Goal: Transaction & Acquisition: Download file/media

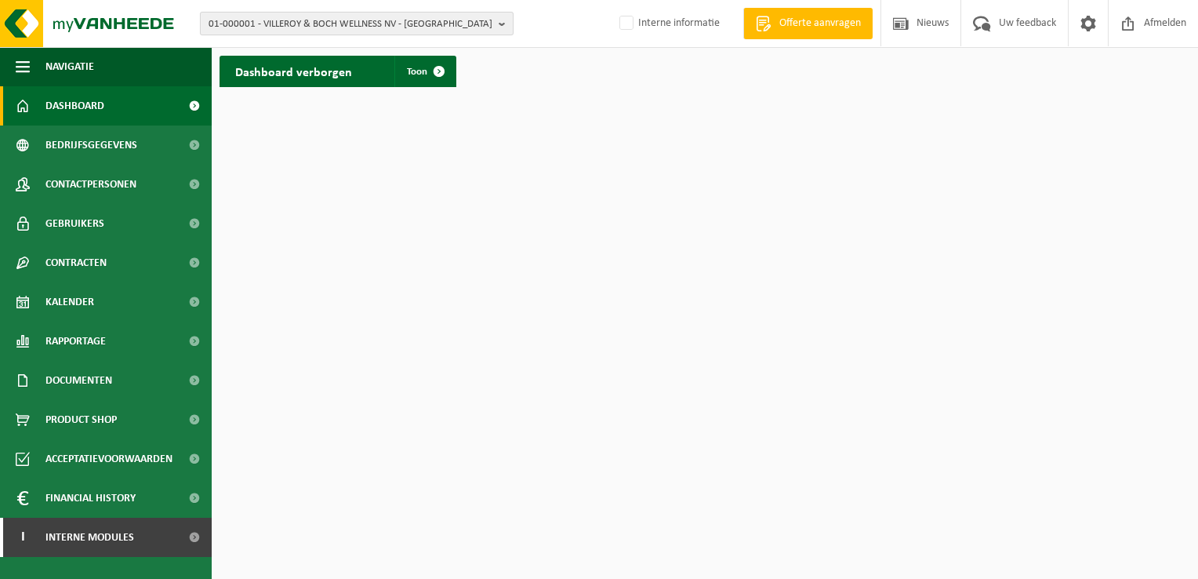
click at [241, 27] on span "01-000001 - VILLEROY & BOCH WELLNESS NV - ROESELARE" at bounding box center [351, 25] width 284 height 24
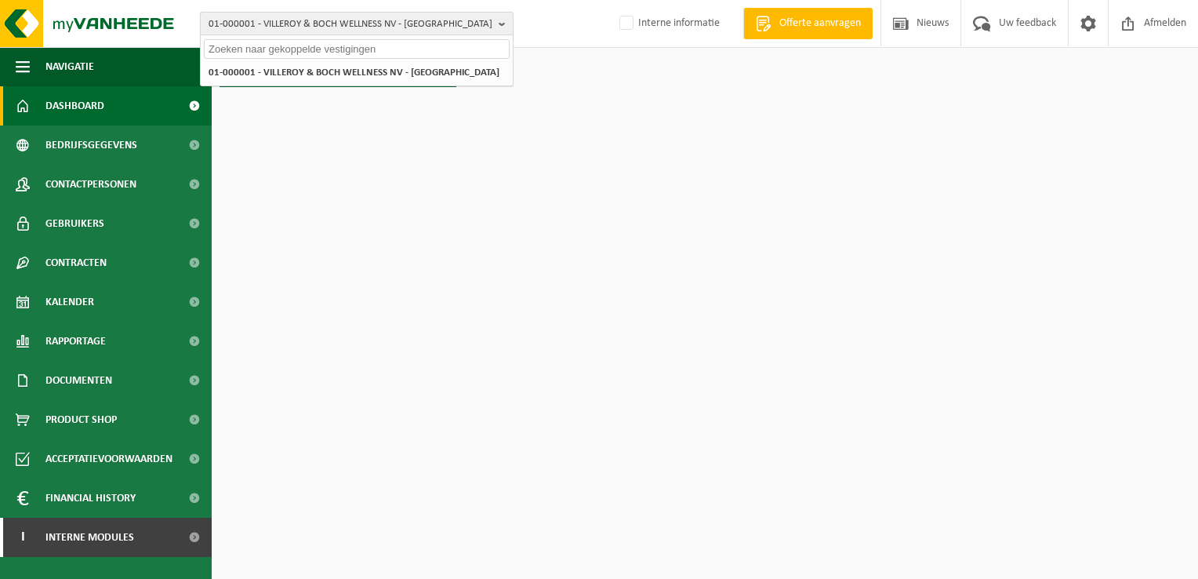
paste input "10-982141"
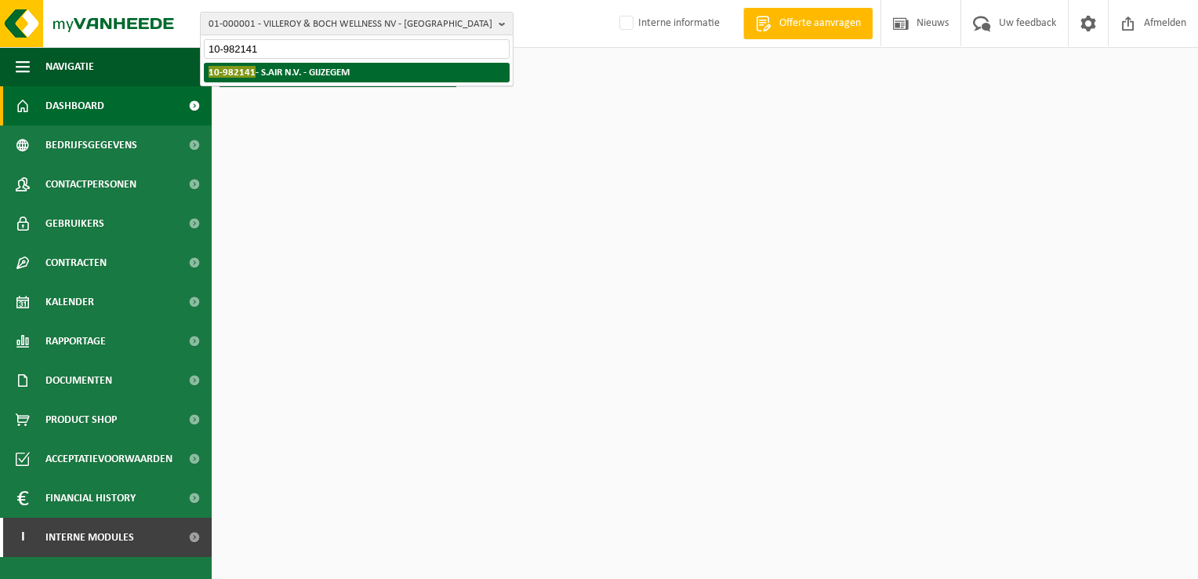
type input "10-982141"
click at [303, 82] on li "10-982141 - S.AIR N.V. - GIJZEGEM" at bounding box center [357, 73] width 306 height 20
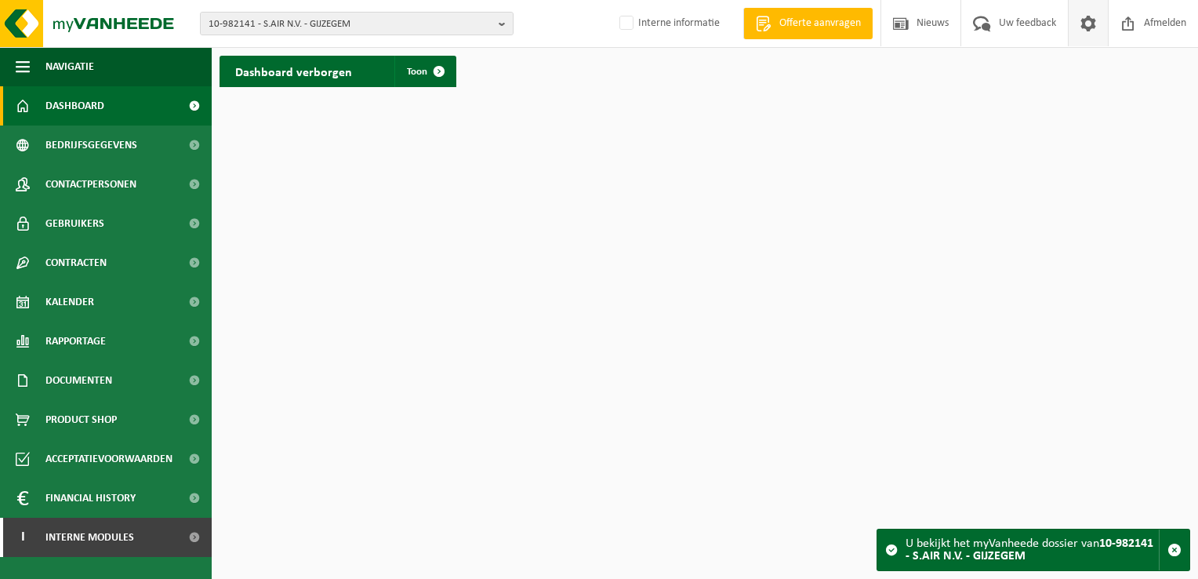
click at [1089, 25] on span at bounding box center [1088, 23] width 24 height 46
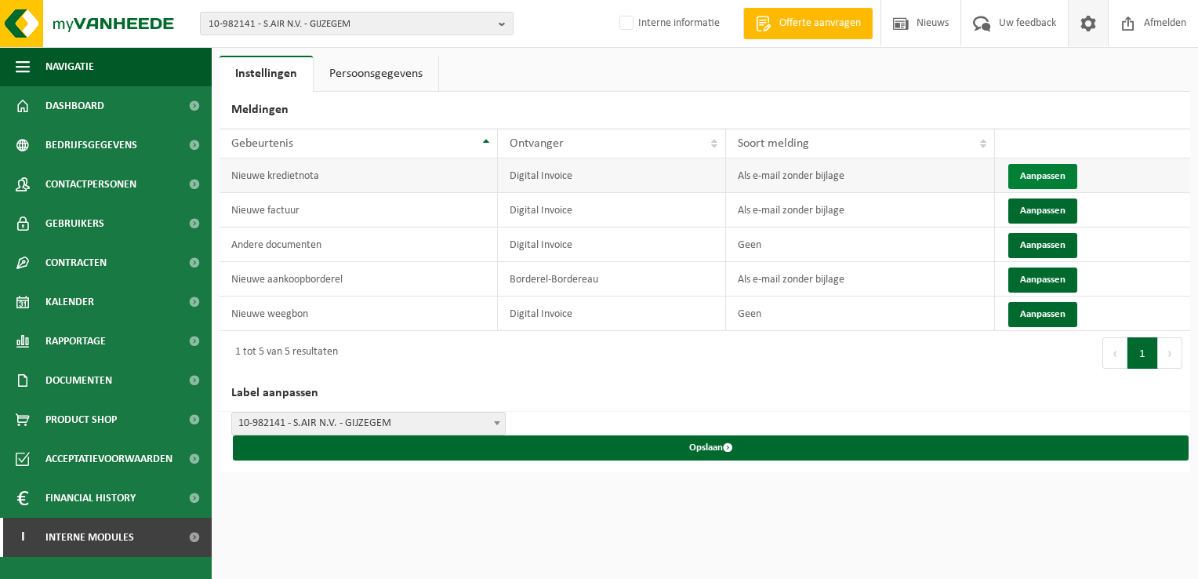
click at [1049, 167] on button "Aanpassen" at bounding box center [1042, 176] width 69 height 25
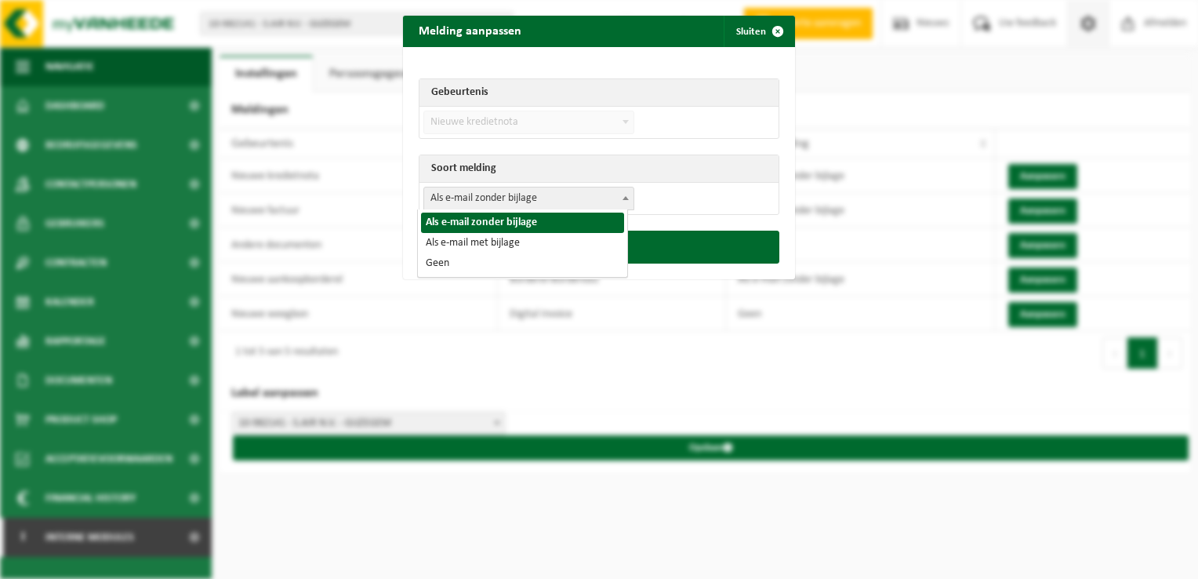
click at [486, 199] on span "Als e-mail zonder bijlage" at bounding box center [528, 198] width 209 height 22
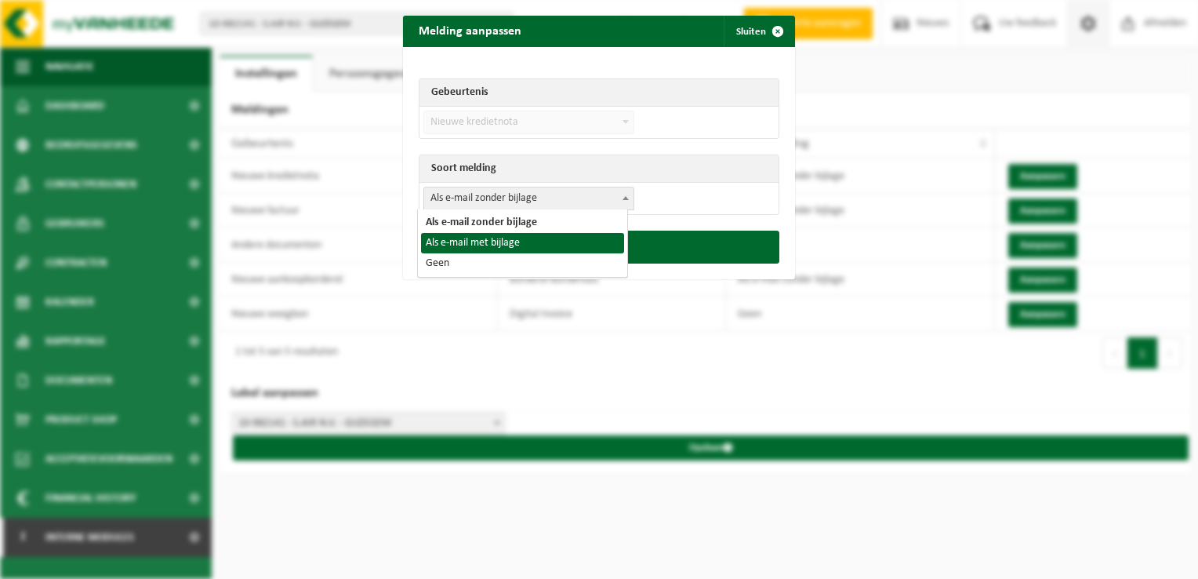
select select "3"
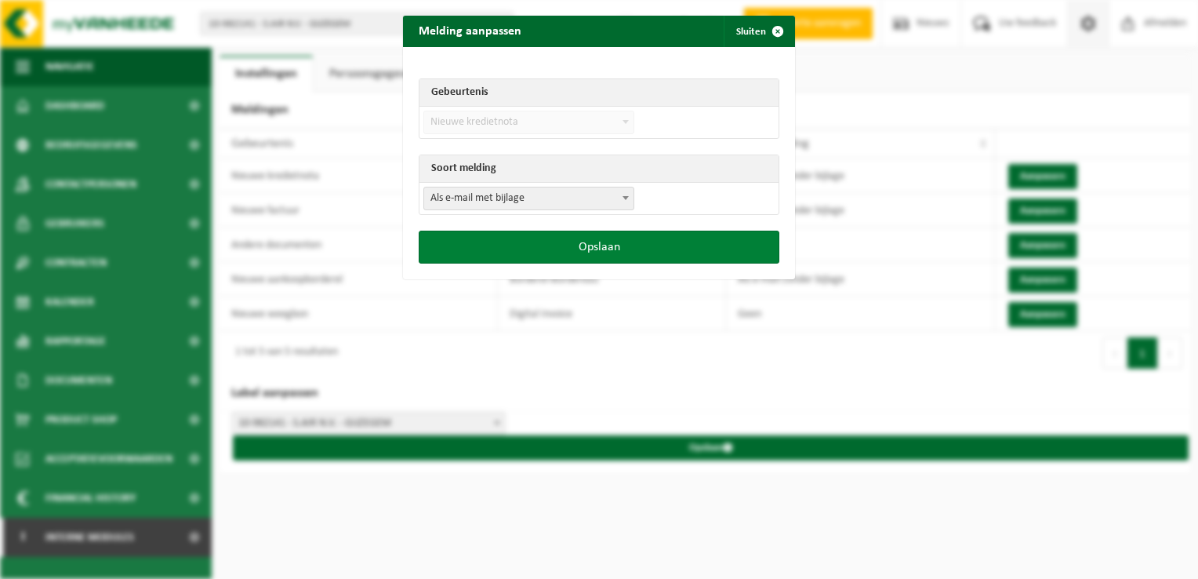
click at [543, 241] on button "Opslaan" at bounding box center [599, 246] width 361 height 33
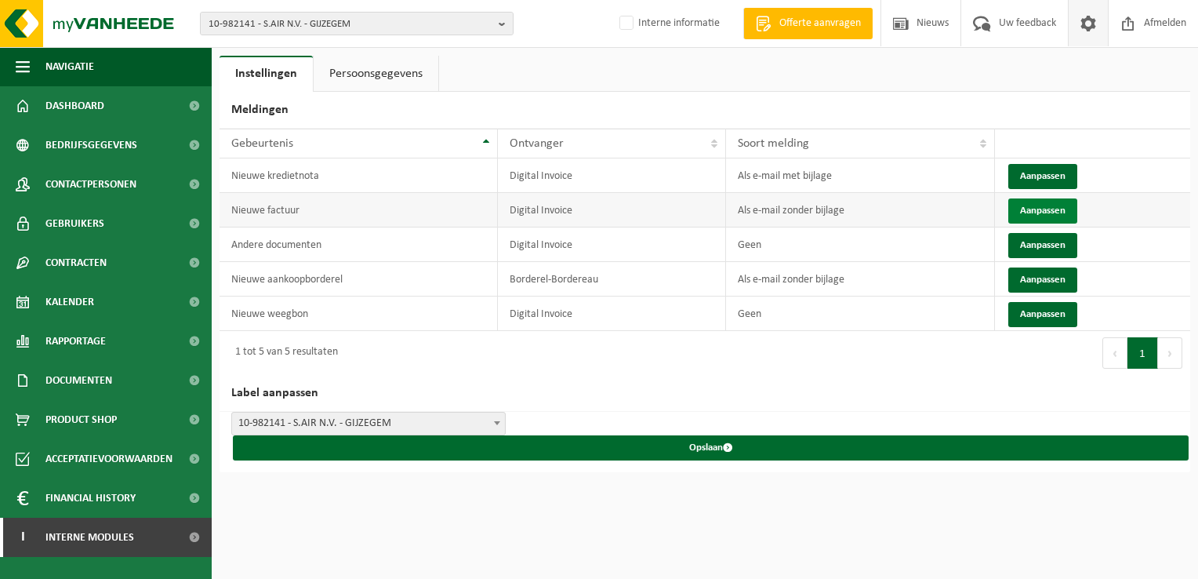
click at [1049, 217] on button "Aanpassen" at bounding box center [1042, 210] width 69 height 25
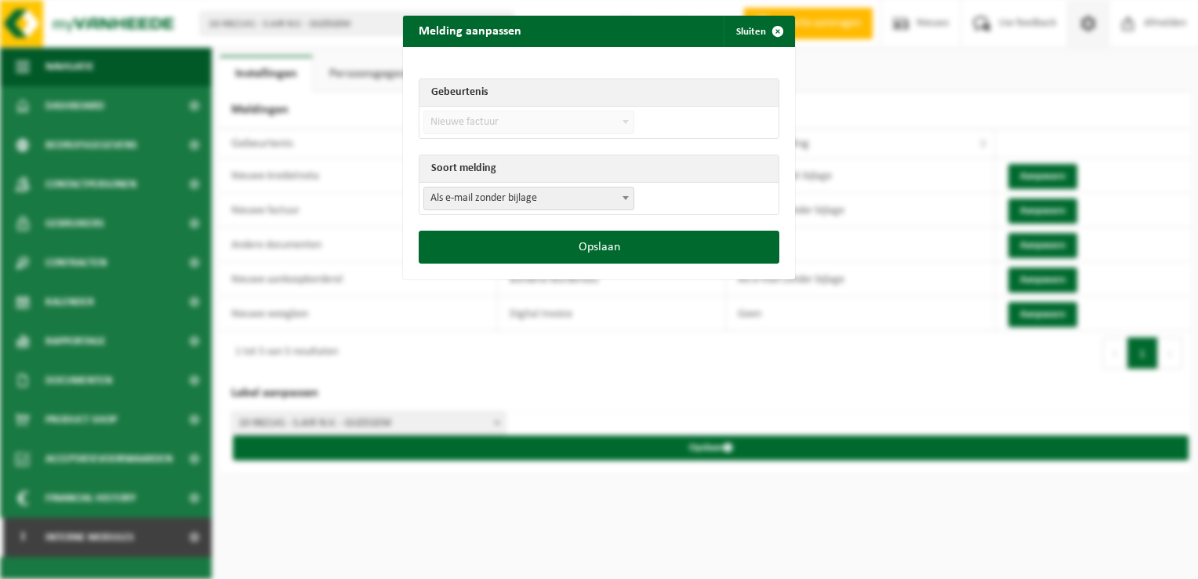
click at [523, 207] on span "Als e-mail zonder bijlage" at bounding box center [528, 198] width 209 height 22
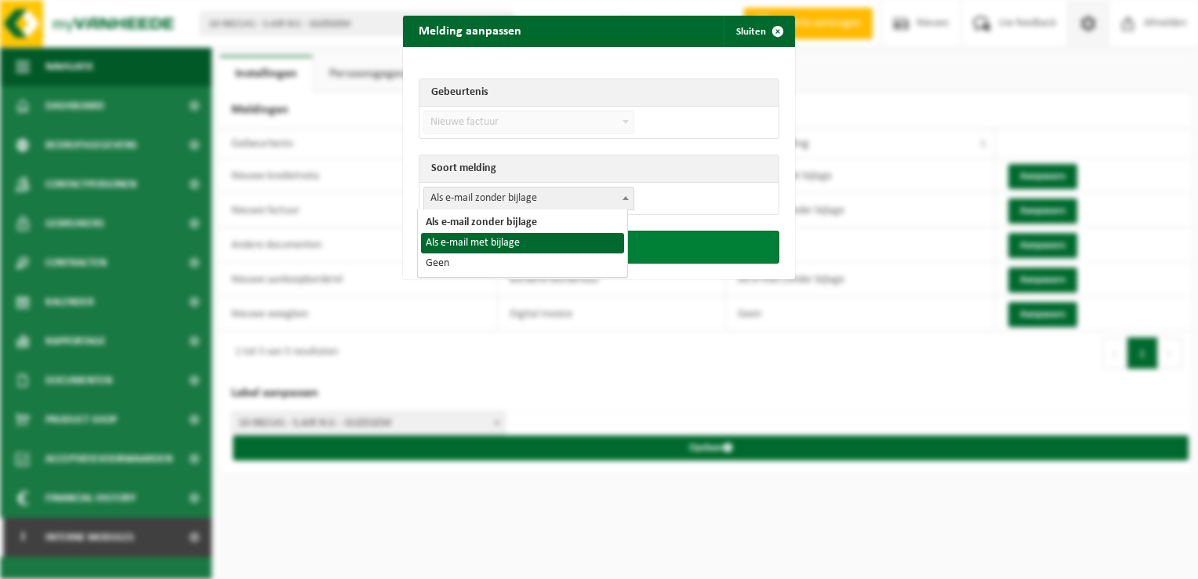
select select "3"
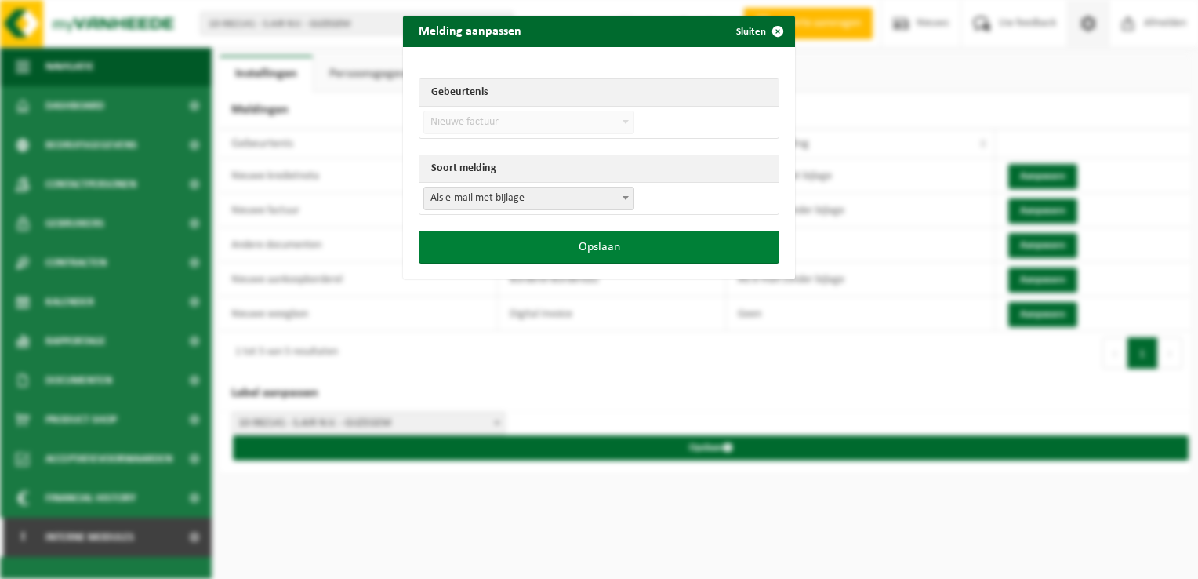
click at [578, 252] on button "Opslaan" at bounding box center [599, 246] width 361 height 33
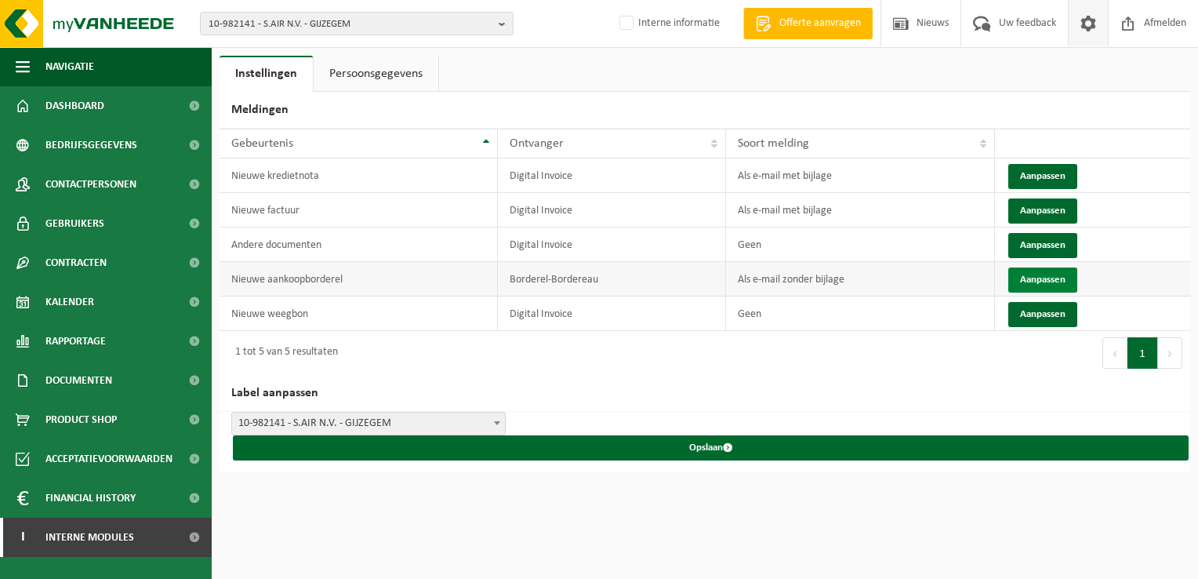
click at [1031, 279] on button "Aanpassen" at bounding box center [1042, 279] width 69 height 25
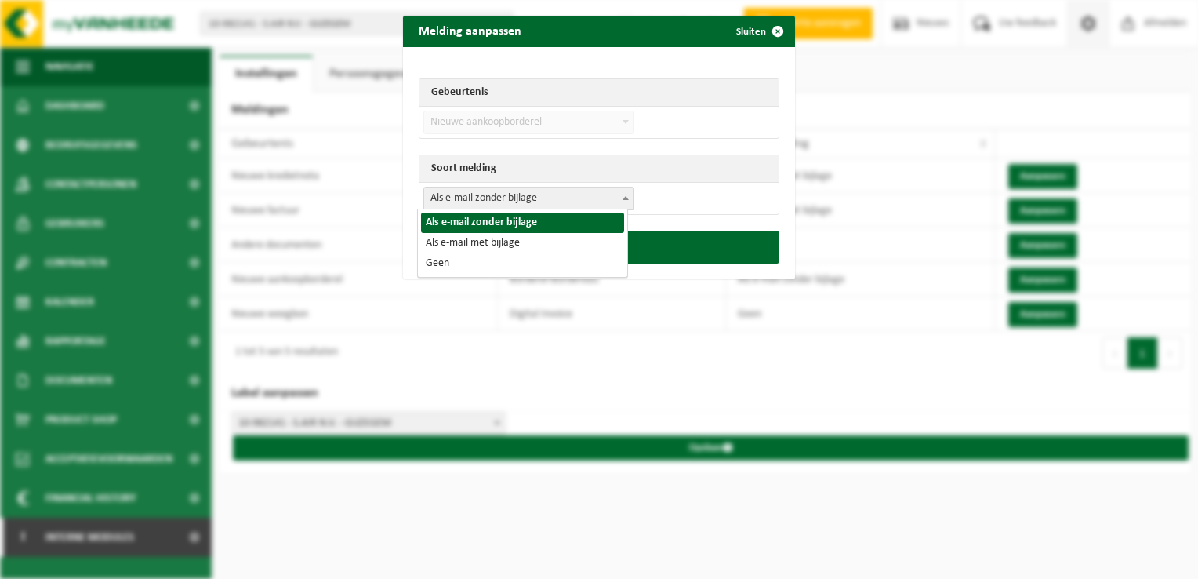
click at [437, 195] on span "Als e-mail zonder bijlage" at bounding box center [528, 198] width 209 height 22
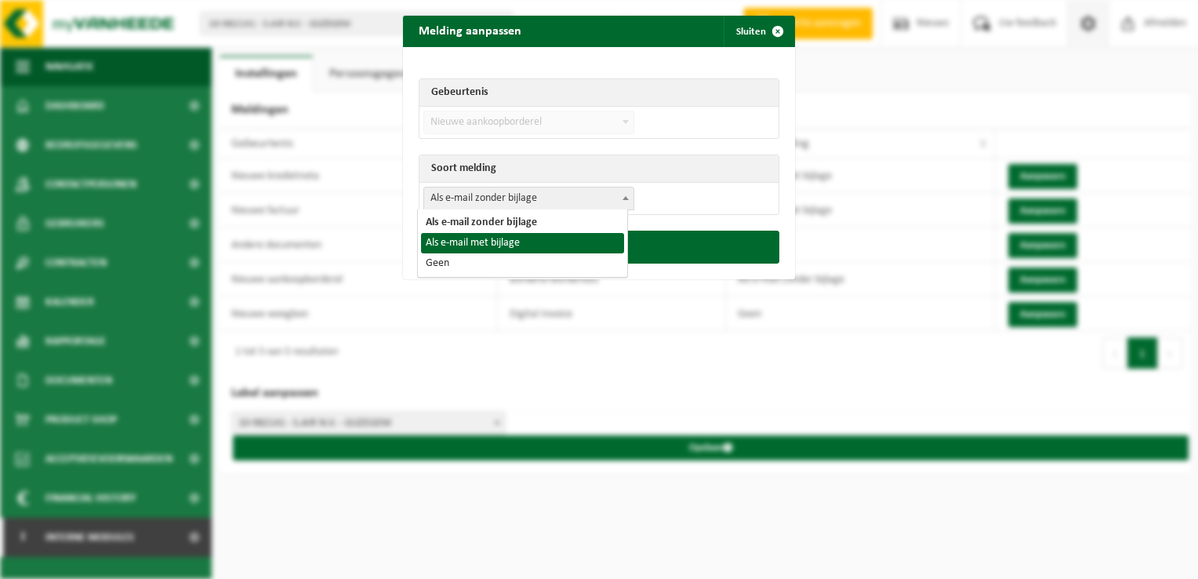
select select "3"
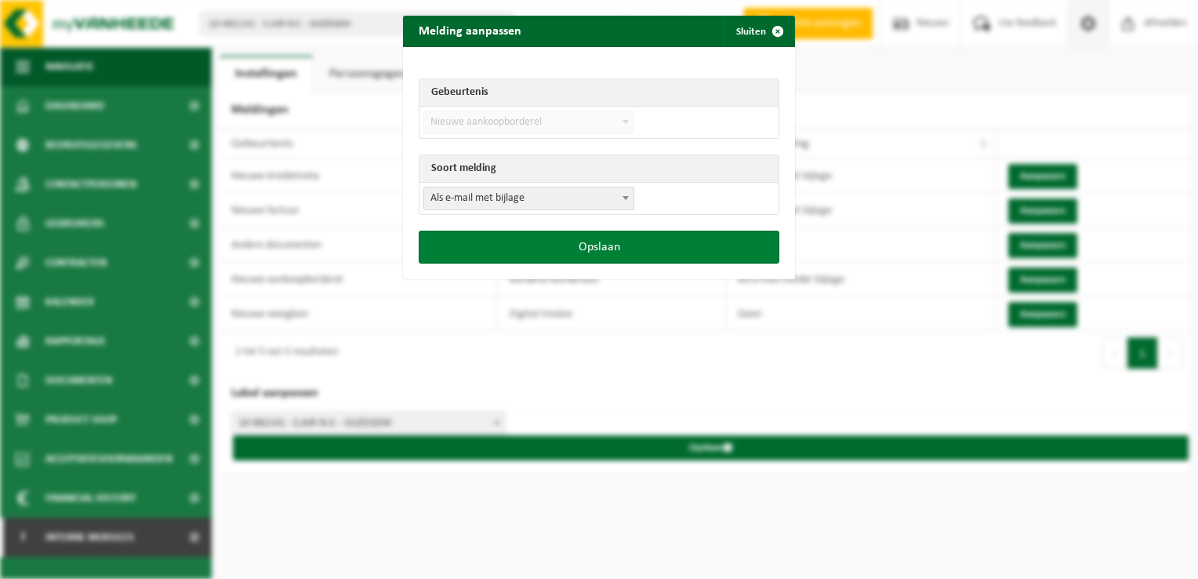
click at [568, 249] on button "Opslaan" at bounding box center [599, 246] width 361 height 33
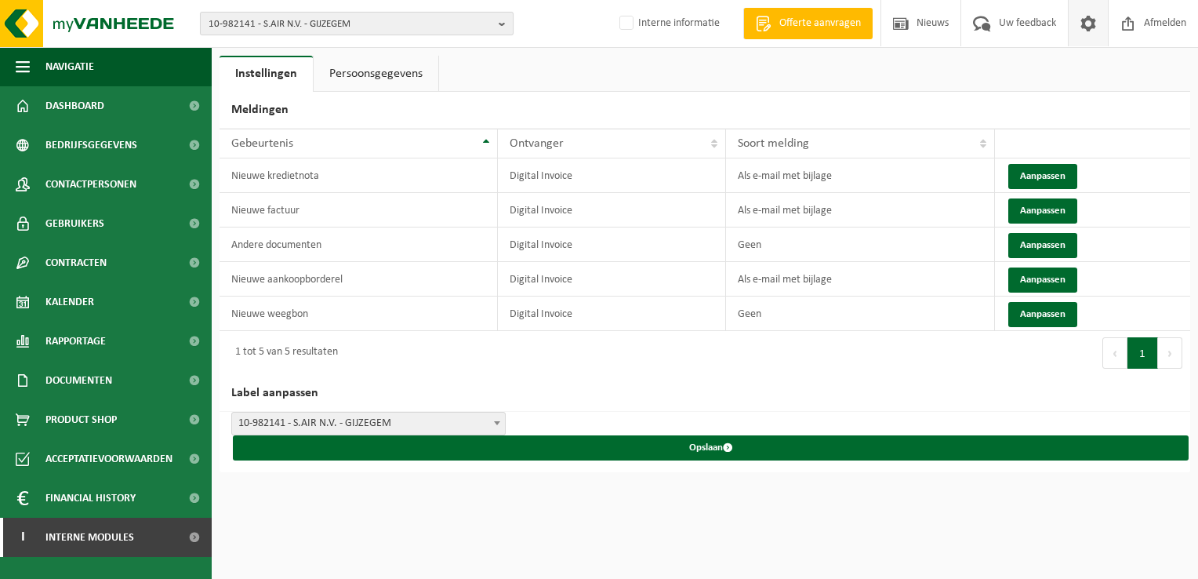
click at [278, 25] on span "10-982141 - S.AIR N.V. - GIJZEGEM" at bounding box center [351, 25] width 284 height 24
click at [235, 46] on input "050-492" at bounding box center [357, 49] width 306 height 20
type input "01-050492"
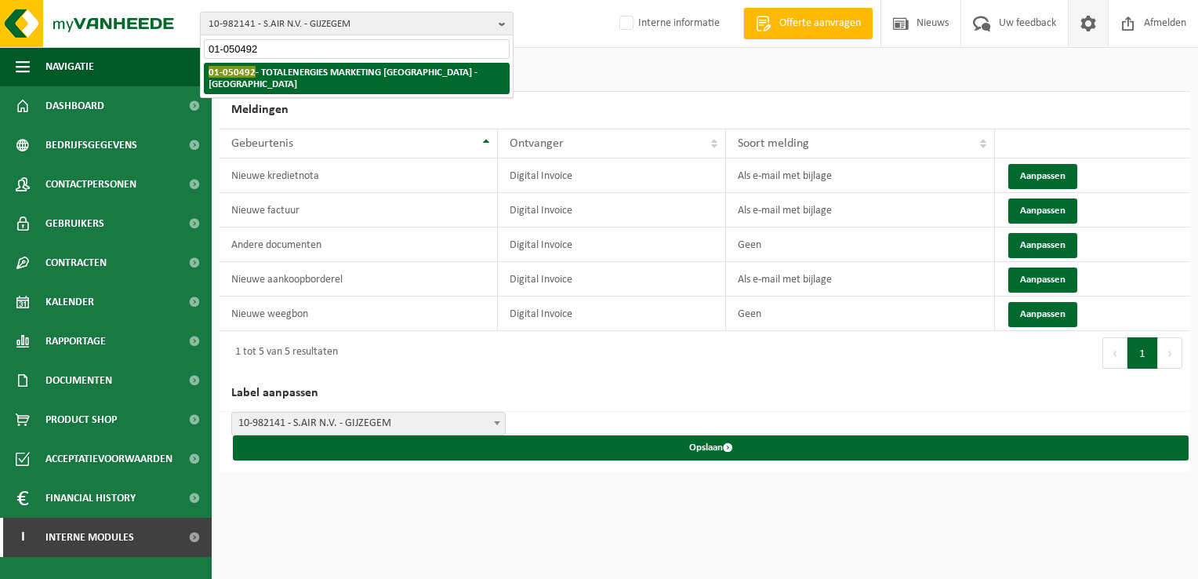
click at [310, 74] on strong "01-050492 - TOTALENERGIES MARKETING BELGIUM - BRUSSEL" at bounding box center [343, 78] width 269 height 24
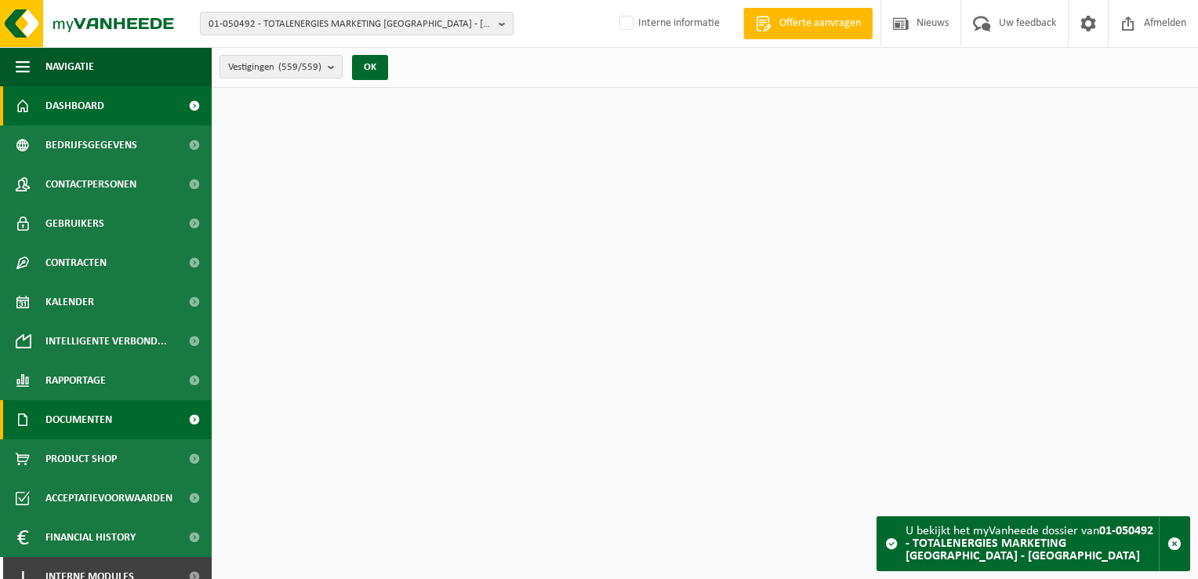
click at [103, 406] on span "Documenten" at bounding box center [78, 419] width 67 height 39
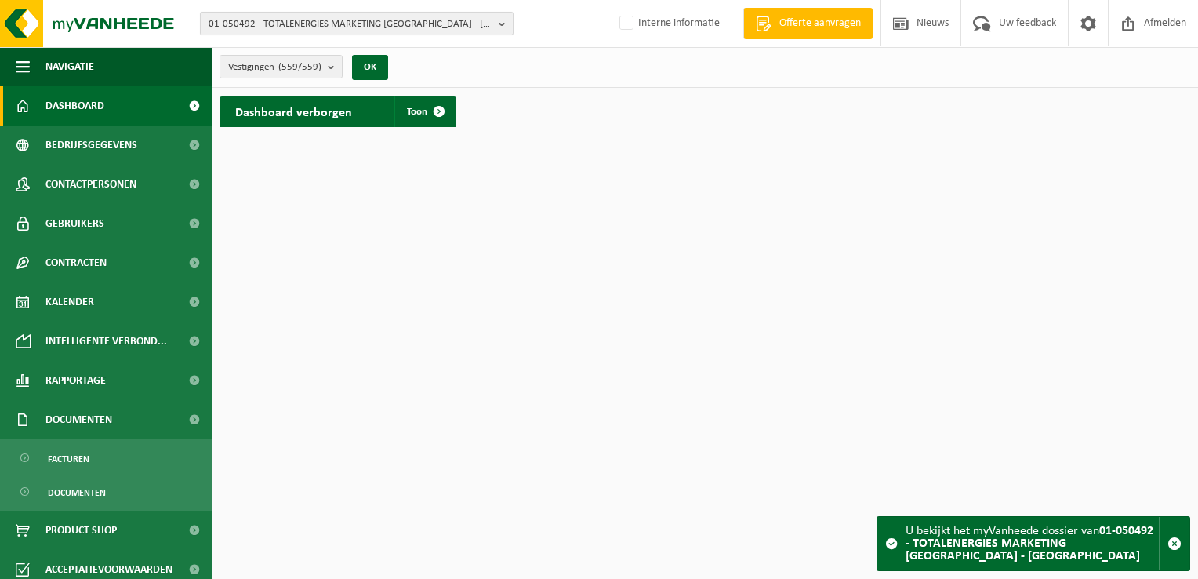
click at [275, 14] on span "01-050492 - TOTALENERGIES MARKETING BELGIUM - BRUSSEL" at bounding box center [351, 25] width 284 height 24
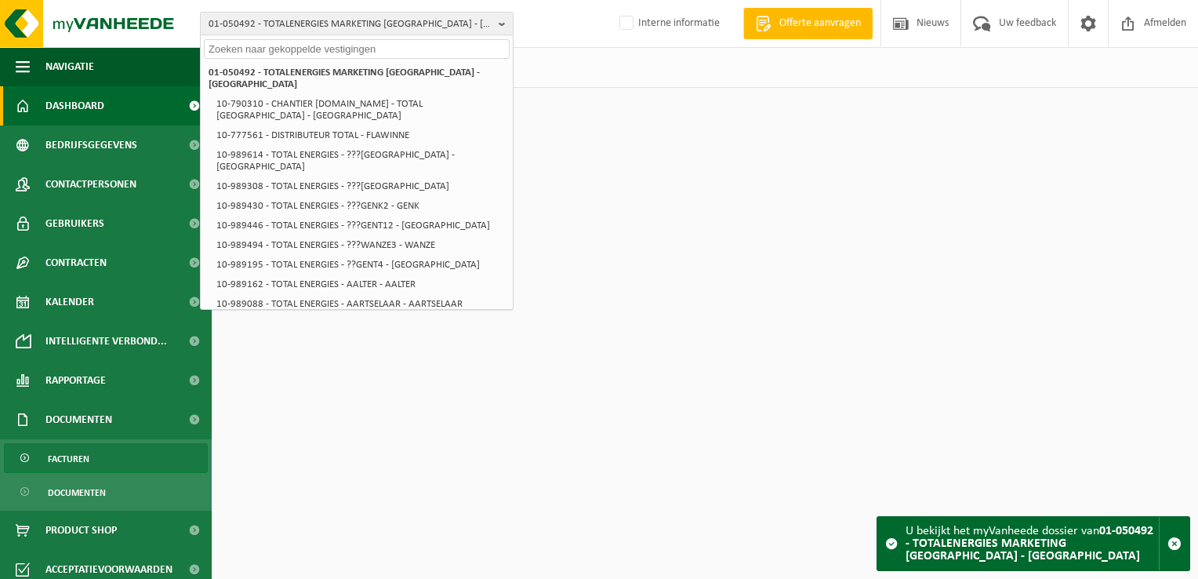
click at [67, 459] on span "Facturen" at bounding box center [69, 459] width 42 height 30
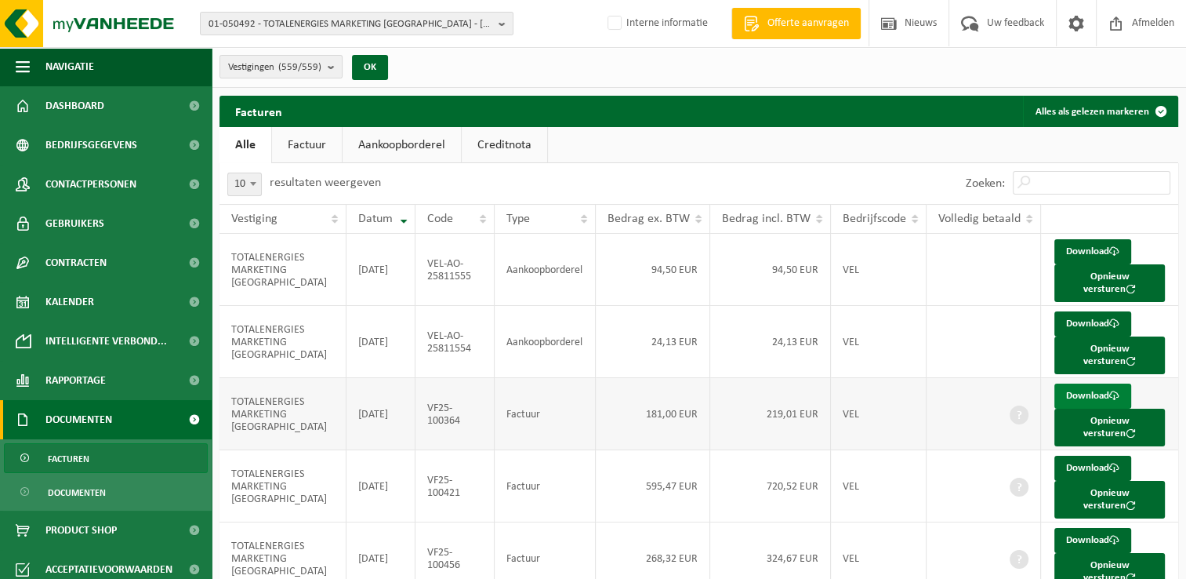
click at [1085, 390] on link "Download" at bounding box center [1092, 395] width 77 height 25
click at [1079, 323] on link "Download" at bounding box center [1092, 323] width 77 height 25
click at [1073, 247] on link "Download" at bounding box center [1092, 251] width 77 height 25
click at [416, 152] on link "Aankoopborderel" at bounding box center [402, 145] width 118 height 36
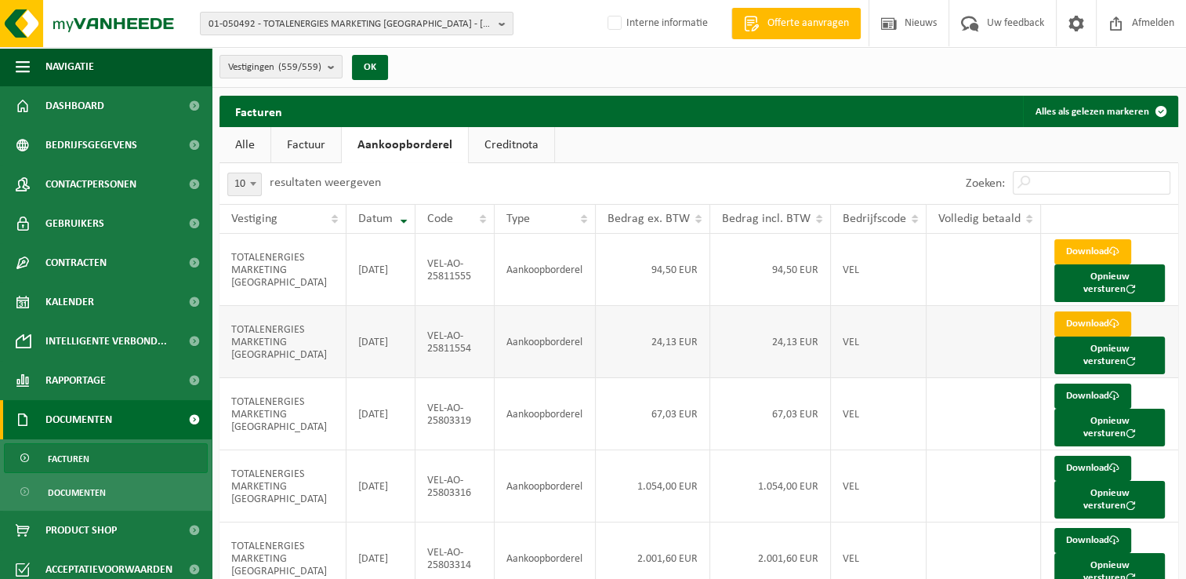
click at [1083, 325] on link "Download" at bounding box center [1092, 323] width 77 height 25
click at [1087, 395] on link "Download" at bounding box center [1092, 395] width 77 height 25
click at [301, 140] on link "Factuur" at bounding box center [306, 145] width 70 height 36
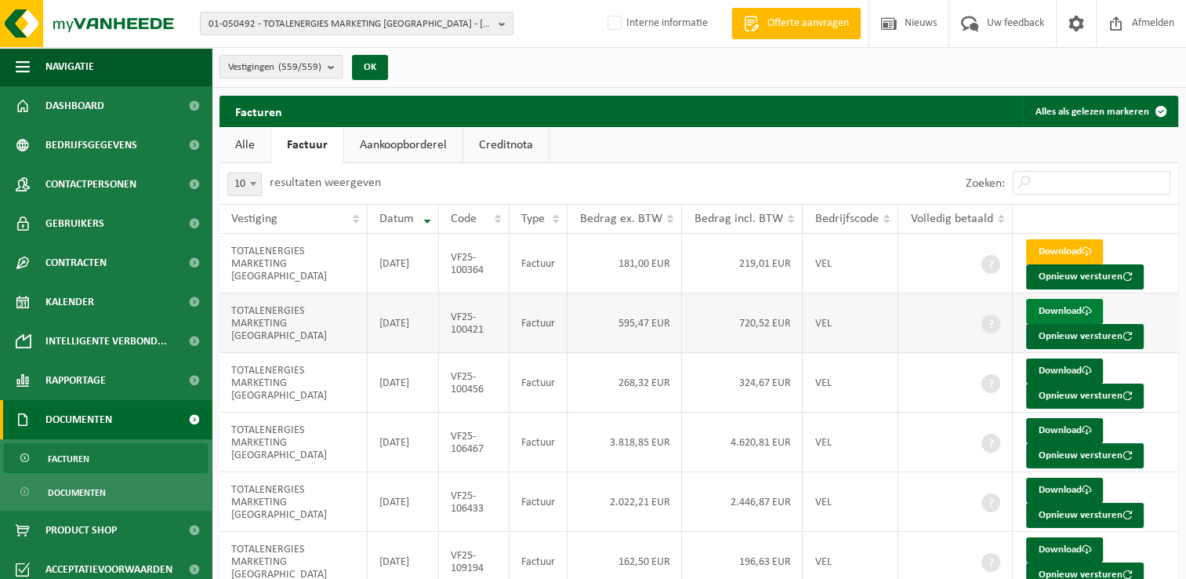
click at [1051, 311] on link "Download" at bounding box center [1064, 311] width 77 height 25
click at [398, 150] on link "Aankoopborderel" at bounding box center [403, 145] width 118 height 36
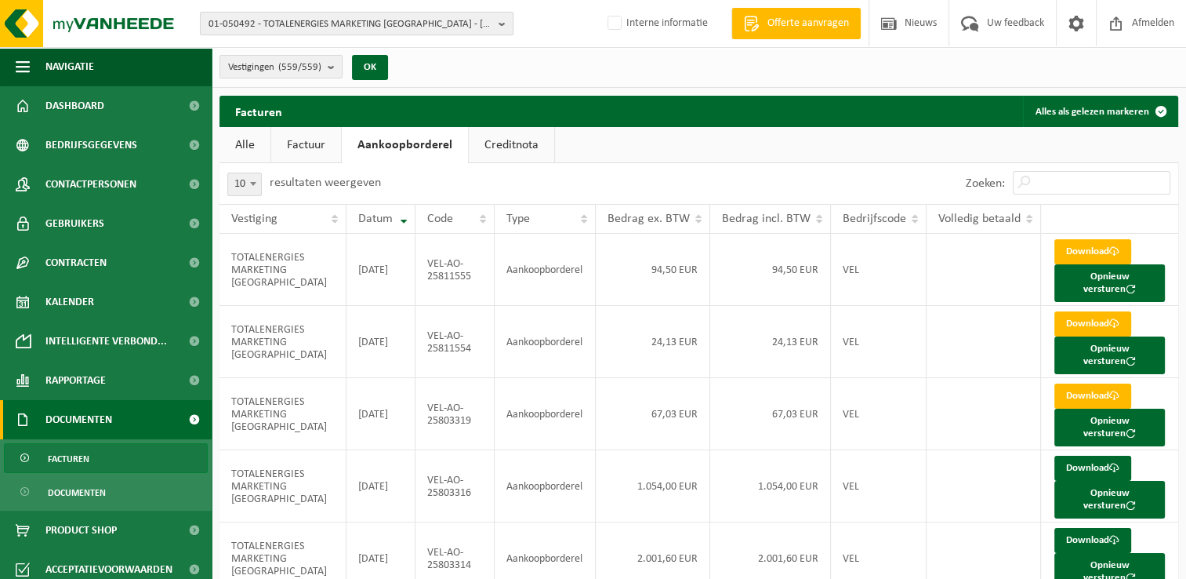
click at [293, 28] on span "01-050492 - TOTALENERGIES MARKETING BELGIUM - BRUSSEL" at bounding box center [351, 25] width 284 height 24
paste input "01-054990"
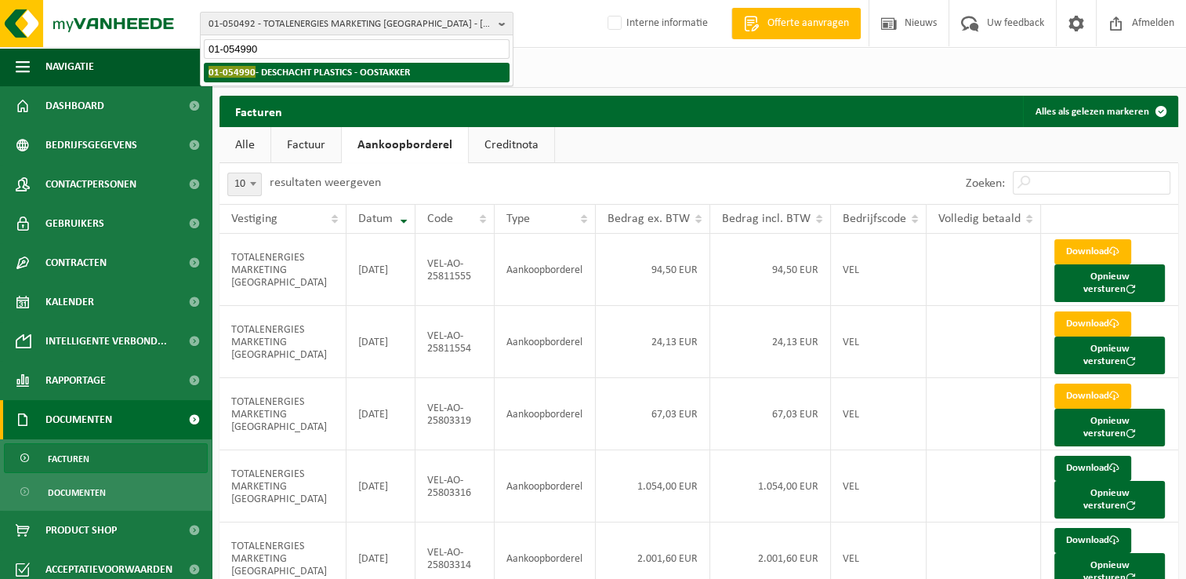
type input "01-054990"
click at [285, 71] on strong "01-054990 - DESCHACHT PLASTICS - OOSTAKKER" at bounding box center [309, 72] width 201 height 12
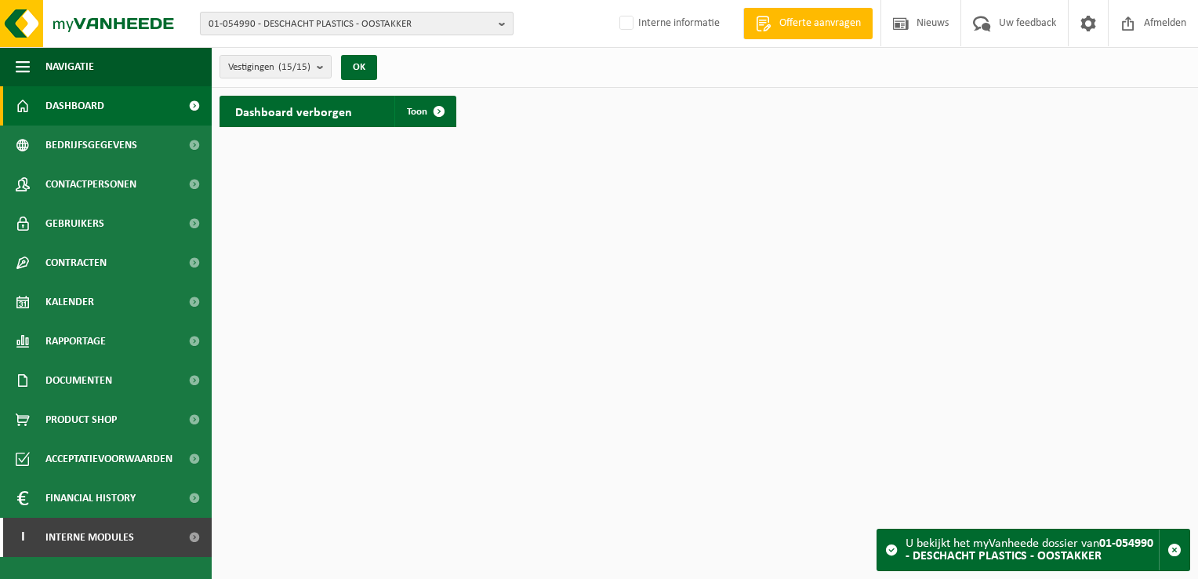
click at [304, 24] on span "01-054990 - DESCHACHT PLASTICS - OOSTAKKER" at bounding box center [351, 25] width 284 height 24
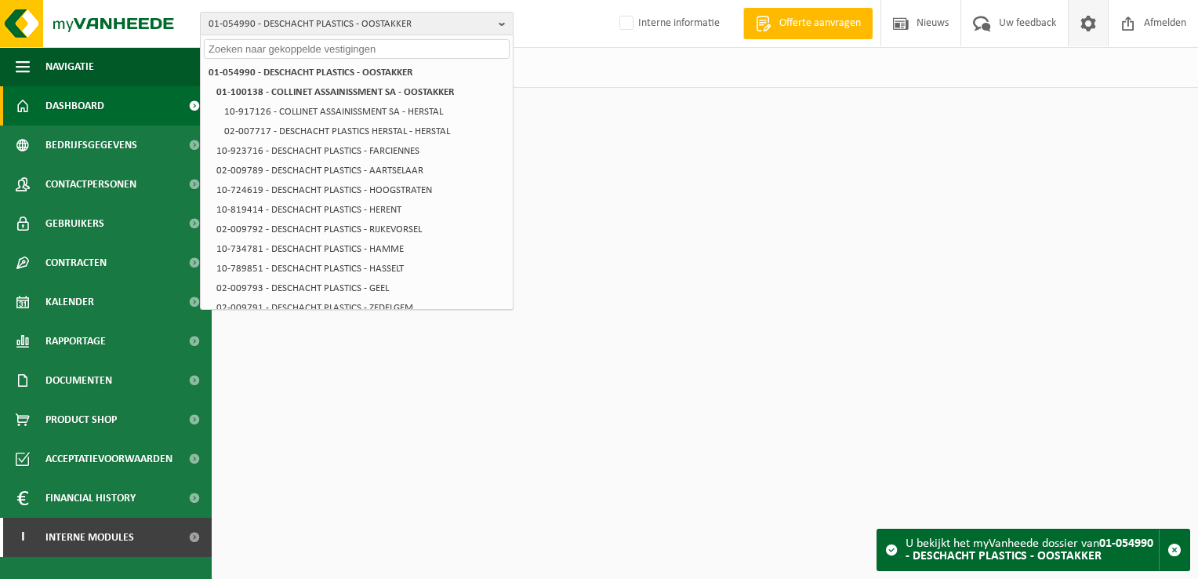
click at [1094, 31] on span at bounding box center [1088, 23] width 24 height 46
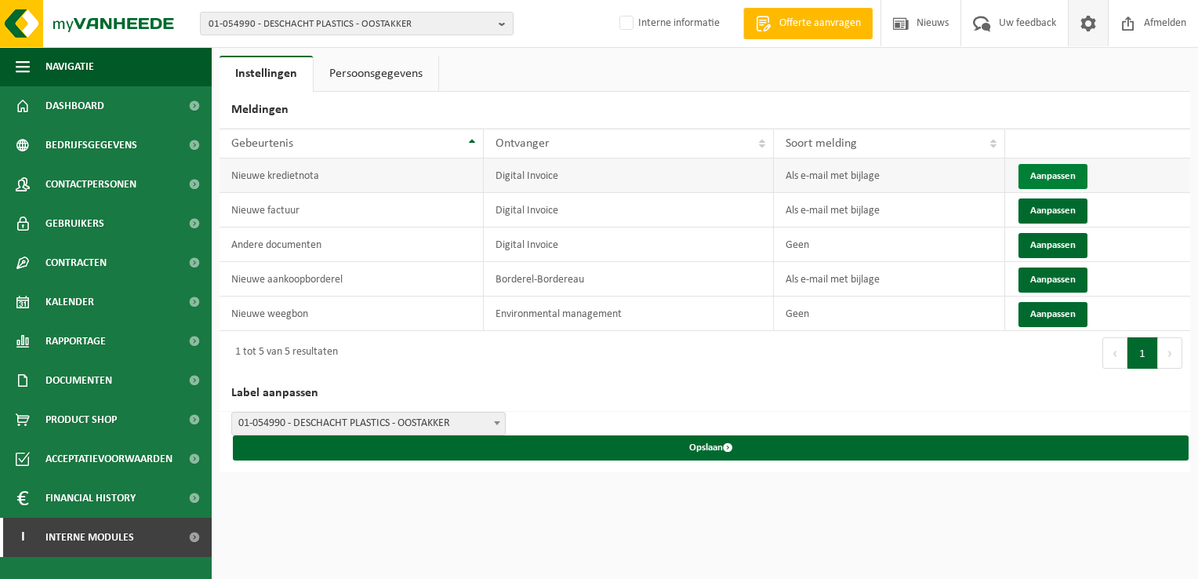
click at [1051, 179] on button "Aanpassen" at bounding box center [1052, 176] width 69 height 25
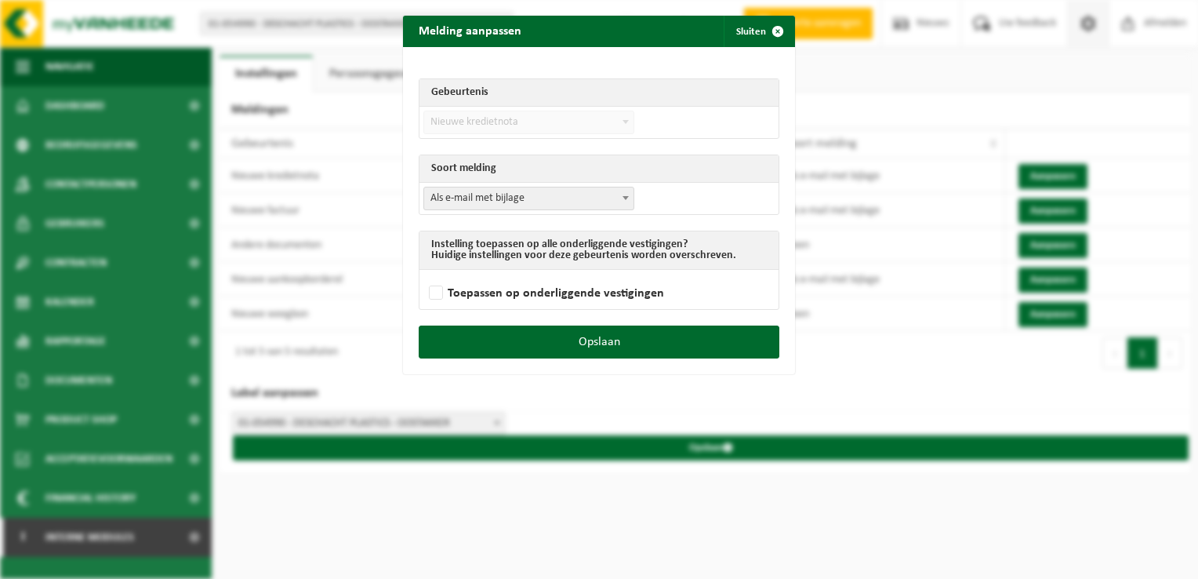
click at [488, 200] on span "Als e-mail met bijlage" at bounding box center [528, 198] width 209 height 22
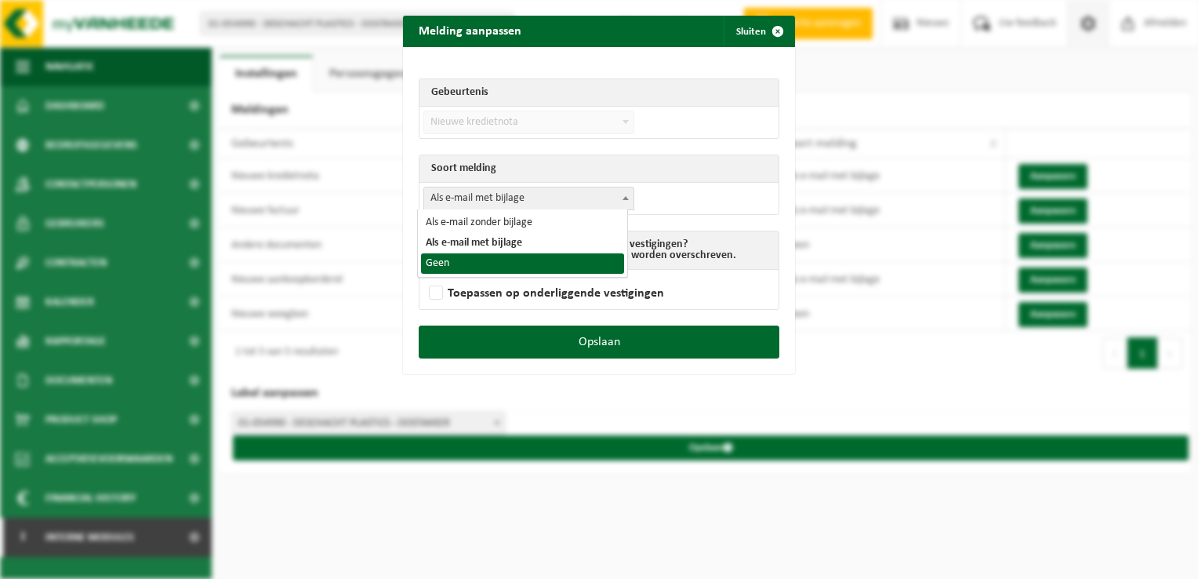
select select "1"
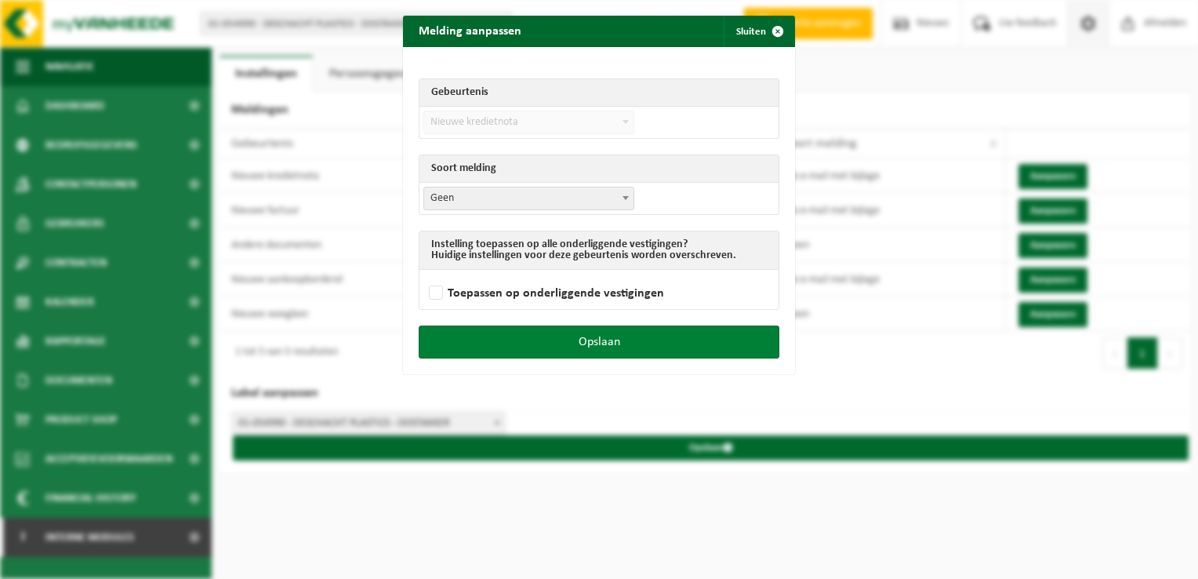
click at [625, 355] on button "Opslaan" at bounding box center [599, 341] width 361 height 33
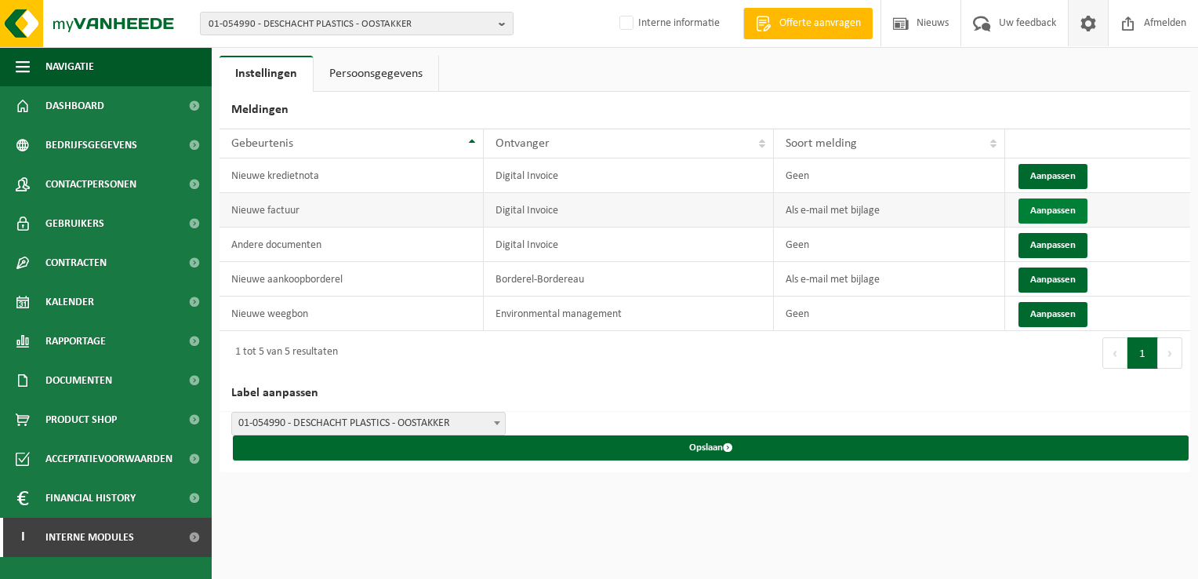
click at [1047, 209] on button "Aanpassen" at bounding box center [1052, 210] width 69 height 25
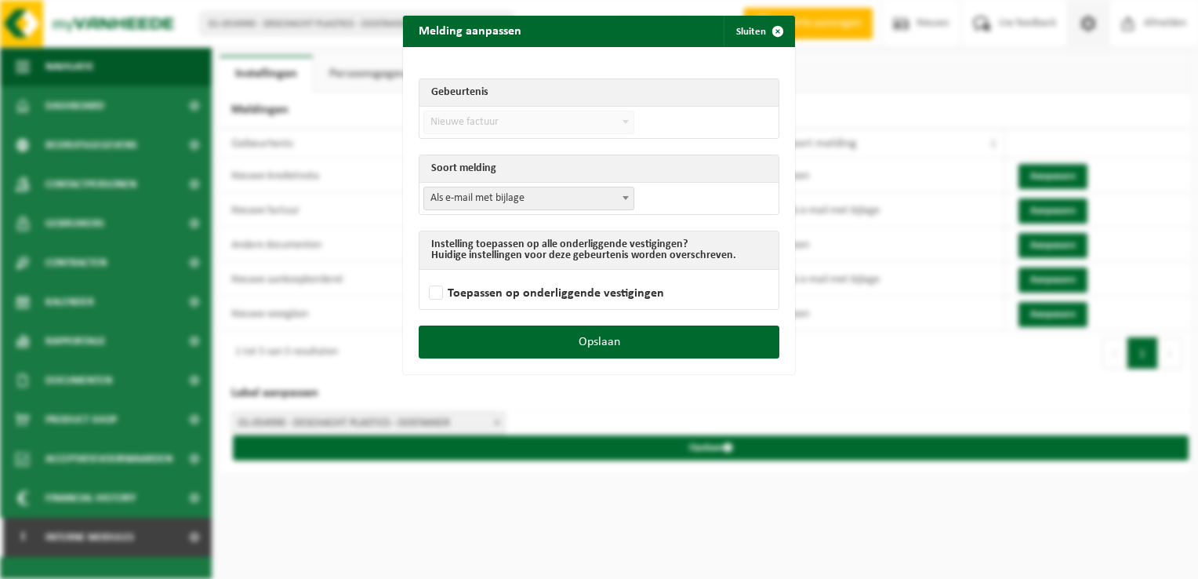
click at [553, 205] on span "Als e-mail met bijlage" at bounding box center [528, 198] width 209 height 22
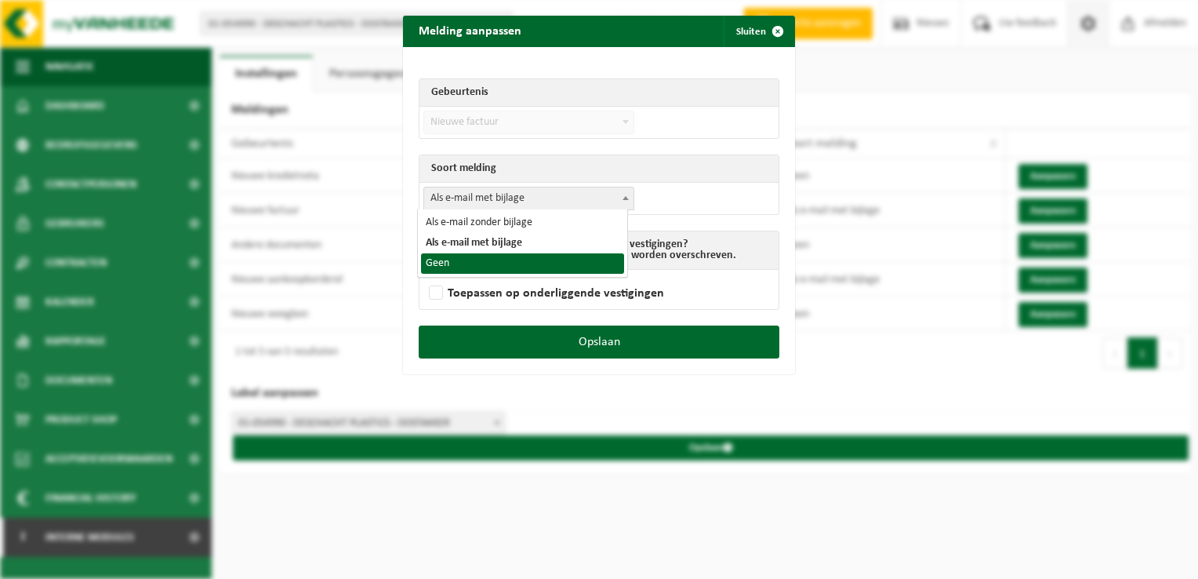
select select "1"
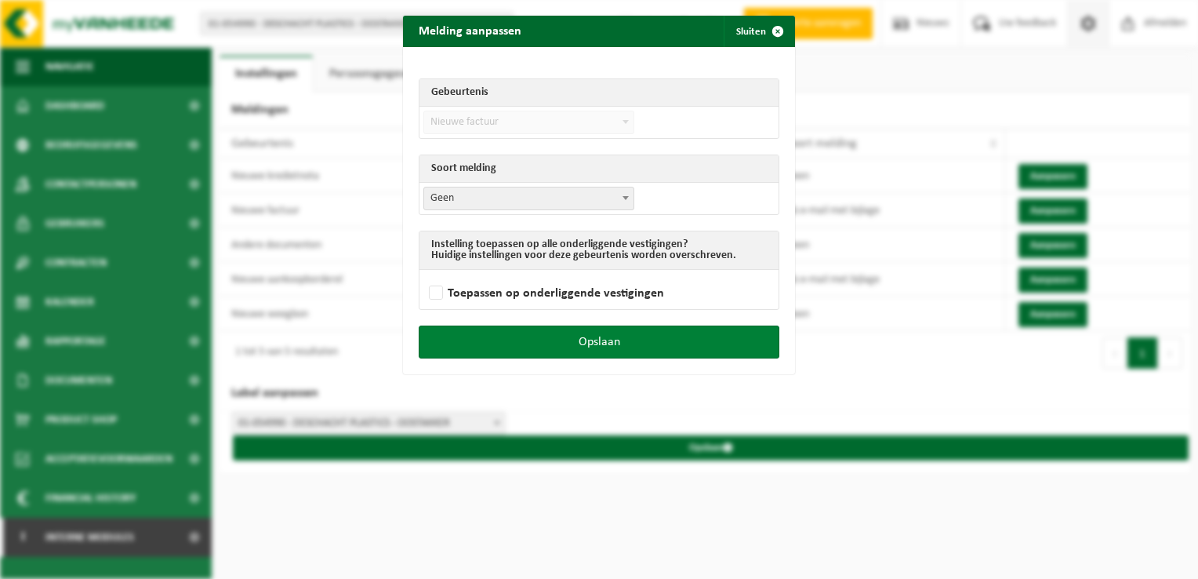
click at [638, 343] on button "Opslaan" at bounding box center [599, 341] width 361 height 33
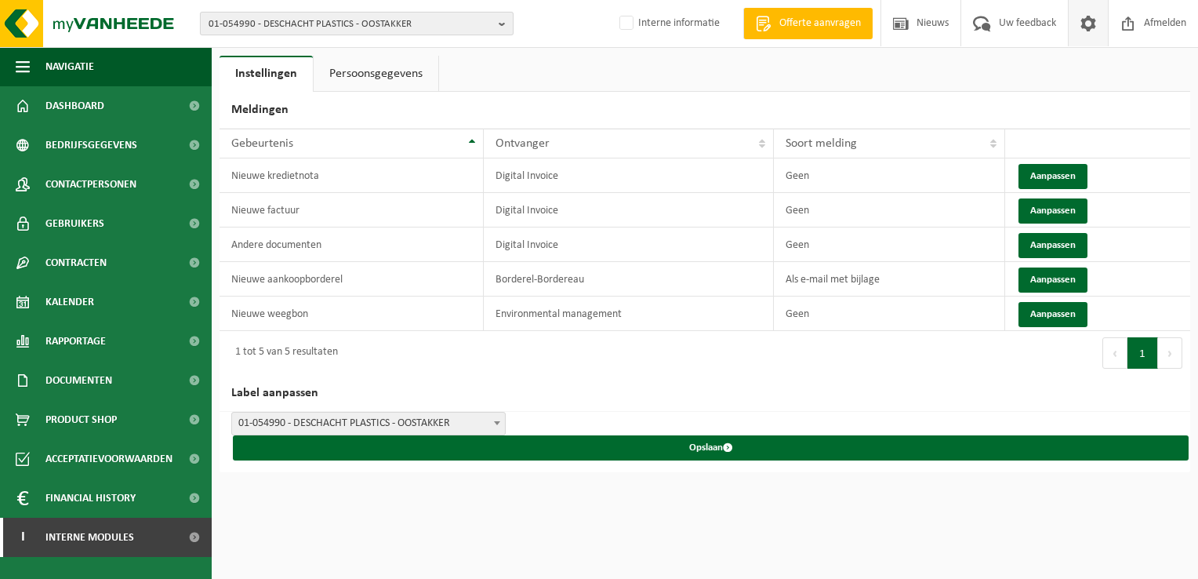
click at [240, 27] on span "01-054990 - DESCHACHT PLASTICS - OOSTAKKER" at bounding box center [351, 25] width 284 height 24
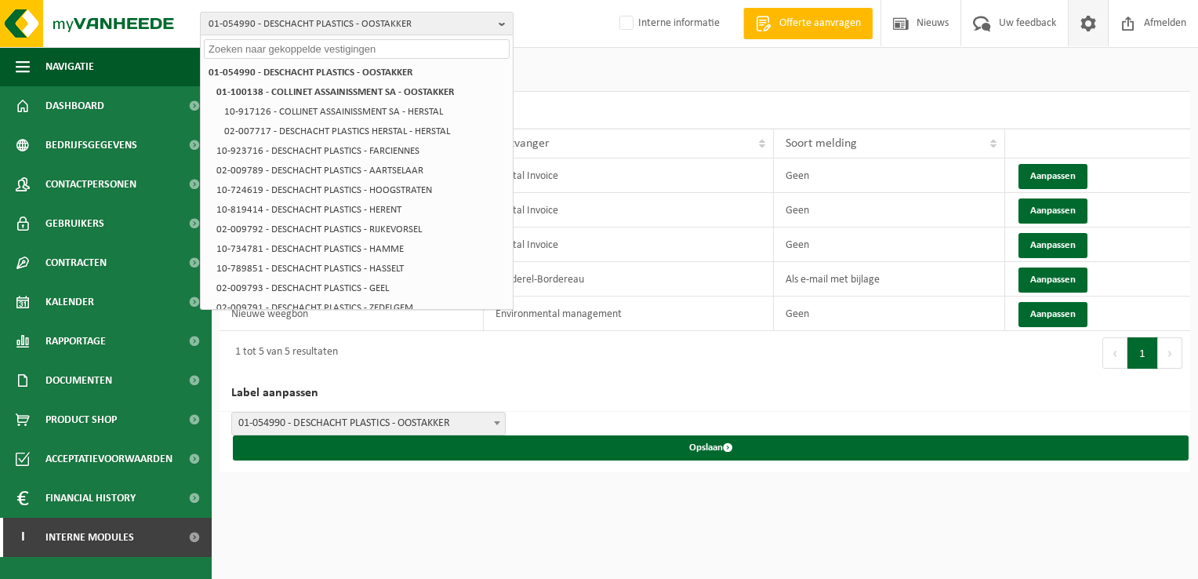
paste input "10-875879"
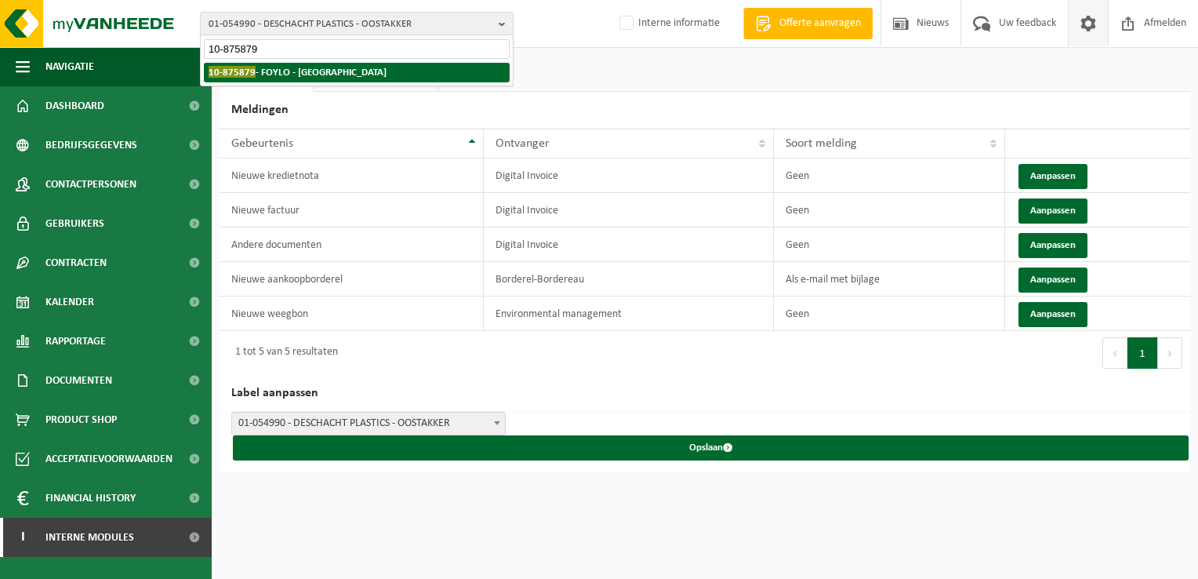
type input "10-875879"
click at [271, 67] on strong "10-875879 - FOYLO - ANTWERPEN" at bounding box center [298, 72] width 178 height 12
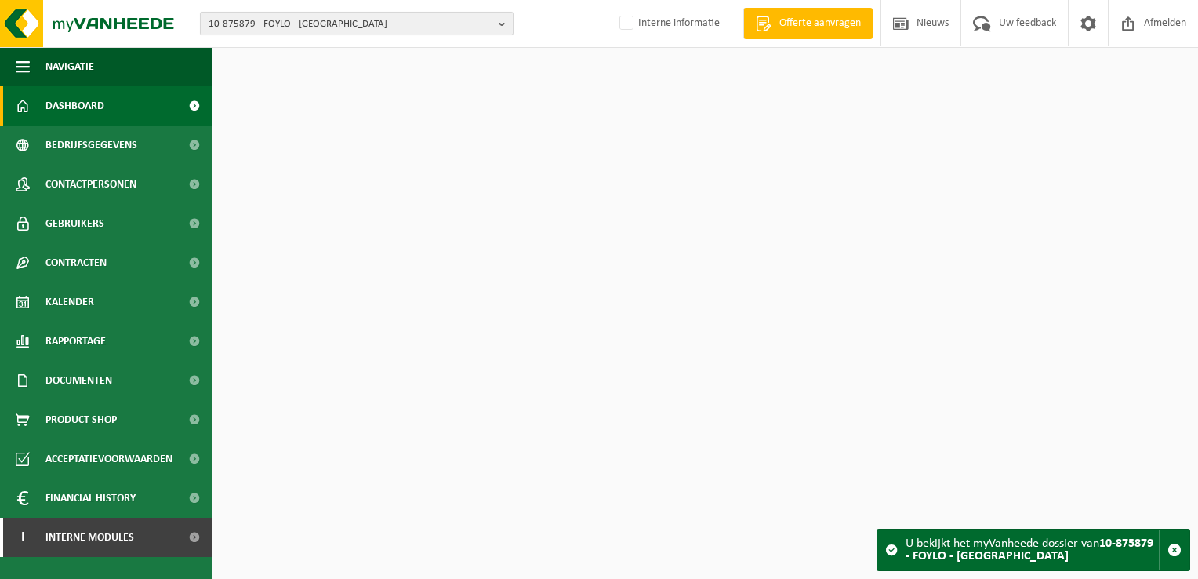
click at [257, 24] on span "10-875879 - FOYLO - [GEOGRAPHIC_DATA]" at bounding box center [351, 25] width 284 height 24
click at [251, 14] on span "10-875879 - FOYLO - [GEOGRAPHIC_DATA]" at bounding box center [351, 25] width 284 height 24
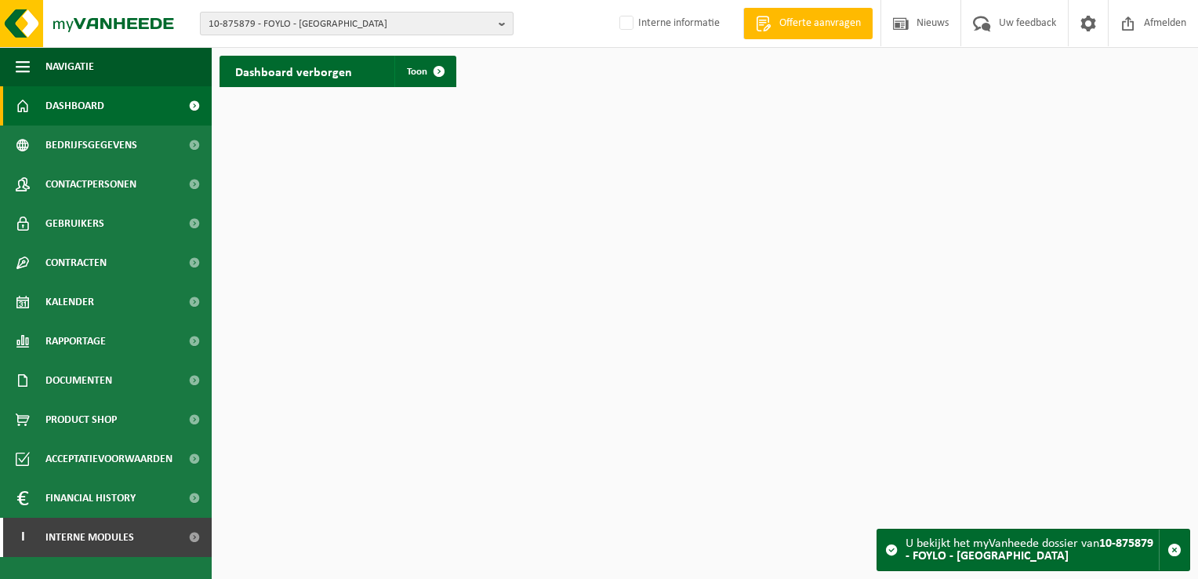
click at [277, 24] on span "10-875879 - FOYLO - [GEOGRAPHIC_DATA]" at bounding box center [351, 25] width 284 height 24
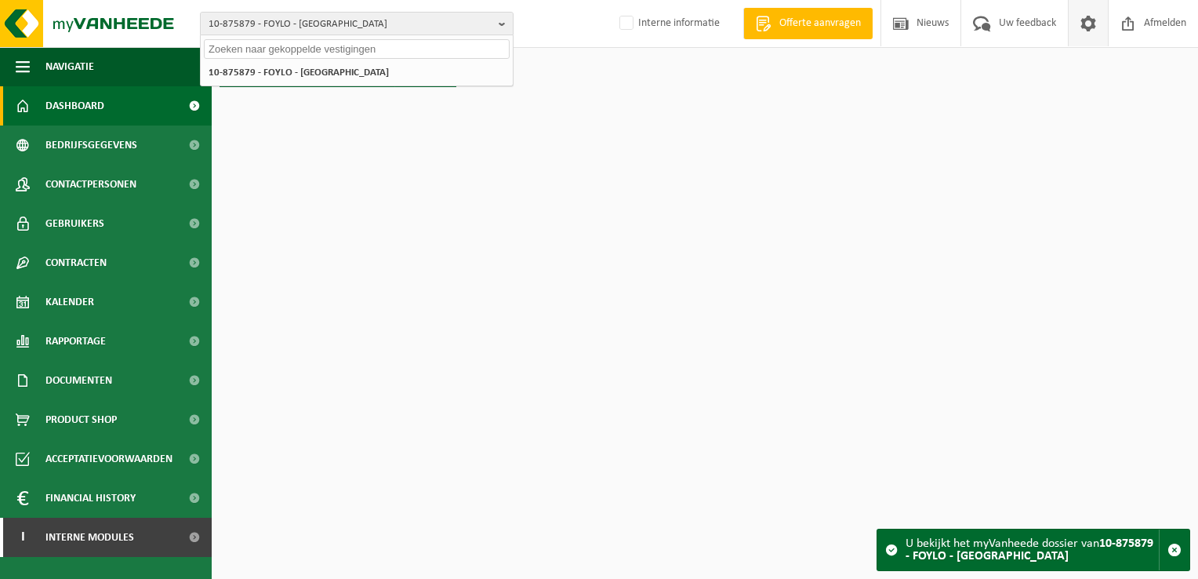
click at [1082, 25] on span at bounding box center [1088, 23] width 24 height 46
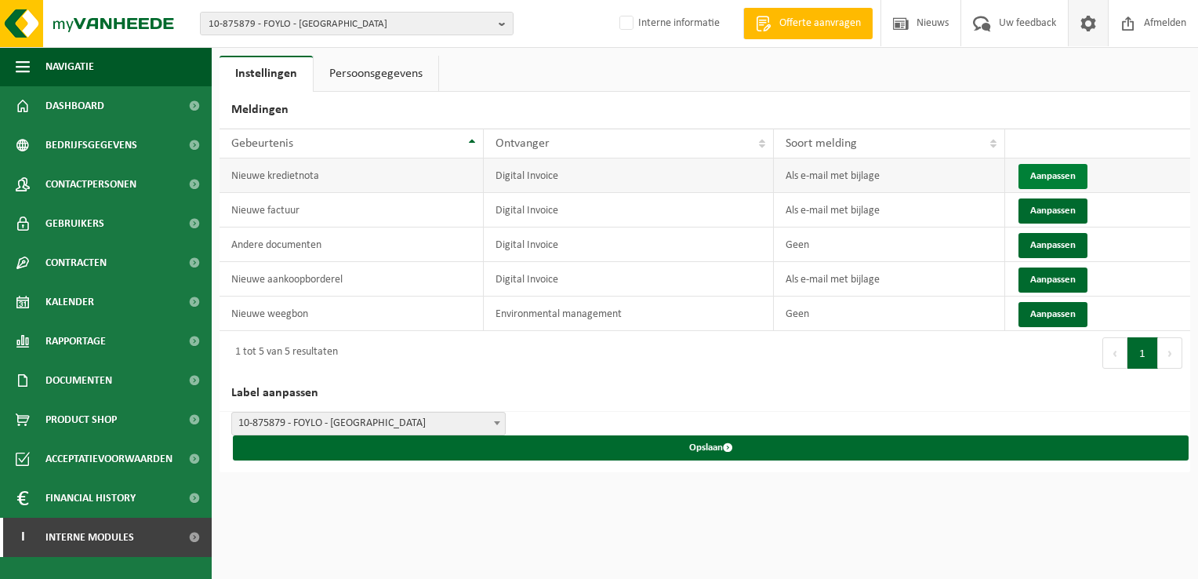
click at [1065, 171] on button "Aanpassen" at bounding box center [1052, 176] width 69 height 25
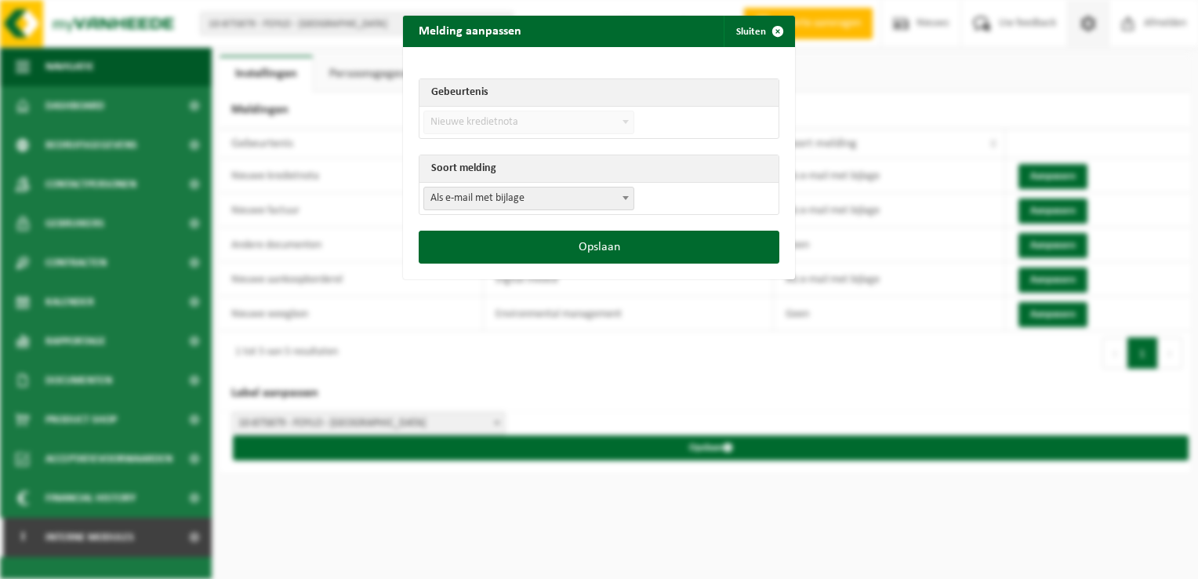
click at [558, 193] on span "Als e-mail met bijlage" at bounding box center [528, 198] width 209 height 22
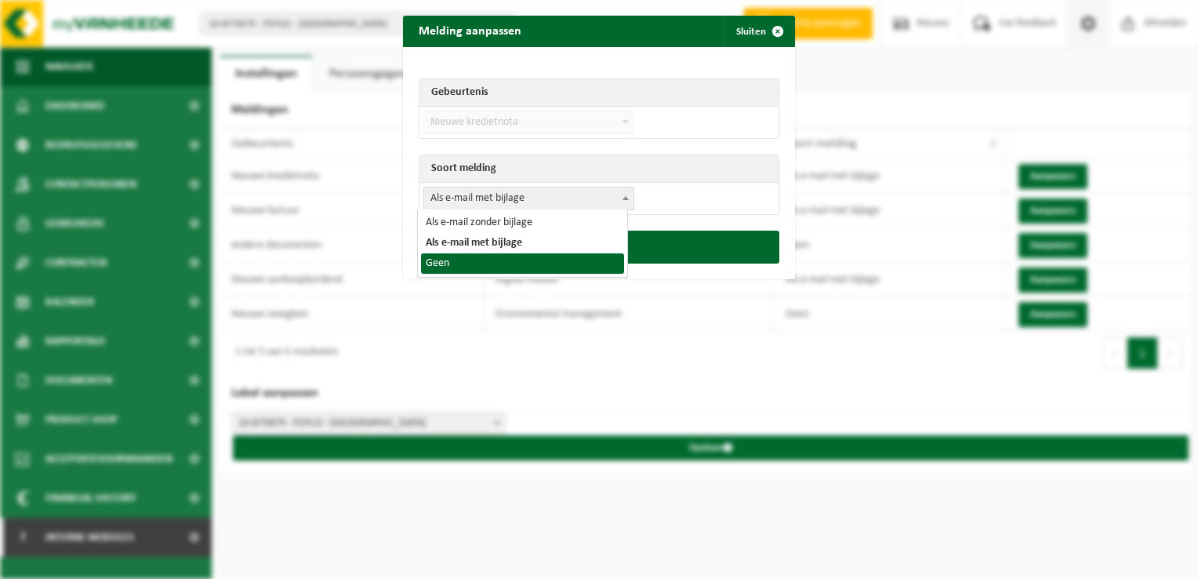
select select "1"
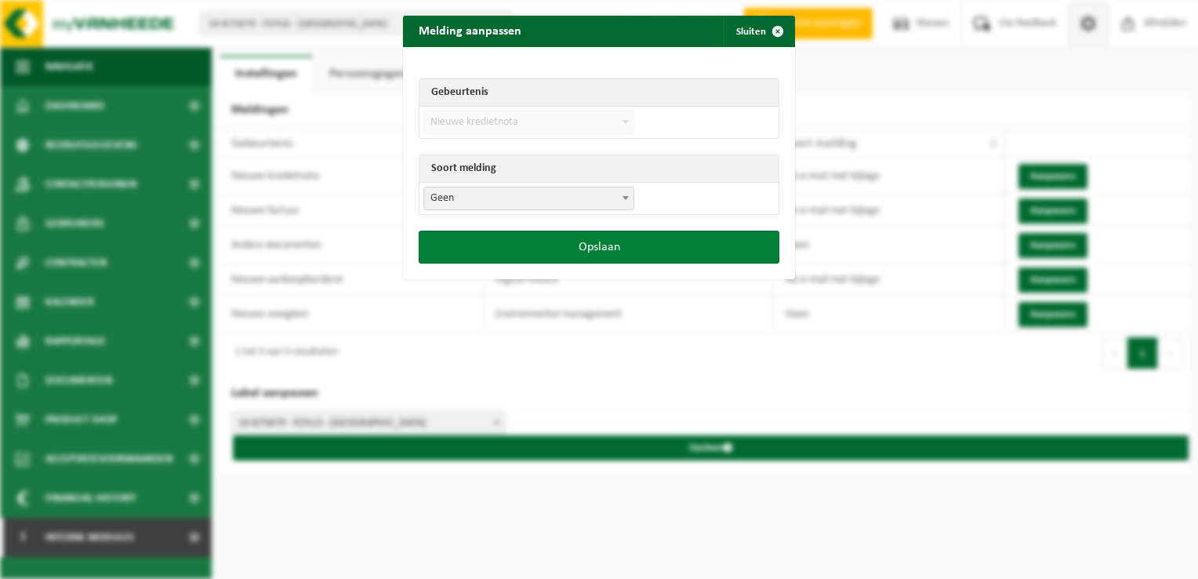
click at [512, 242] on button "Opslaan" at bounding box center [599, 246] width 361 height 33
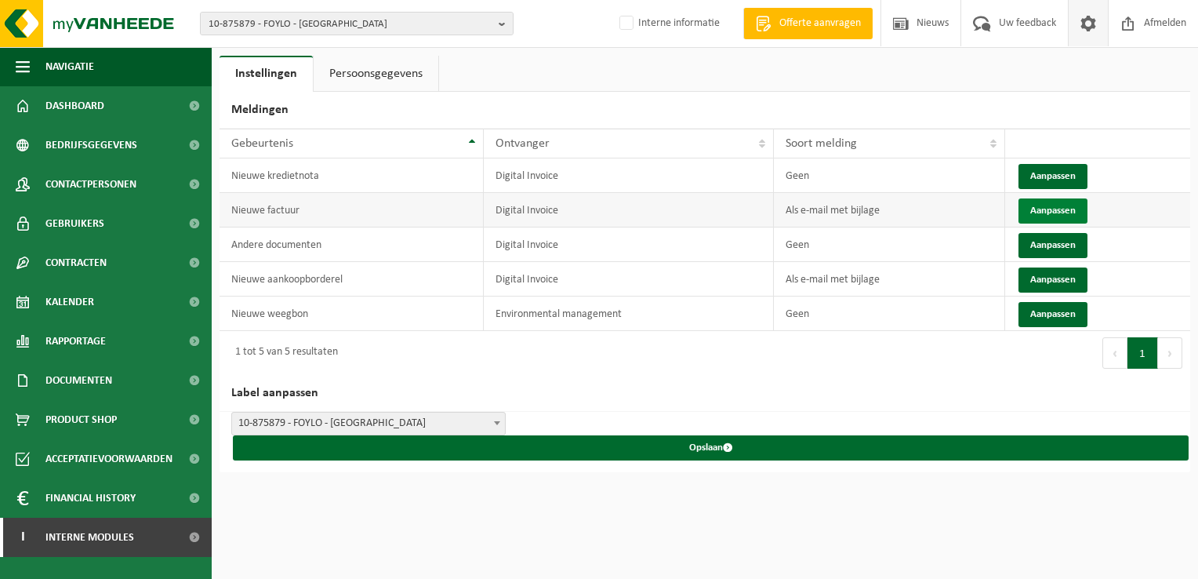
click at [1043, 209] on button "Aanpassen" at bounding box center [1052, 210] width 69 height 25
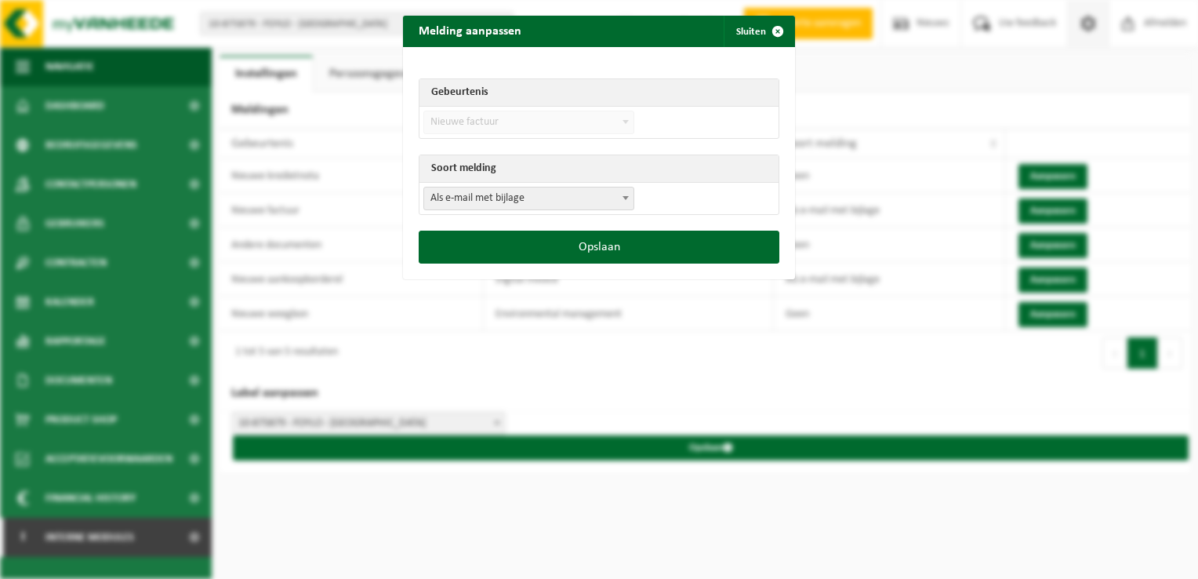
click at [505, 203] on span "Als e-mail met bijlage" at bounding box center [528, 198] width 209 height 22
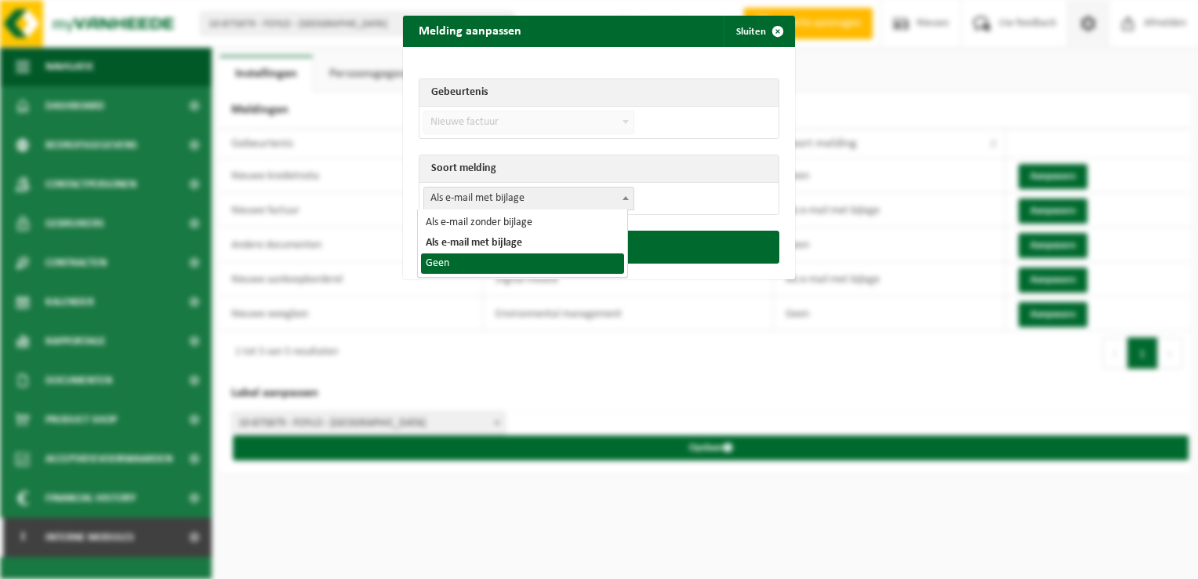
select select "1"
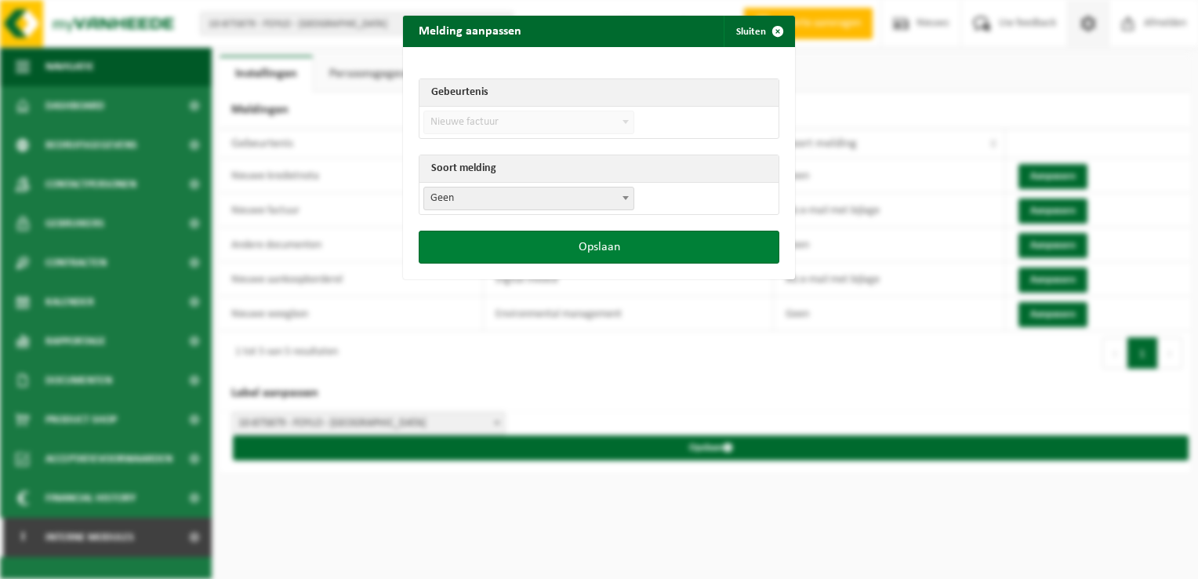
click at [550, 246] on button "Opslaan" at bounding box center [599, 246] width 361 height 33
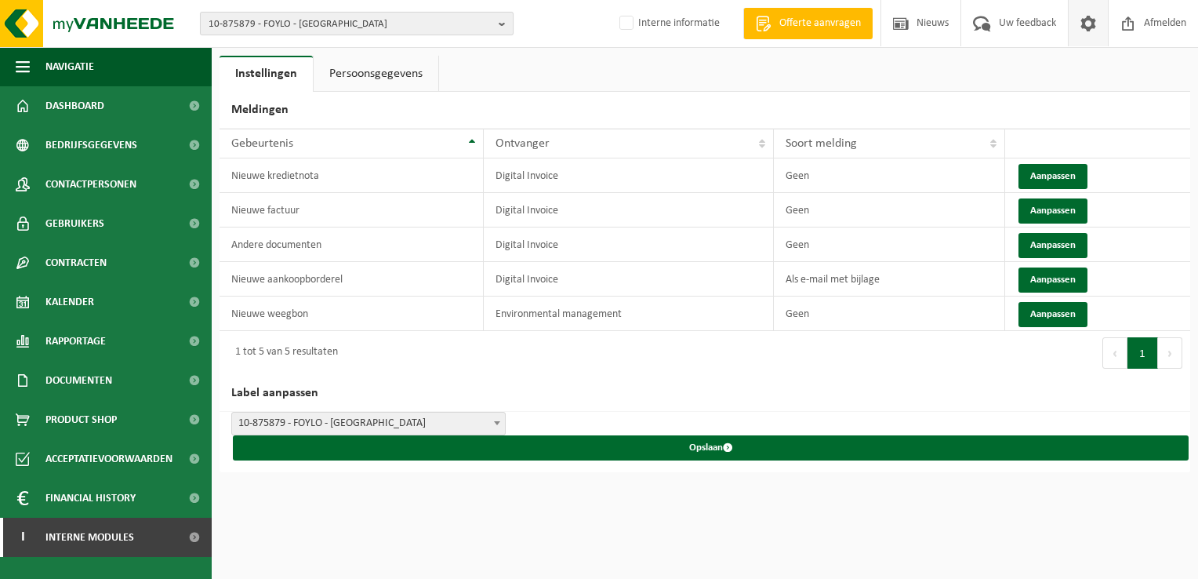
click at [257, 27] on span "10-875879 - FOYLO - ANTWERPEN" at bounding box center [351, 25] width 284 height 24
paste input "10-942692"
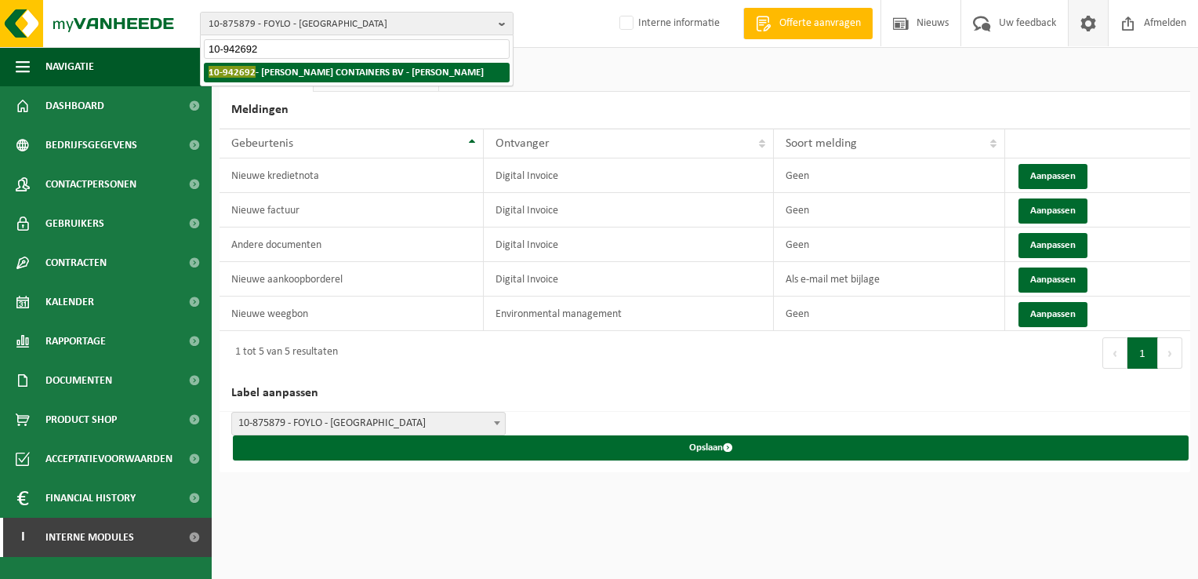
type input "10-942692"
click at [278, 72] on strong "10-942692 - ERNEST CONTAINERS BV - MOEN" at bounding box center [346, 72] width 275 height 12
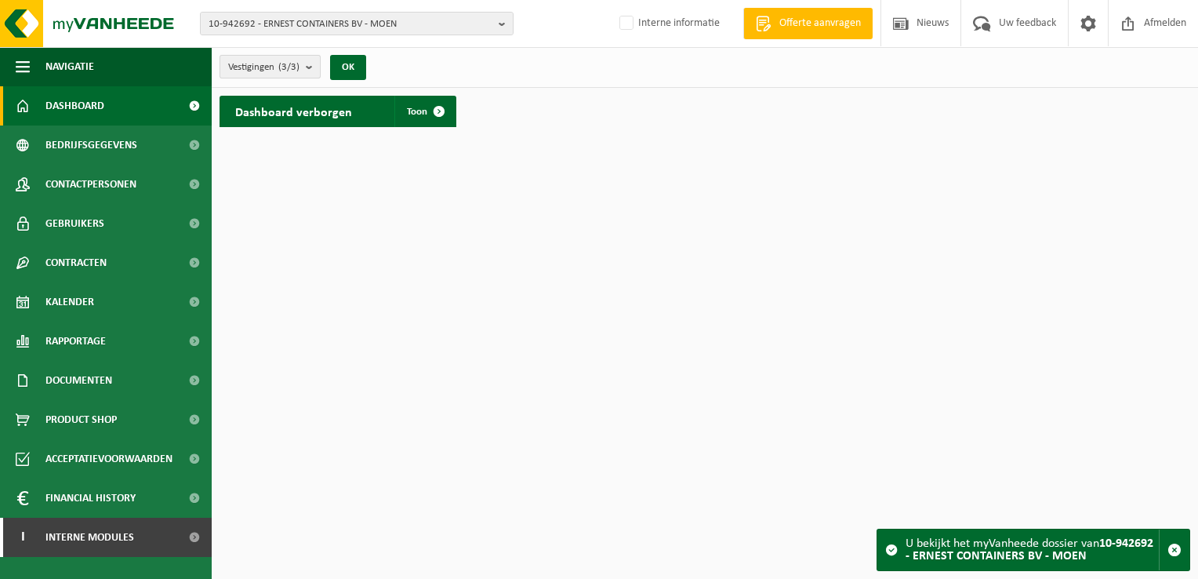
click at [298, 74] on span "Vestigingen (3/3)" at bounding box center [263, 68] width 71 height 24
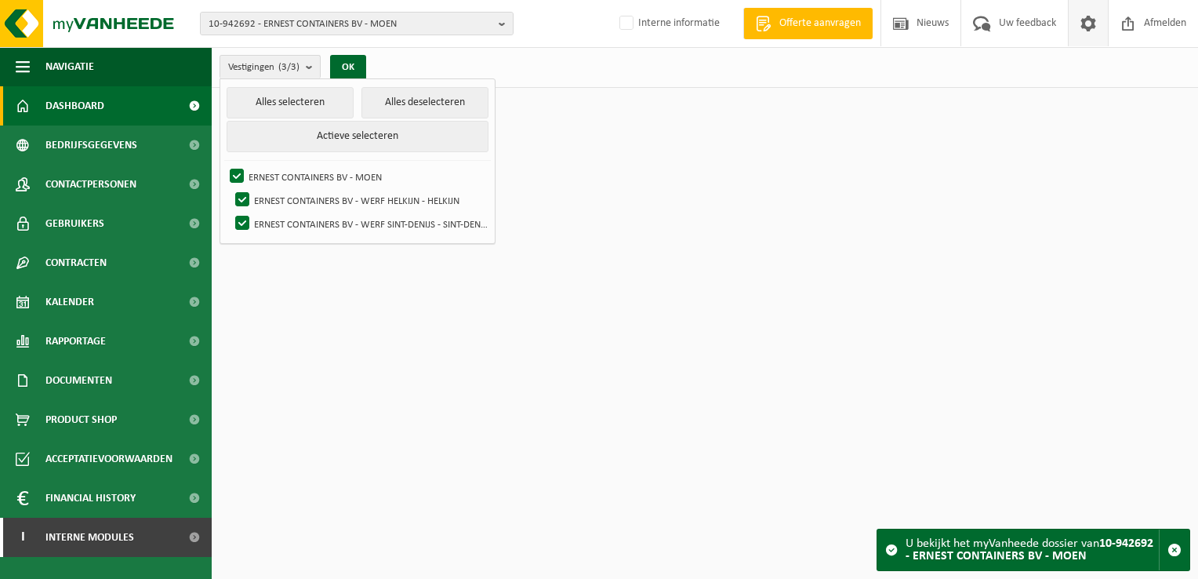
click at [1083, 27] on span at bounding box center [1088, 23] width 24 height 46
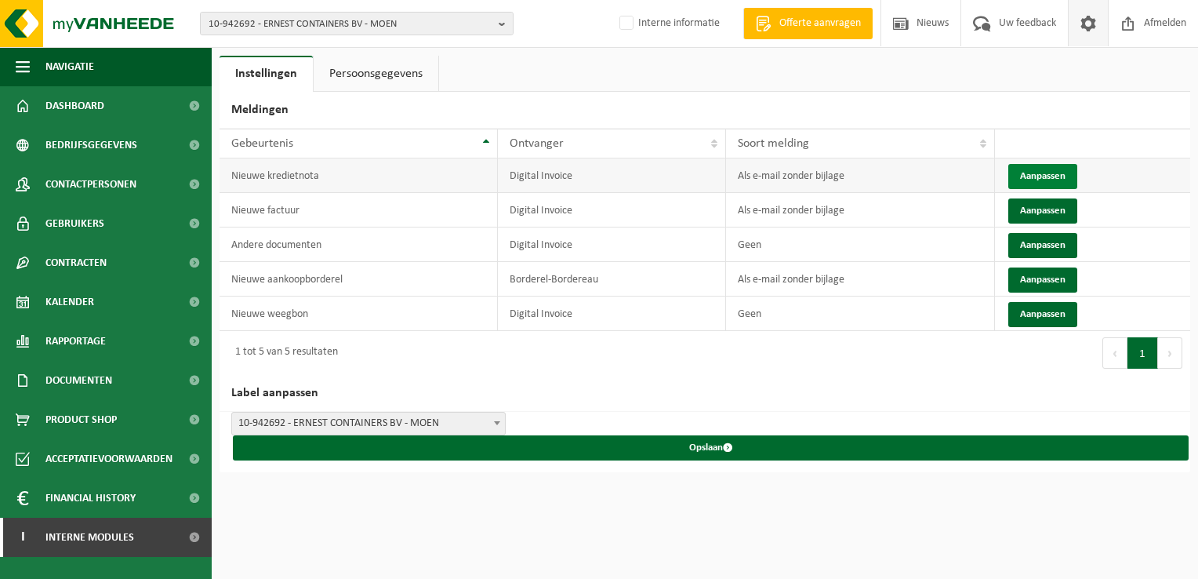
click at [1041, 175] on button "Aanpassen" at bounding box center [1042, 176] width 69 height 25
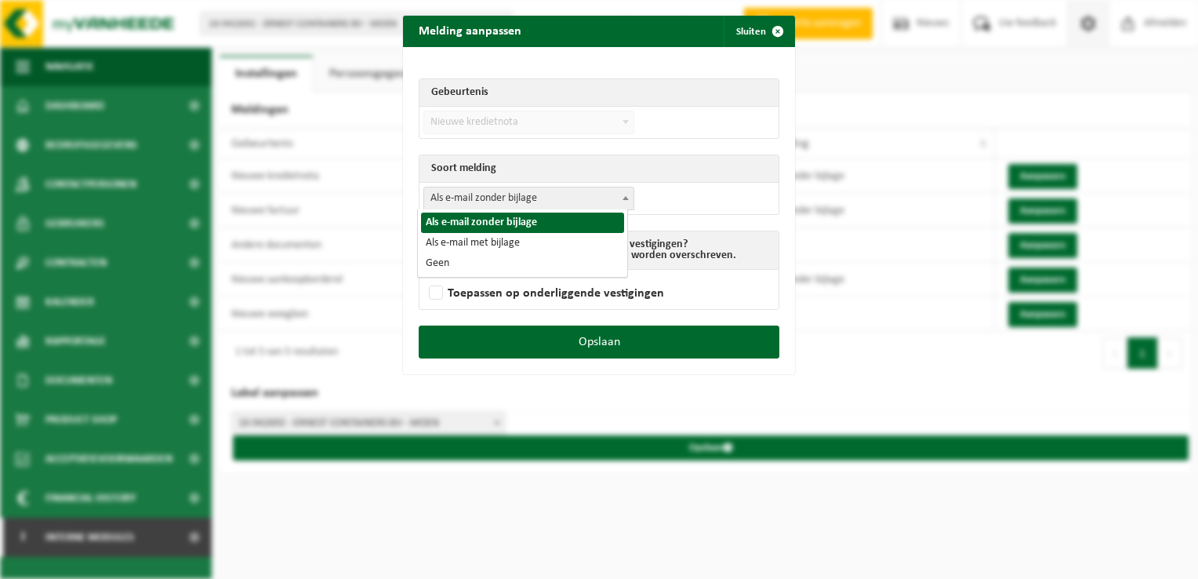
click at [485, 197] on span "Als e-mail zonder bijlage" at bounding box center [528, 198] width 209 height 22
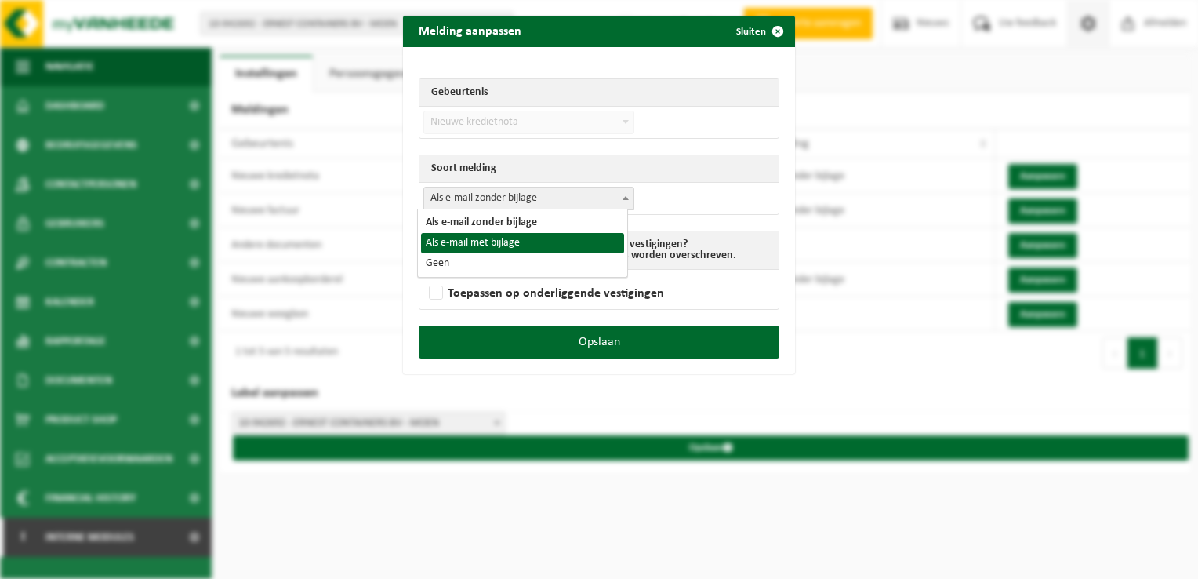
select select "3"
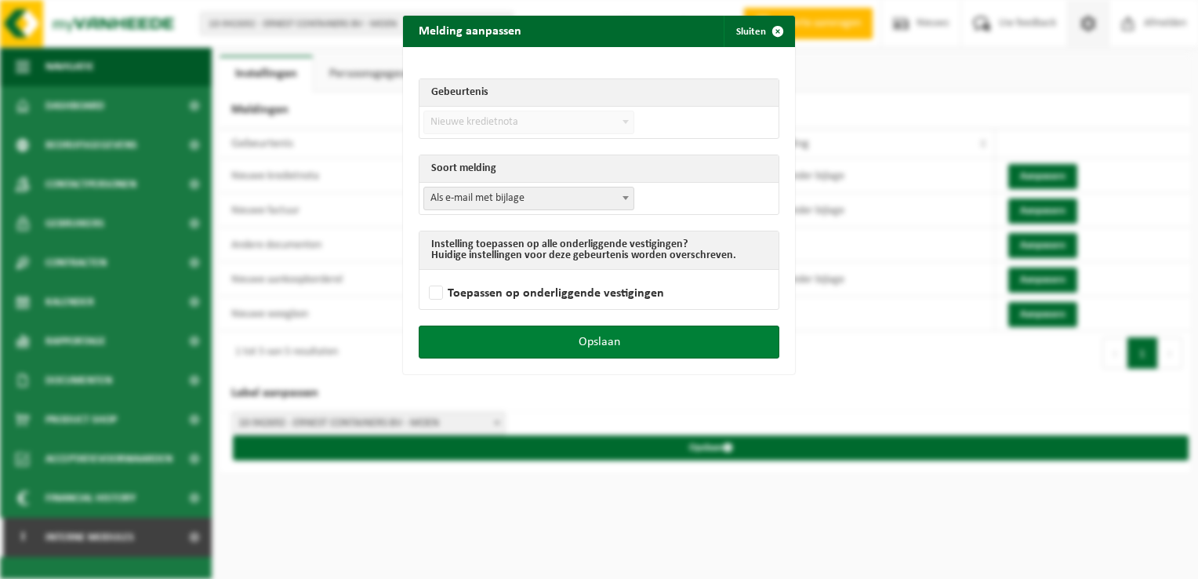
click at [619, 334] on button "Opslaan" at bounding box center [599, 341] width 361 height 33
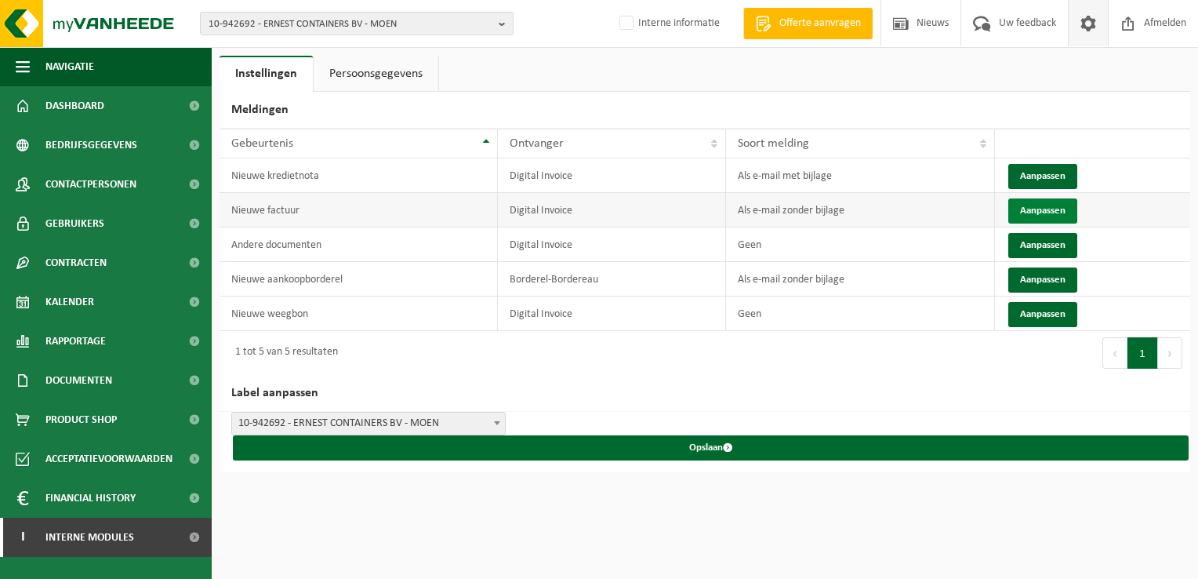
click at [1036, 208] on button "Aanpassen" at bounding box center [1042, 210] width 69 height 25
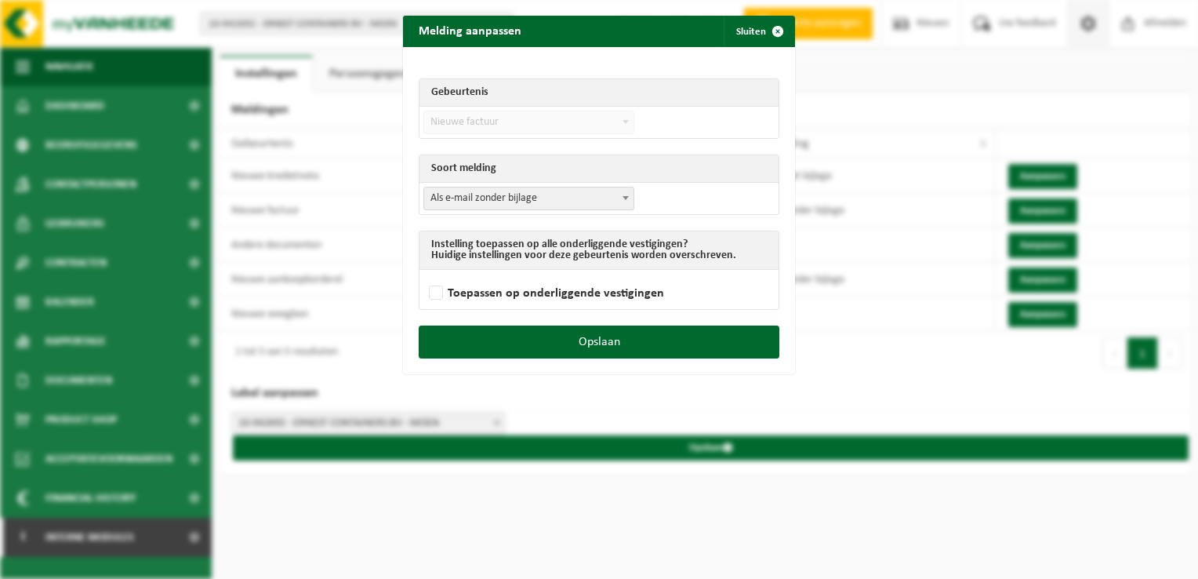
click at [501, 205] on span "Als e-mail zonder bijlage" at bounding box center [528, 198] width 209 height 22
select select "3"
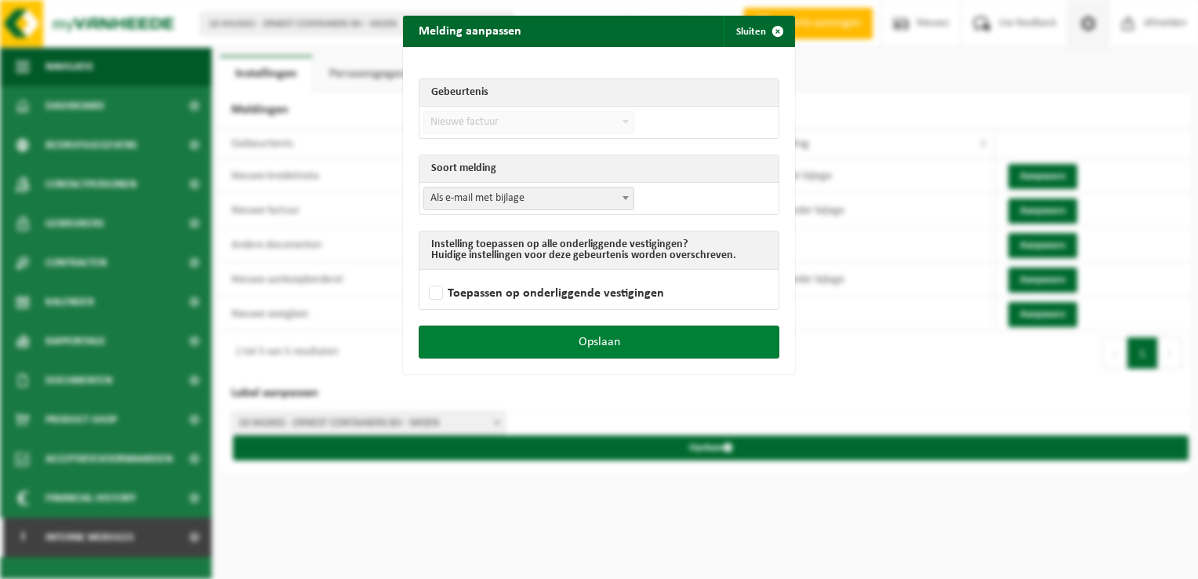
click at [655, 336] on button "Opslaan" at bounding box center [599, 341] width 361 height 33
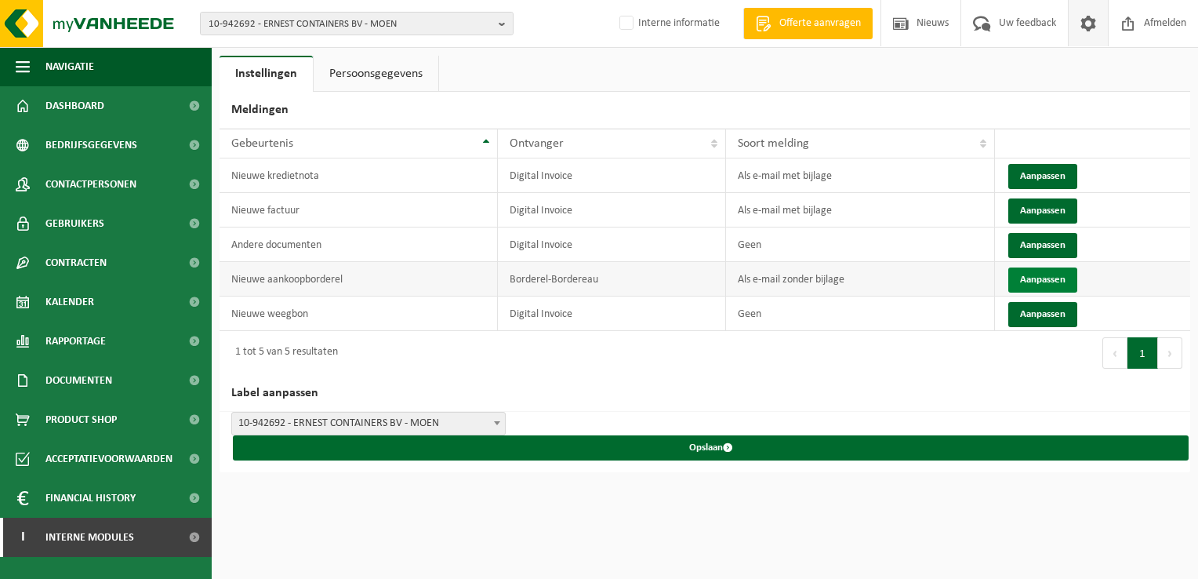
click at [1044, 278] on button "Aanpassen" at bounding box center [1042, 279] width 69 height 25
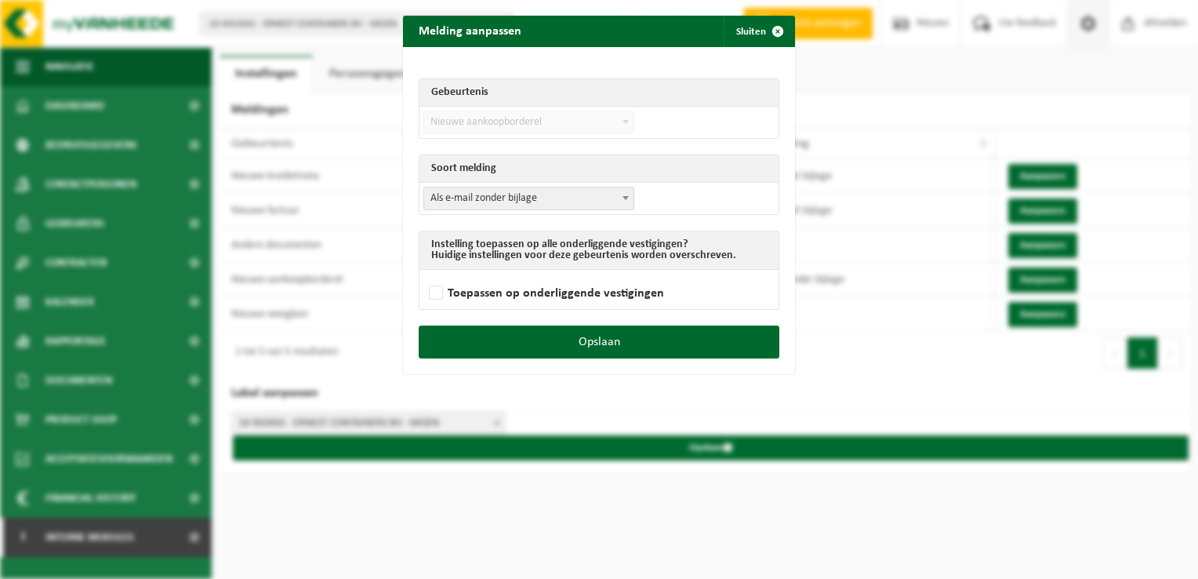
click at [500, 194] on span "Als e-mail zonder bijlage" at bounding box center [528, 198] width 209 height 22
select select "3"
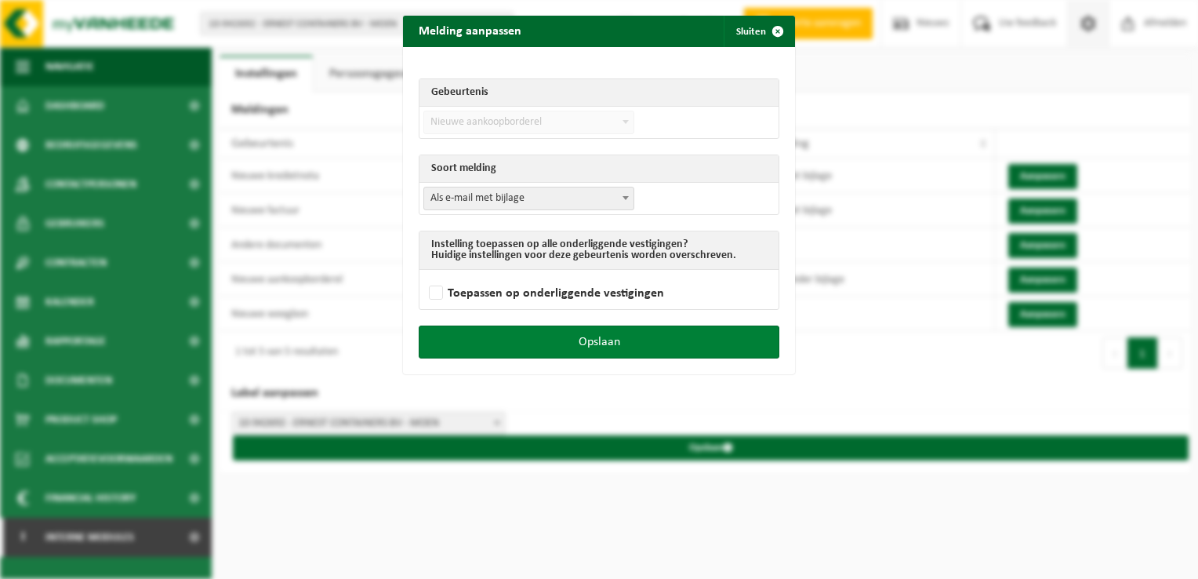
click at [642, 339] on button "Opslaan" at bounding box center [599, 341] width 361 height 33
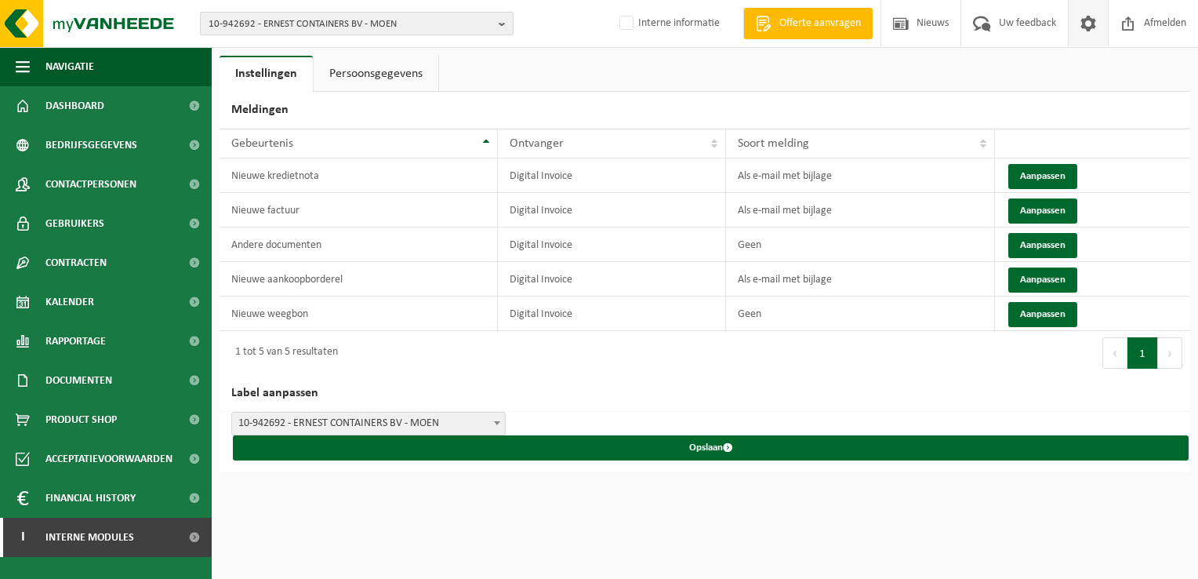
click at [268, 25] on span "10-942692 - ERNEST CONTAINERS BV - MOEN" at bounding box center [351, 25] width 284 height 24
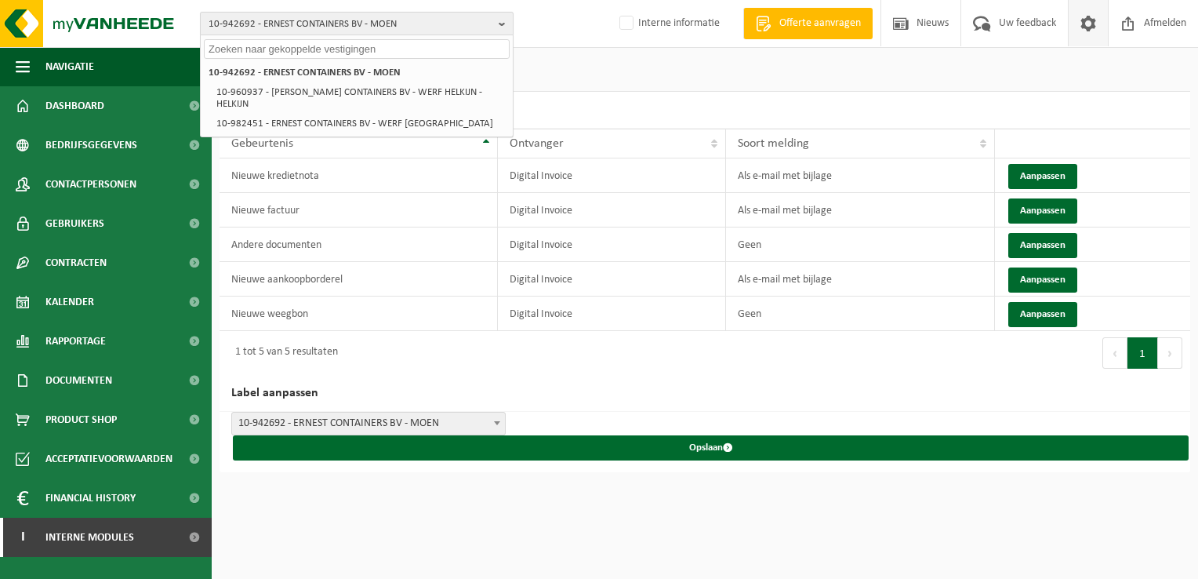
paste input "10-988873"
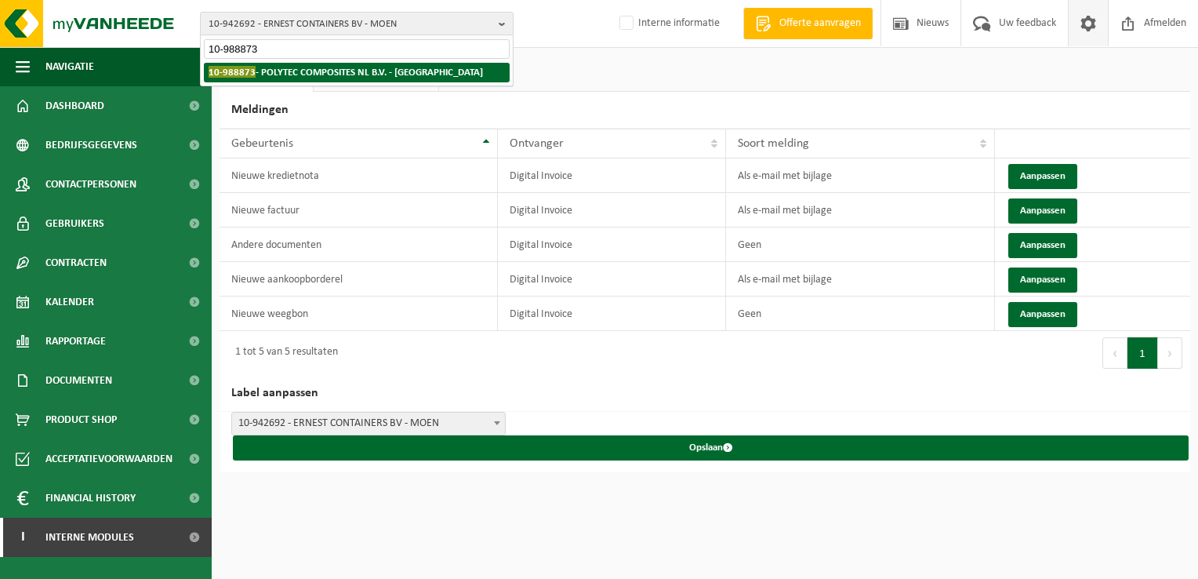
type input "10-988873"
click at [291, 71] on strong "10-988873 - POLYTEC COMPOSITES NL B.V. - ROOSENDAAL" at bounding box center [346, 72] width 274 height 12
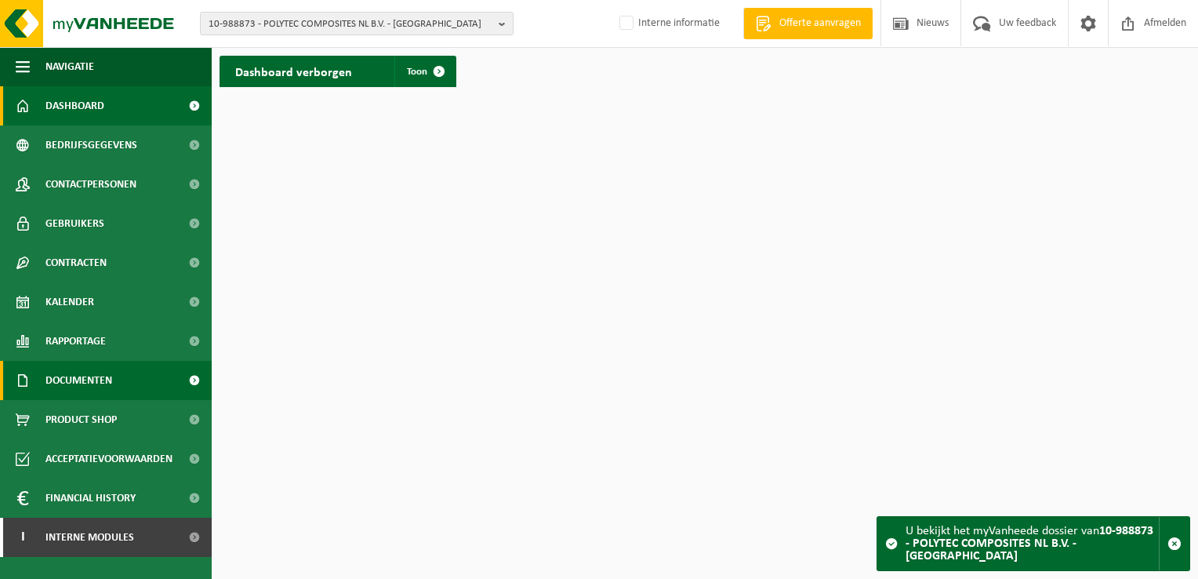
click at [89, 381] on span "Documenten" at bounding box center [78, 380] width 67 height 39
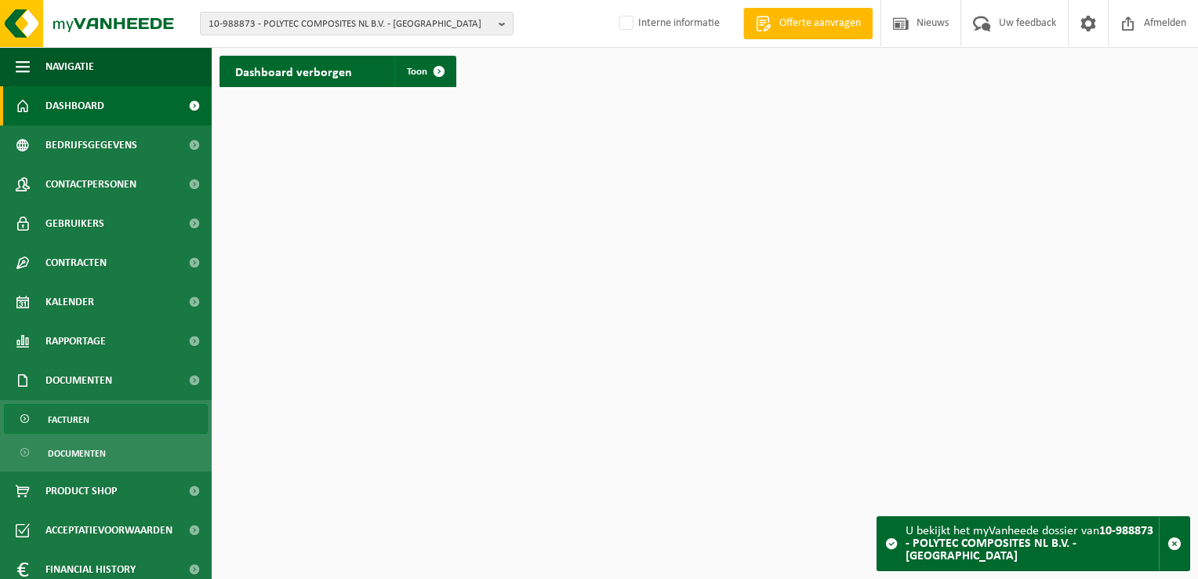
click at [96, 412] on link "Facturen" at bounding box center [106, 419] width 204 height 30
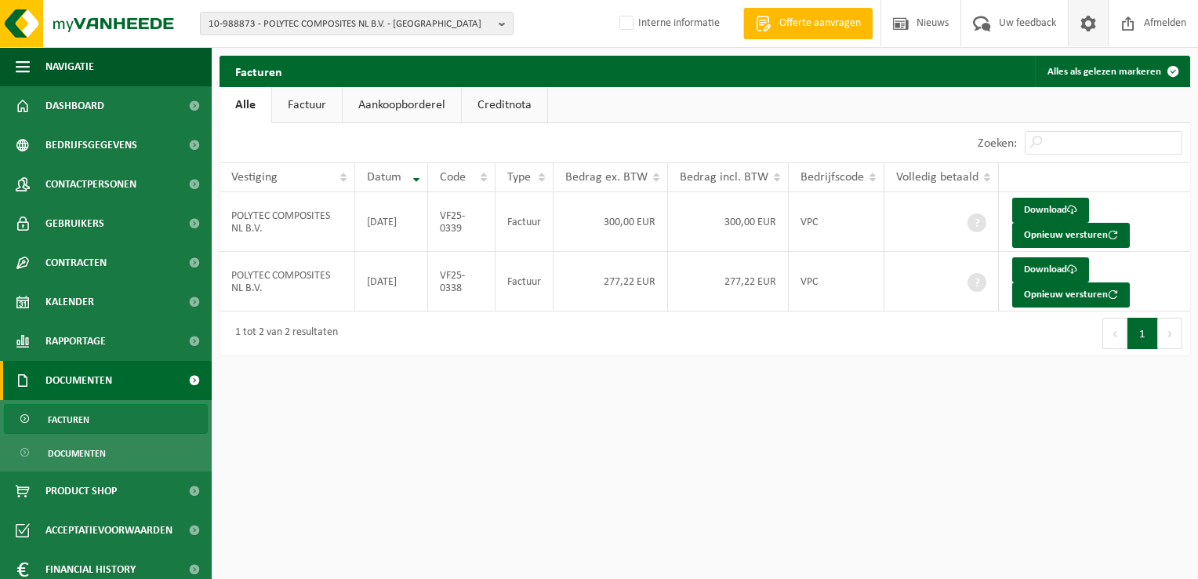
click at [1083, 27] on span at bounding box center [1088, 23] width 24 height 46
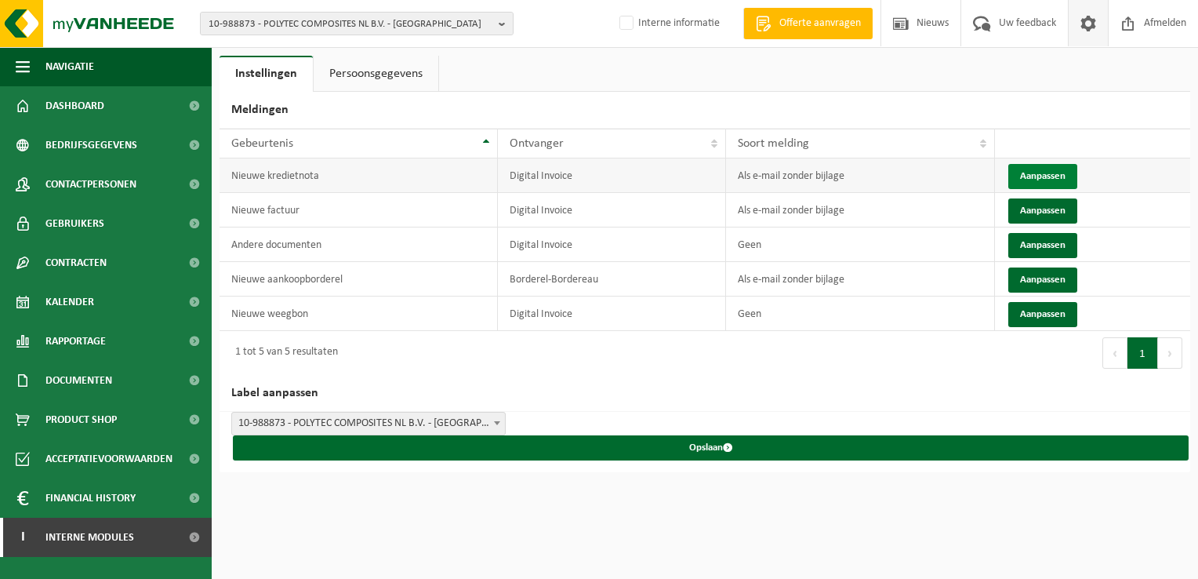
click at [1068, 174] on button "Aanpassen" at bounding box center [1042, 176] width 69 height 25
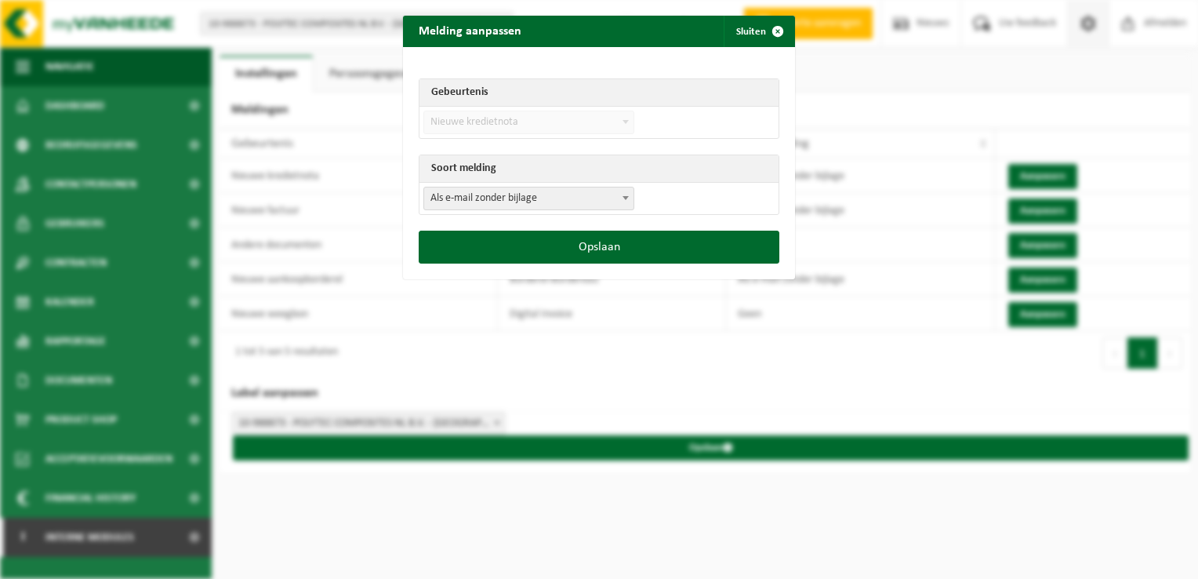
click at [524, 206] on span "Als e-mail zonder bijlage" at bounding box center [528, 198] width 209 height 22
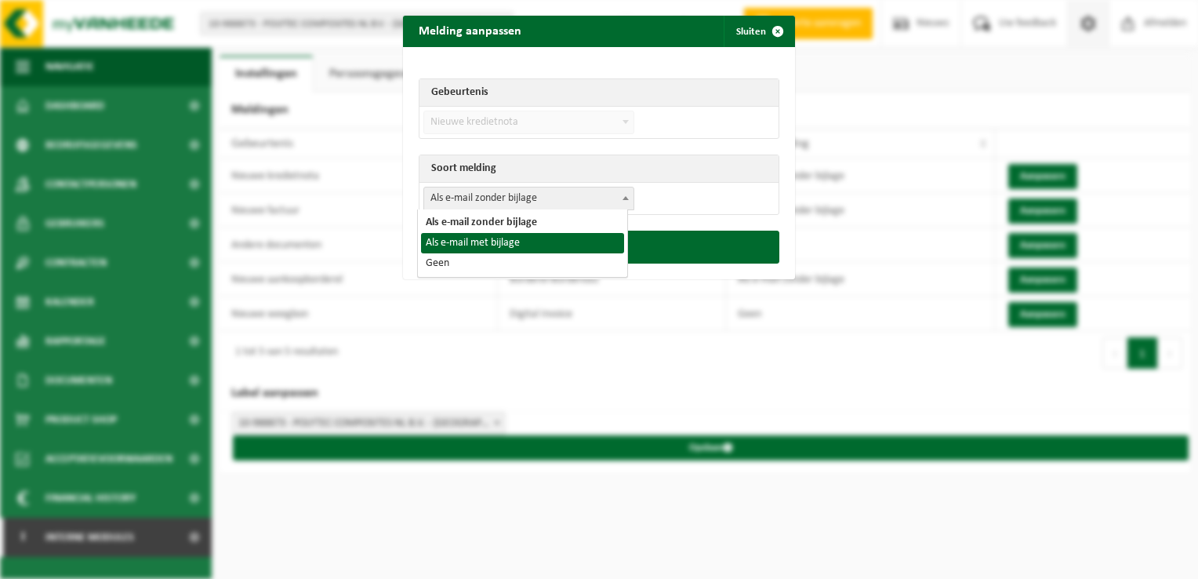
select select "3"
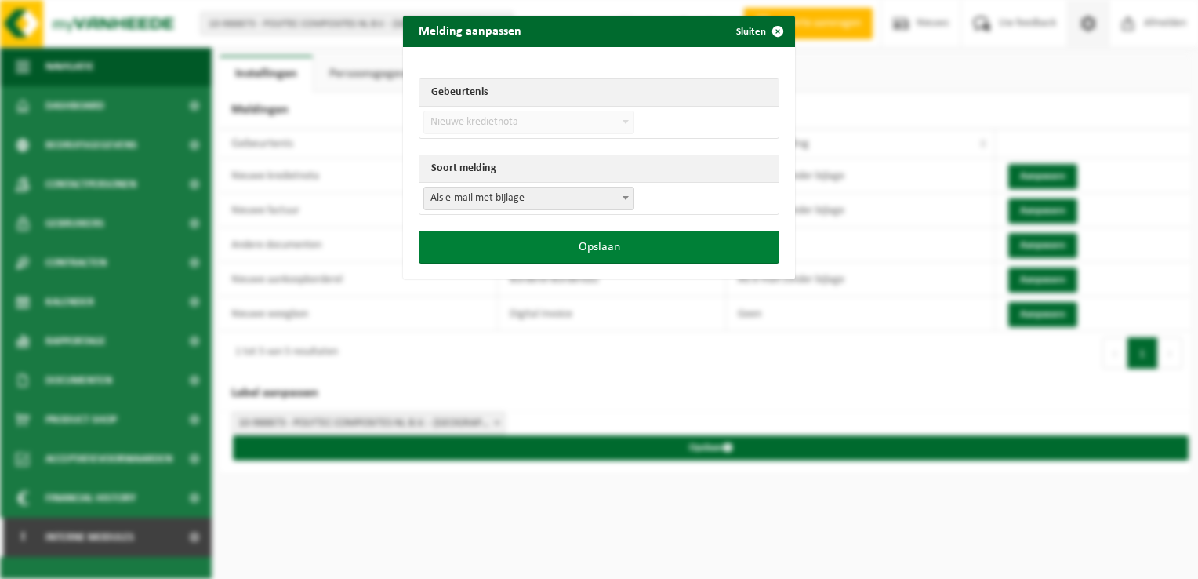
click at [558, 249] on button "Opslaan" at bounding box center [599, 246] width 361 height 33
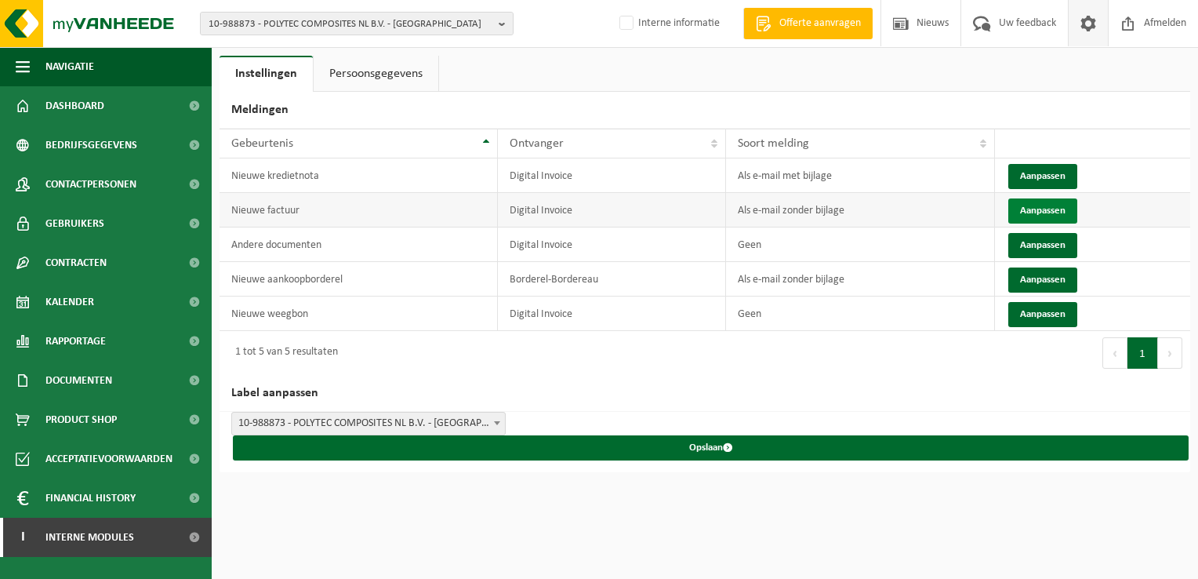
click at [1024, 209] on button "Aanpassen" at bounding box center [1042, 210] width 69 height 25
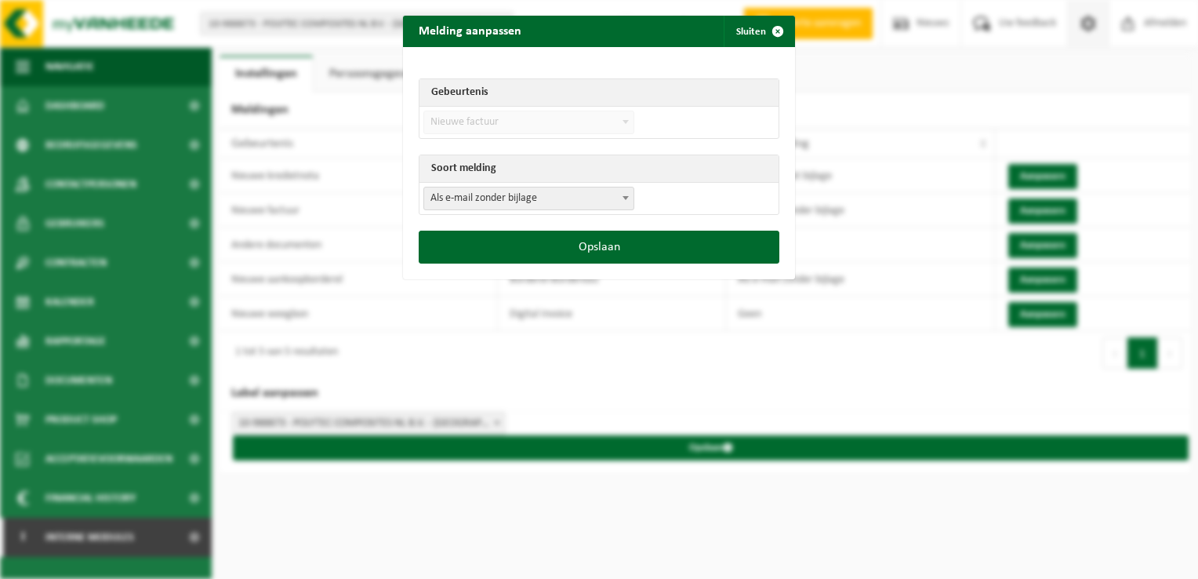
click at [472, 199] on span "Als e-mail zonder bijlage" at bounding box center [528, 198] width 209 height 22
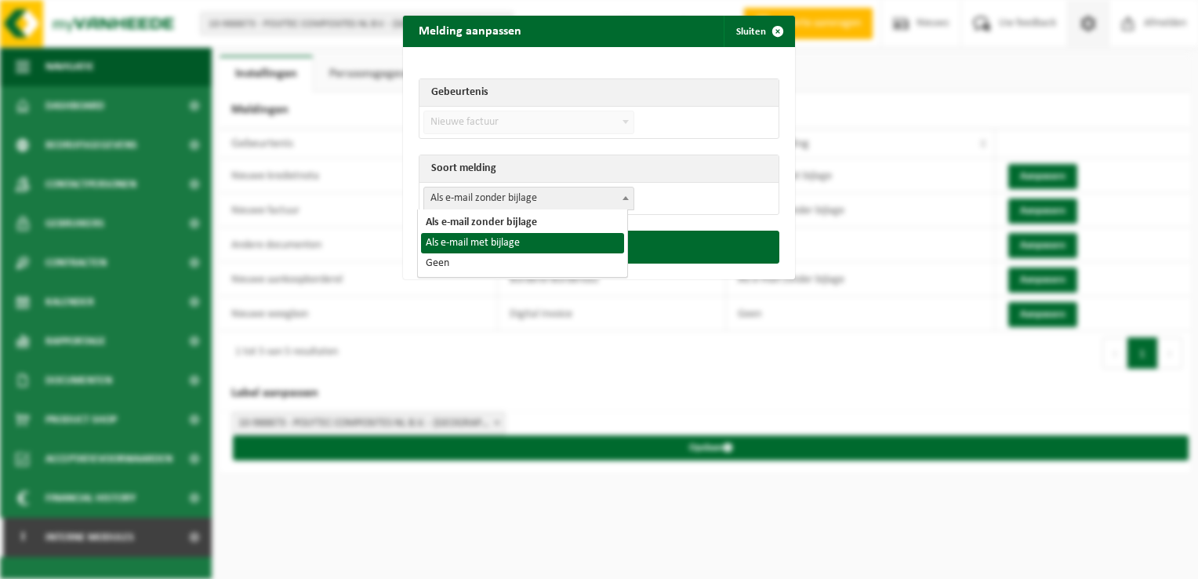
select select "3"
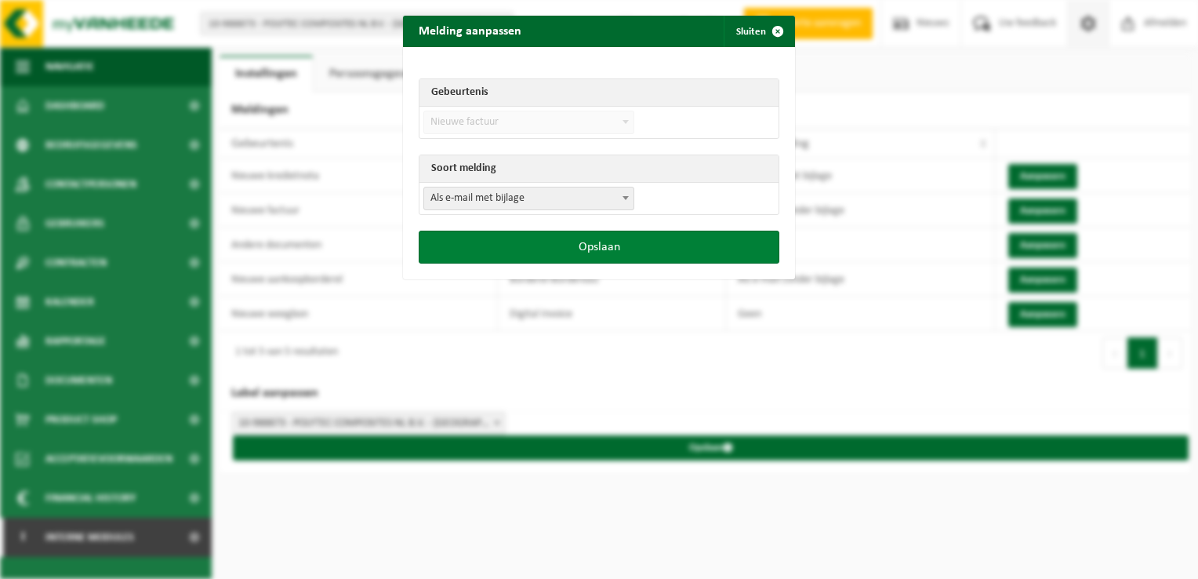
click at [571, 249] on button "Opslaan" at bounding box center [599, 246] width 361 height 33
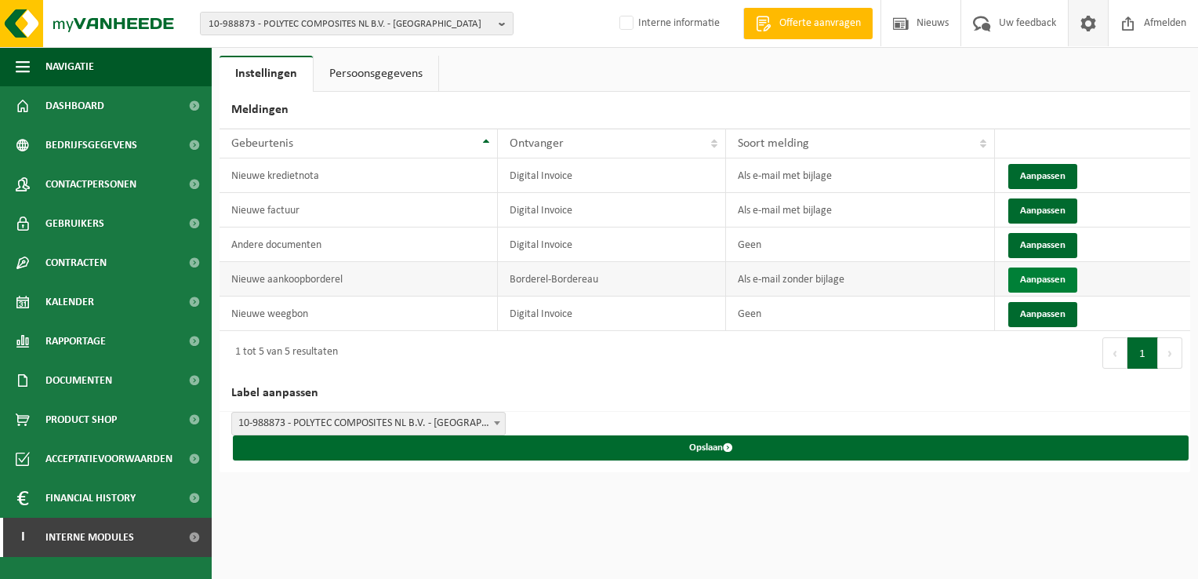
click at [1032, 271] on button "Aanpassen" at bounding box center [1042, 279] width 69 height 25
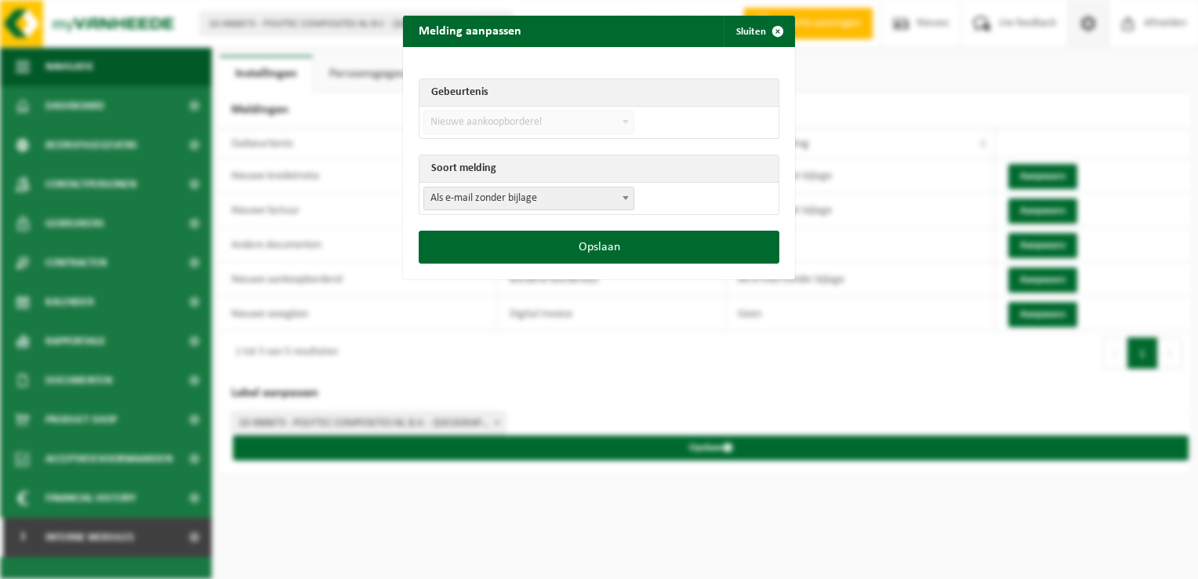
click at [499, 205] on span "Als e-mail zonder bijlage" at bounding box center [528, 198] width 209 height 22
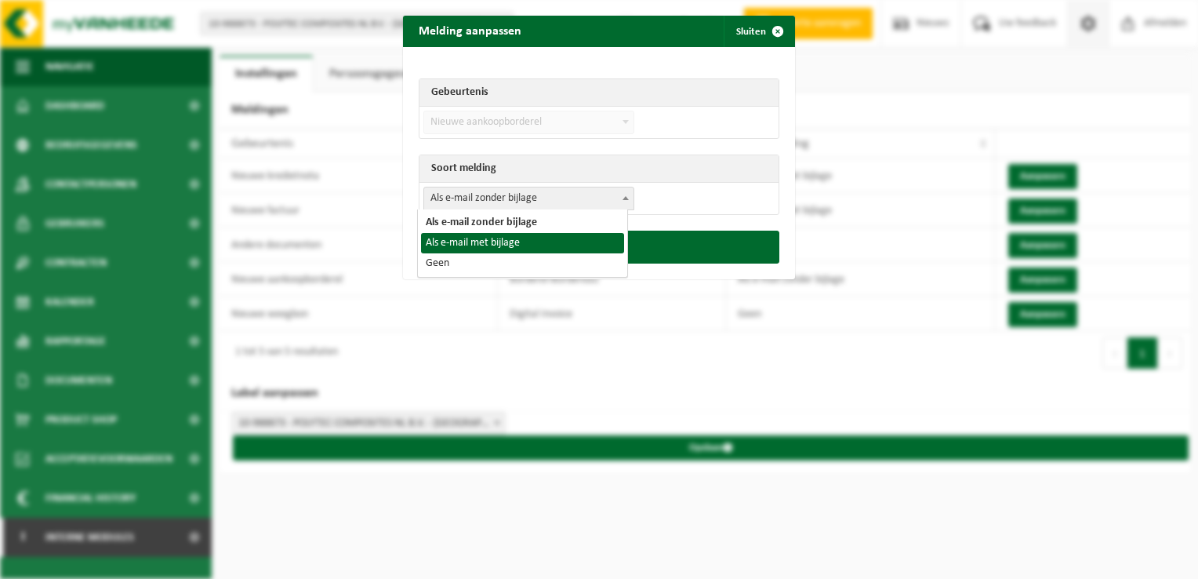
select select "3"
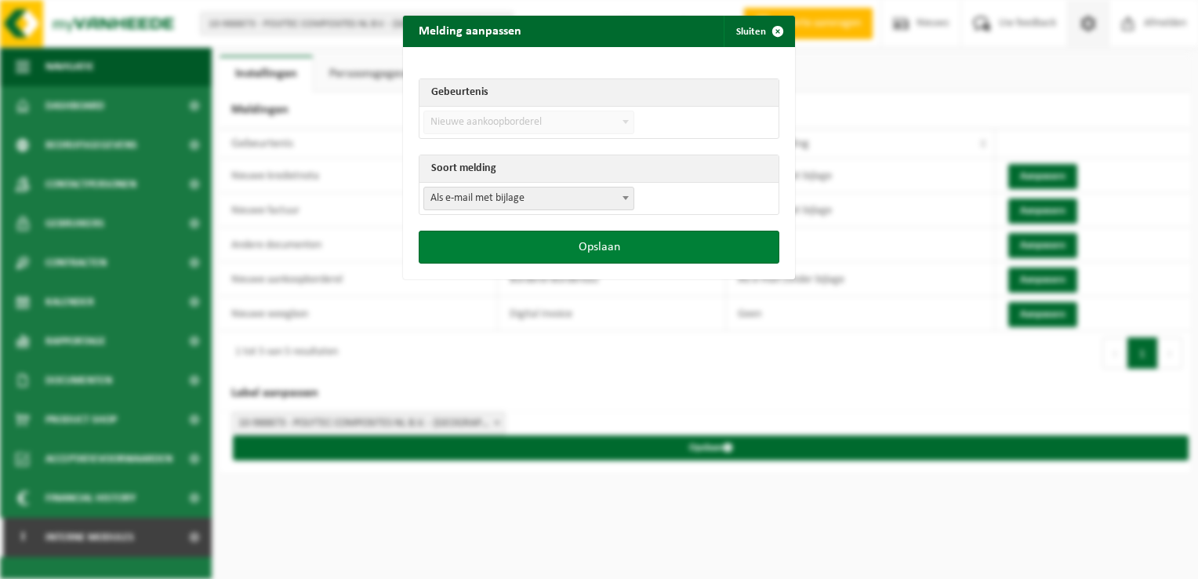
click at [542, 251] on button "Opslaan" at bounding box center [599, 246] width 361 height 33
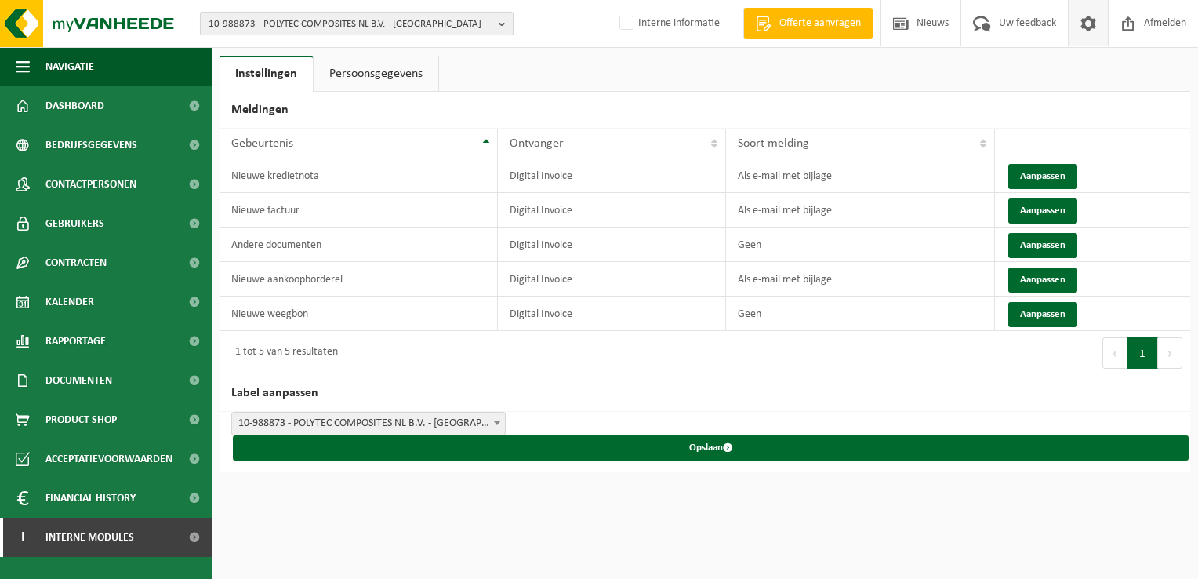
click at [345, 20] on span "10-988873 - POLYTEC COMPOSITES NL B.V. - [GEOGRAPHIC_DATA]" at bounding box center [351, 25] width 284 height 24
paste input "10-942692"
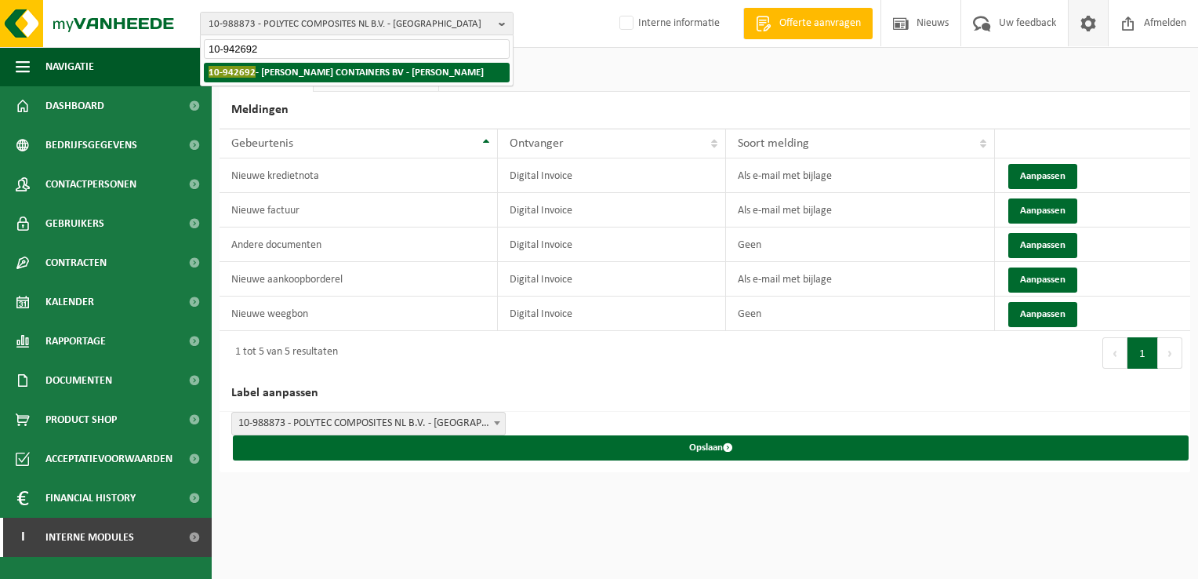
type input "10-942692"
click at [294, 73] on strong "10-942692 - ERNEST CONTAINERS BV - MOEN" at bounding box center [346, 72] width 275 height 12
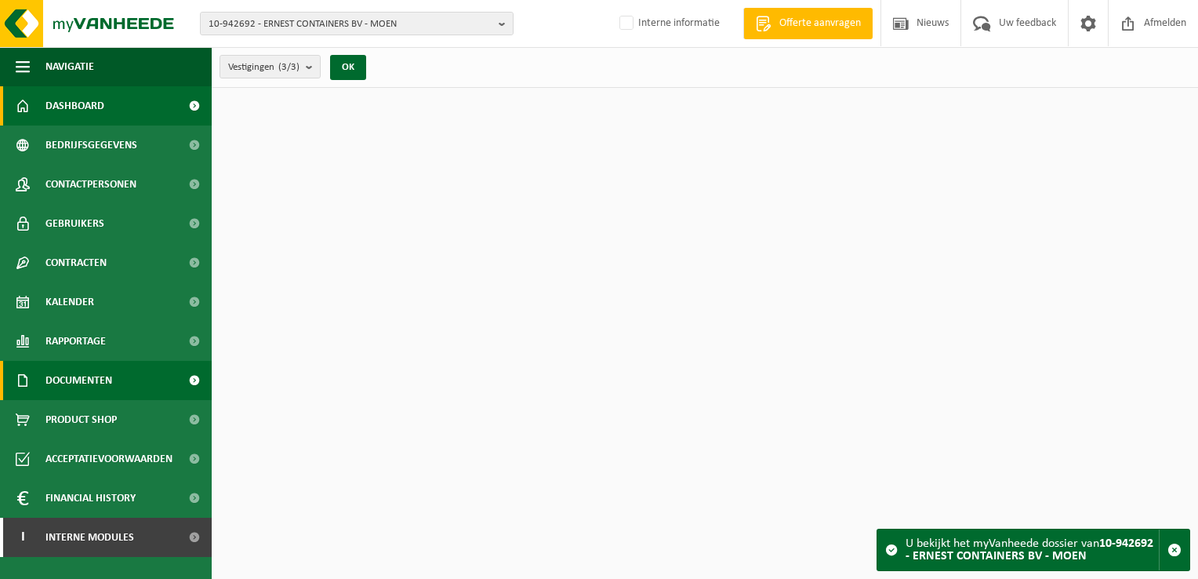
click at [105, 389] on span "Documenten" at bounding box center [78, 380] width 67 height 39
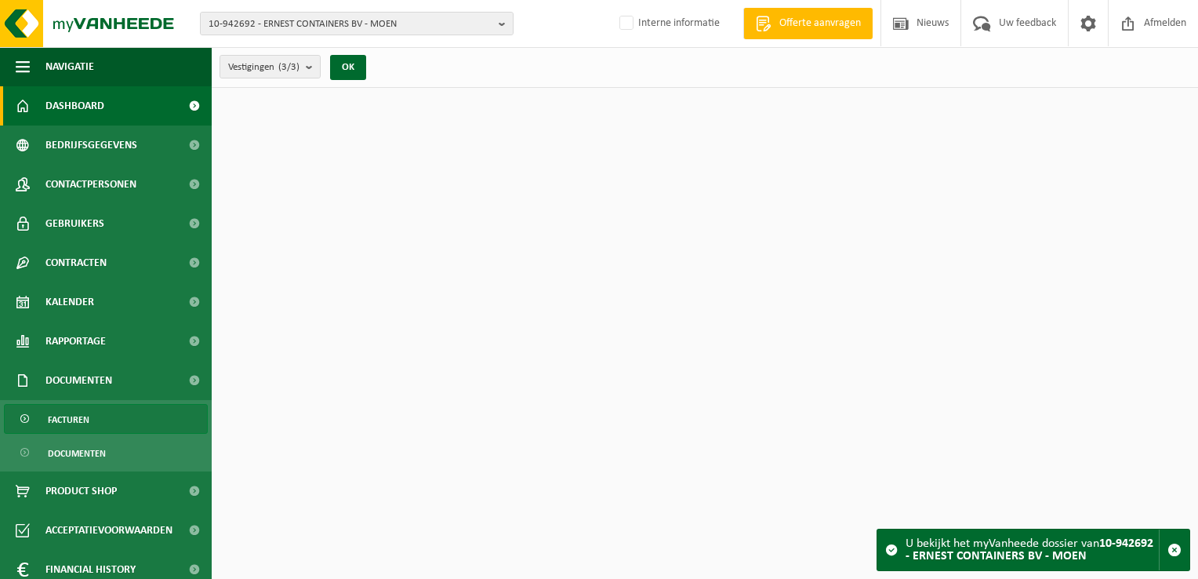
click at [103, 415] on link "Facturen" at bounding box center [106, 419] width 204 height 30
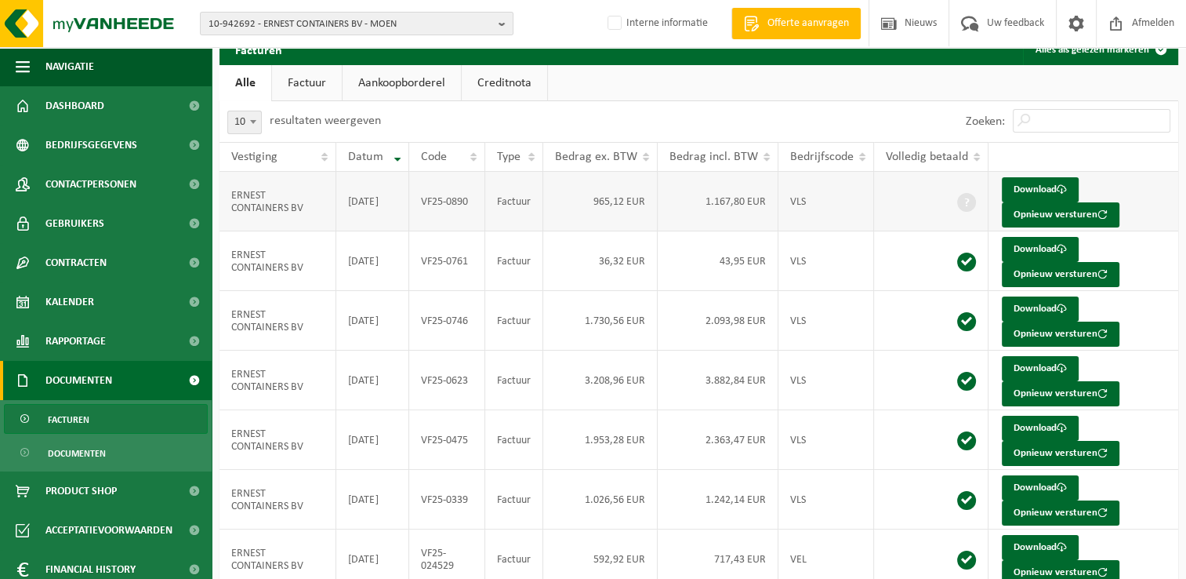
scroll to position [78, 0]
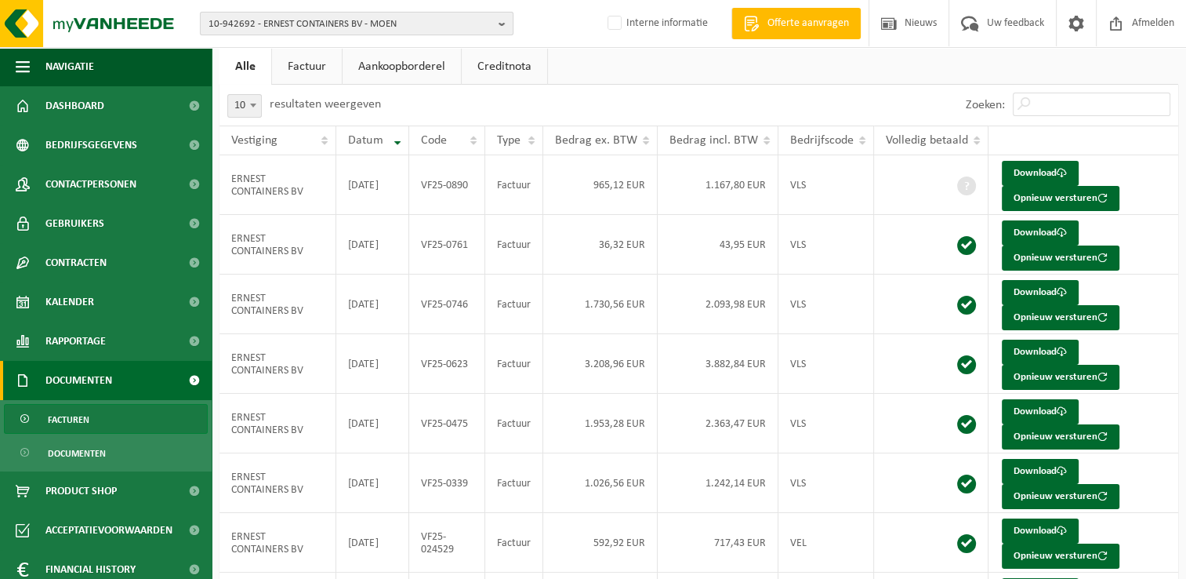
click at [281, 24] on span "10-942692 - ERNEST CONTAINERS BV - MOEN" at bounding box center [351, 25] width 284 height 24
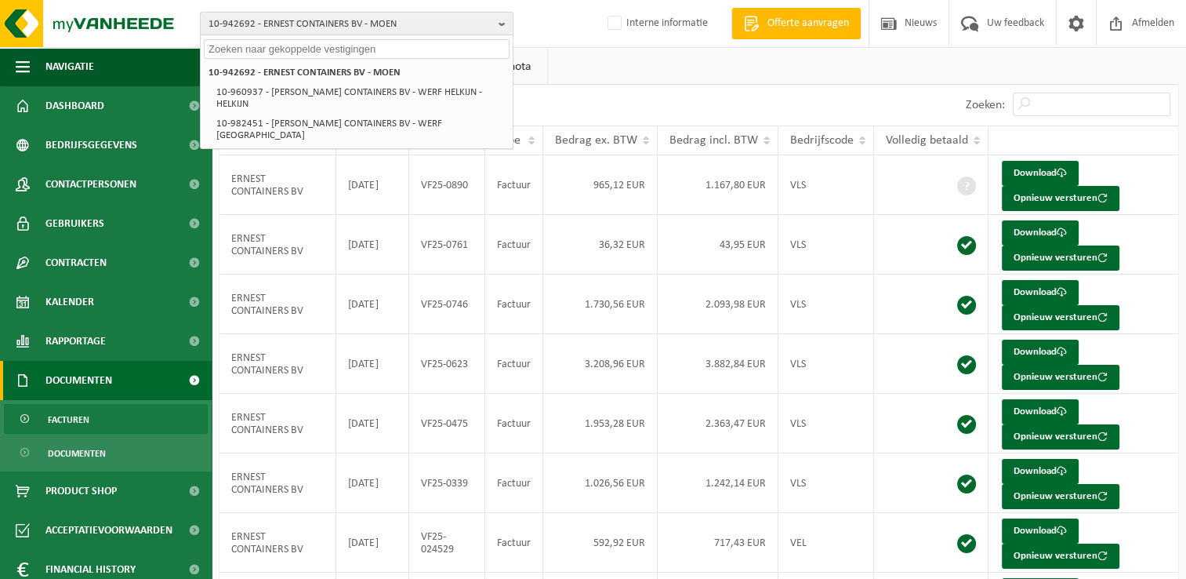
click at [257, 26] on span "10-942692 - ERNEST CONTAINERS BV - MOEN" at bounding box center [351, 25] width 284 height 24
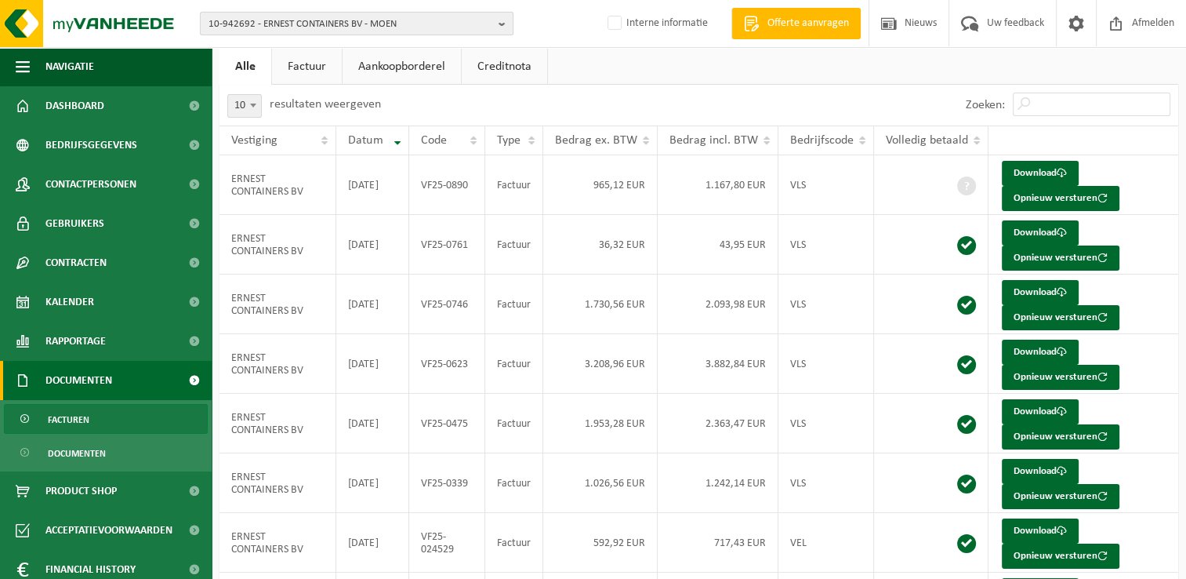
click at [263, 24] on span "10-942692 - ERNEST CONTAINERS BV - MOEN" at bounding box center [351, 25] width 284 height 24
type input "10-988873"
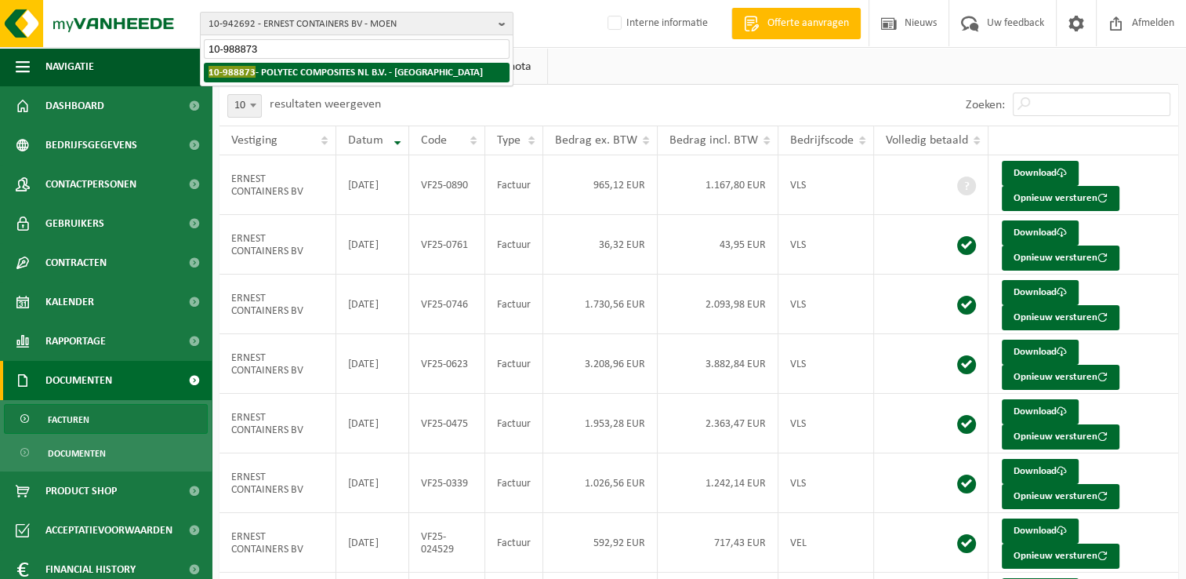
click at [303, 70] on strong "10-988873 - POLYTEC COMPOSITES NL B.V. - ROOSENDAAL" at bounding box center [346, 72] width 274 height 12
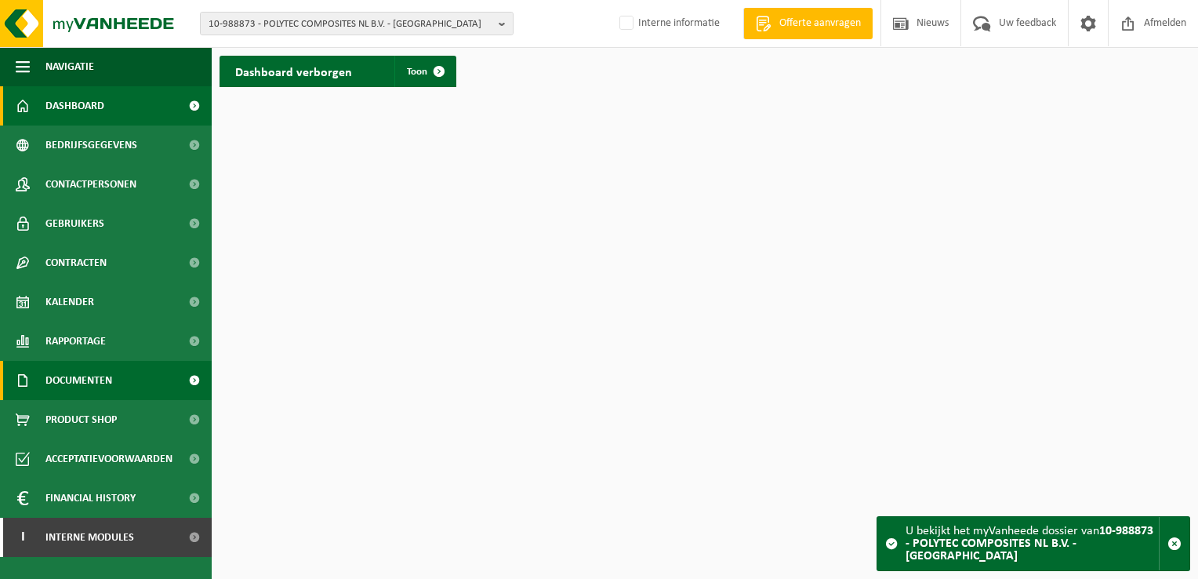
click at [95, 383] on span "Documenten" at bounding box center [78, 380] width 67 height 39
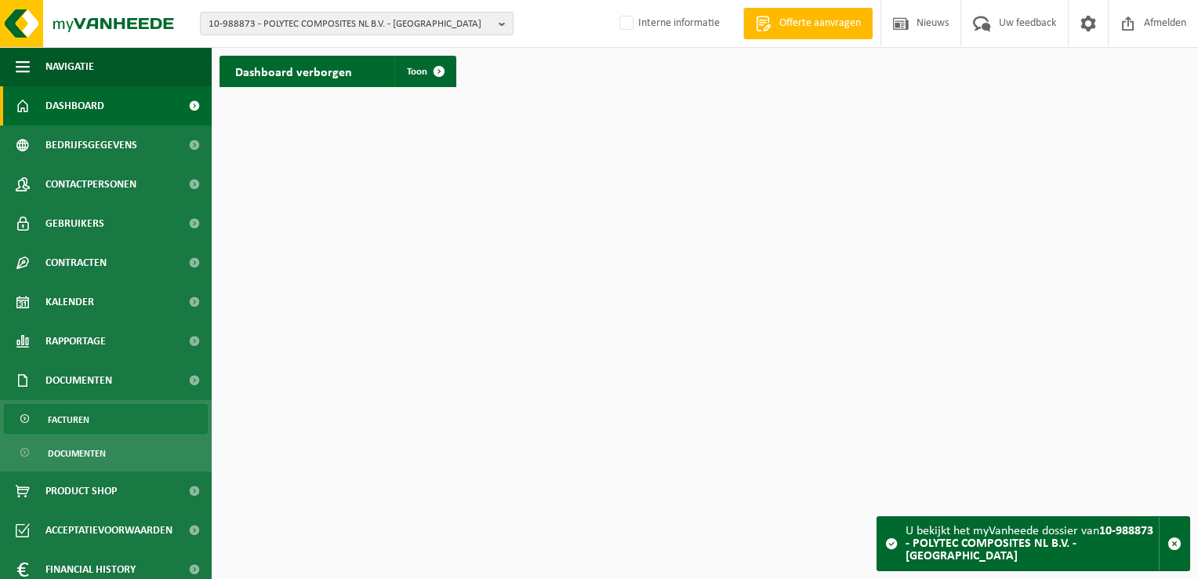
click at [105, 418] on link "Facturen" at bounding box center [106, 419] width 204 height 30
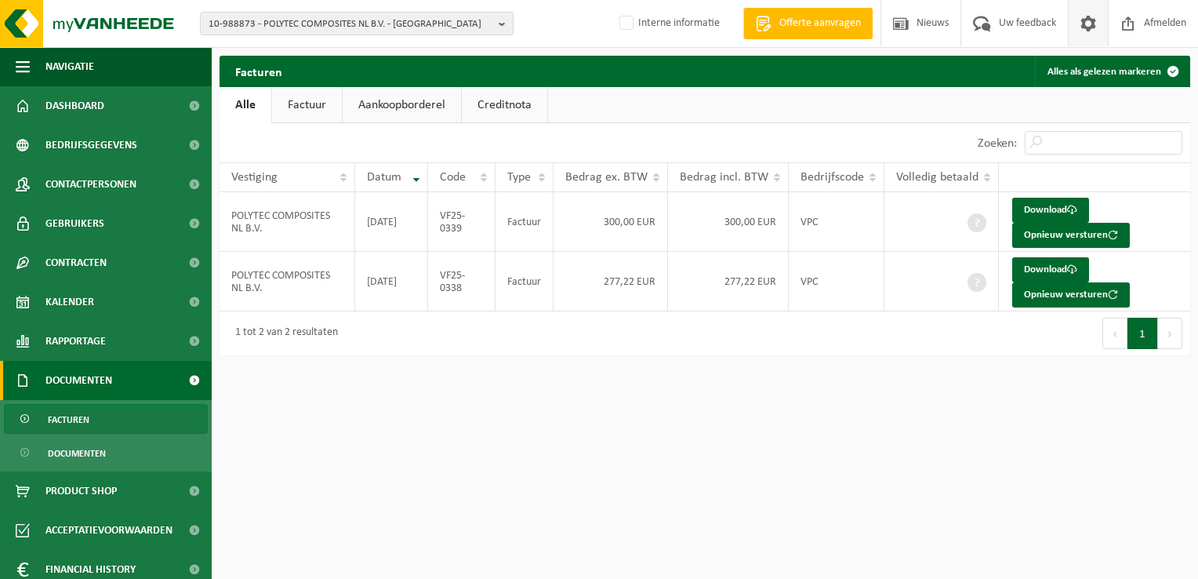
click at [1089, 30] on span at bounding box center [1088, 23] width 24 height 46
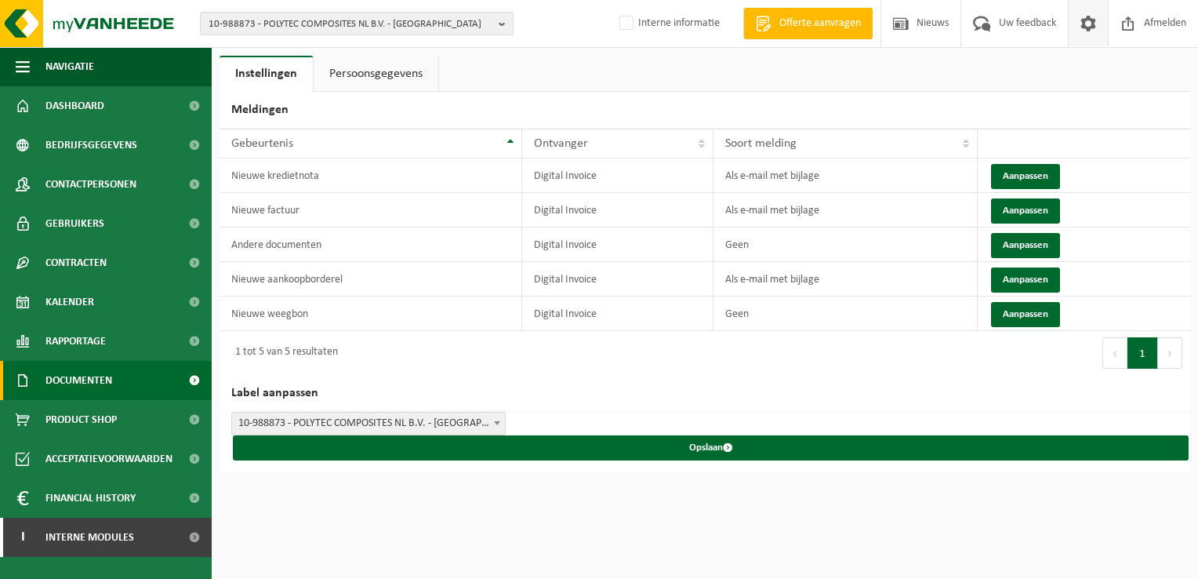
click at [89, 384] on span "Documenten" at bounding box center [78, 380] width 67 height 39
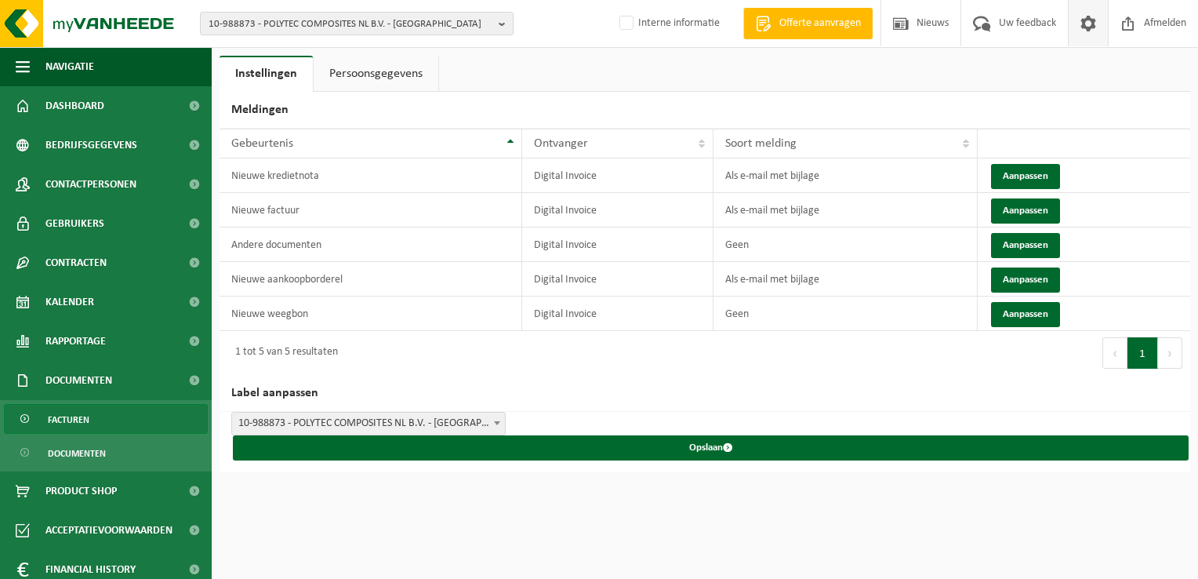
click at [90, 416] on link "Facturen" at bounding box center [106, 419] width 204 height 30
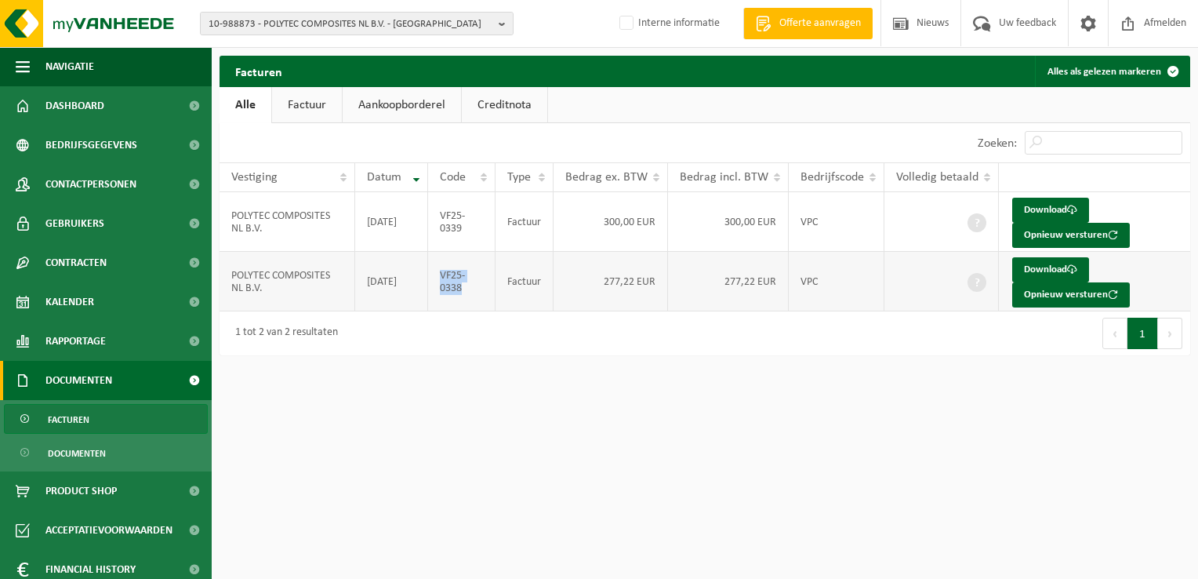
drag, startPoint x: 466, startPoint y: 291, endPoint x: 443, endPoint y: 273, distance: 29.0
click at [443, 273] on td "VF25-0338" at bounding box center [462, 282] width 68 height 60
copy td "VF25-0338"
click at [1091, 29] on span at bounding box center [1088, 23] width 24 height 46
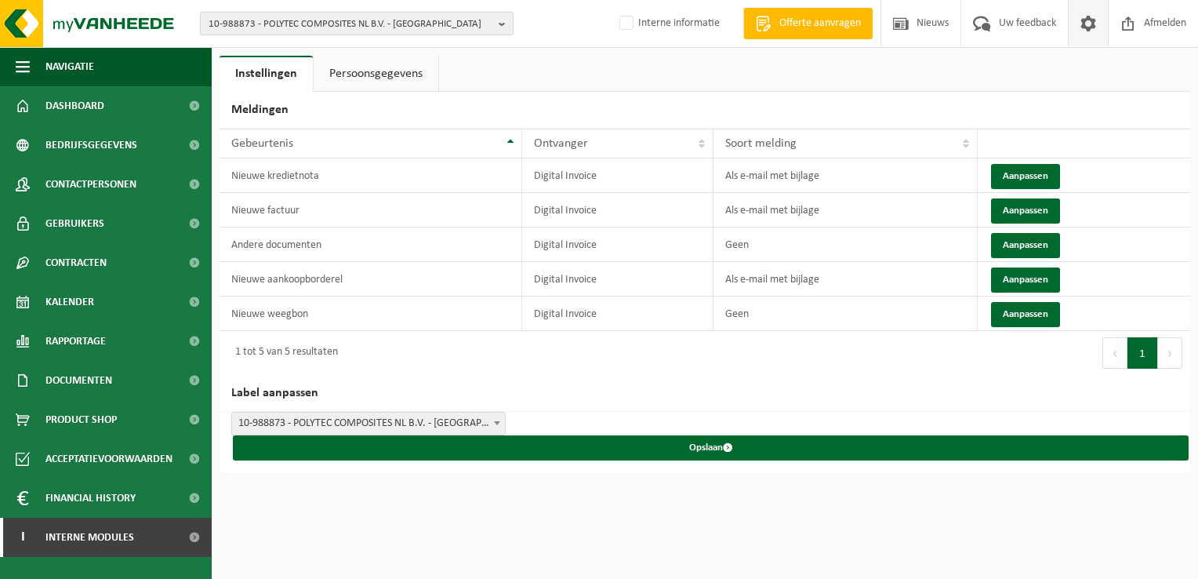
click at [270, 20] on span "10-988873 - POLYTEC COMPOSITES NL B.V. - ROOSENDAAL" at bounding box center [351, 25] width 284 height 24
paste input "01-002460"
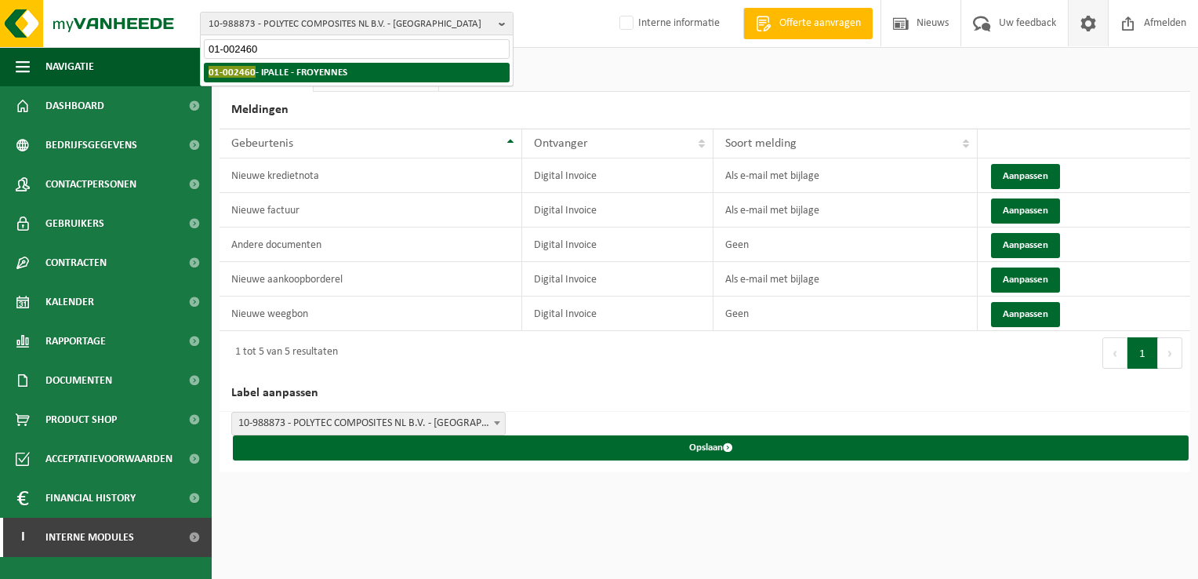
type input "01-002460"
click at [288, 72] on strong "01-002460 - IPALLE - FROYENNES" at bounding box center [278, 72] width 139 height 12
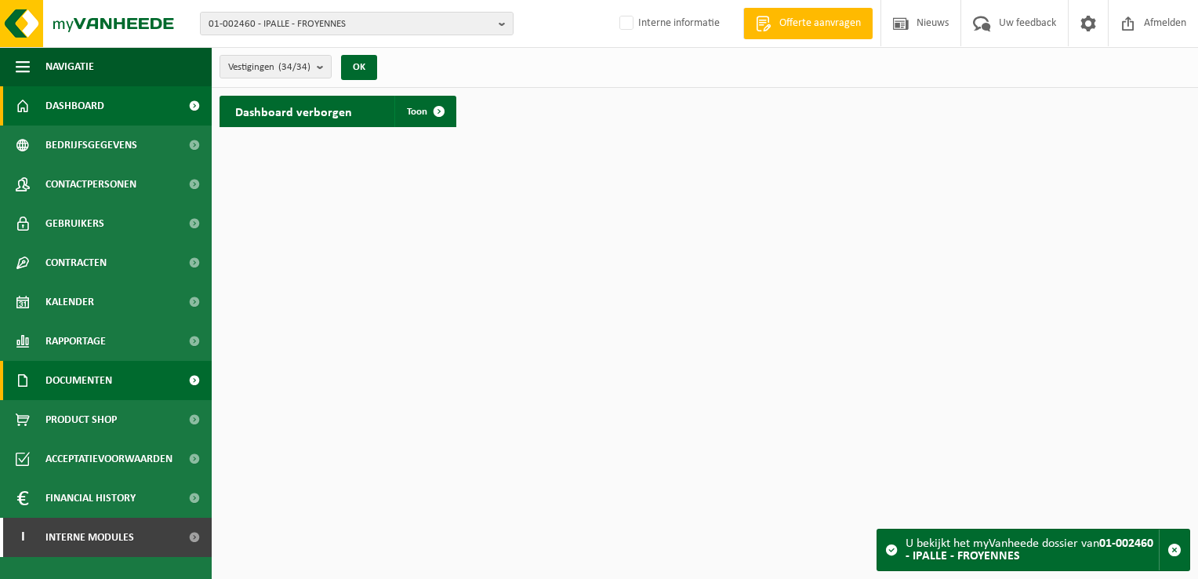
click at [88, 379] on span "Documenten" at bounding box center [78, 380] width 67 height 39
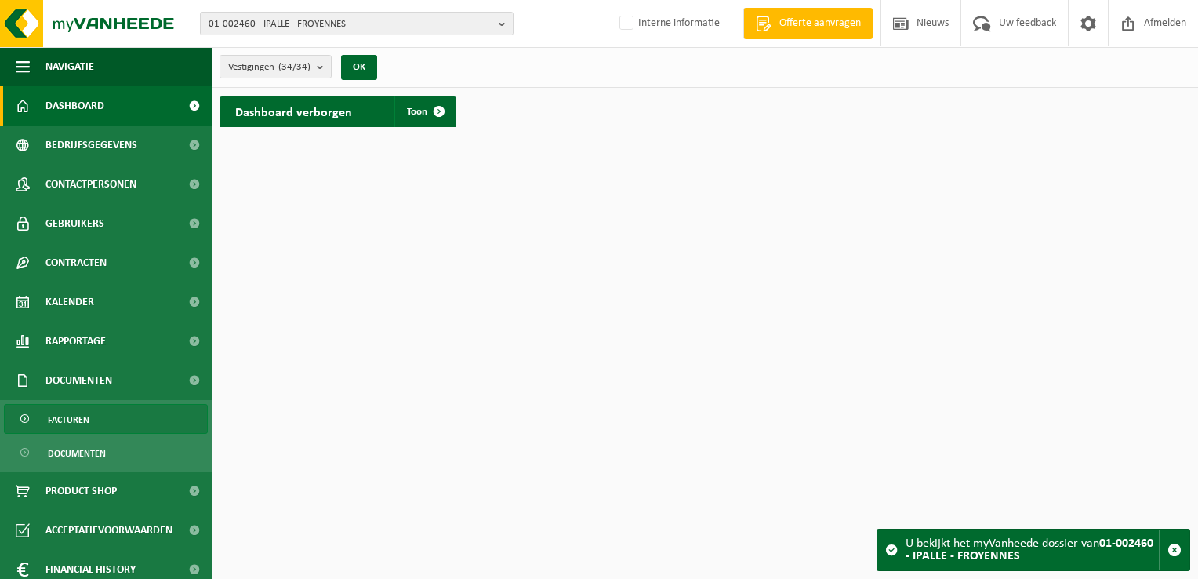
click at [87, 412] on span "Facturen" at bounding box center [69, 420] width 42 height 30
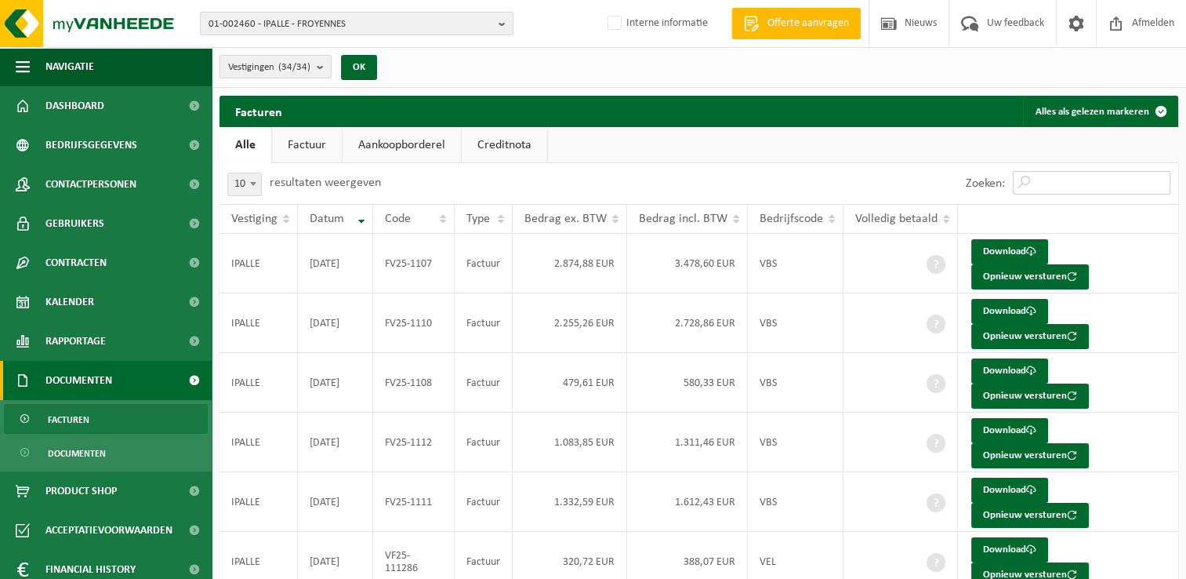
click at [1058, 177] on input "Zoeken:" at bounding box center [1092, 183] width 158 height 24
paste input "FV25-1109"
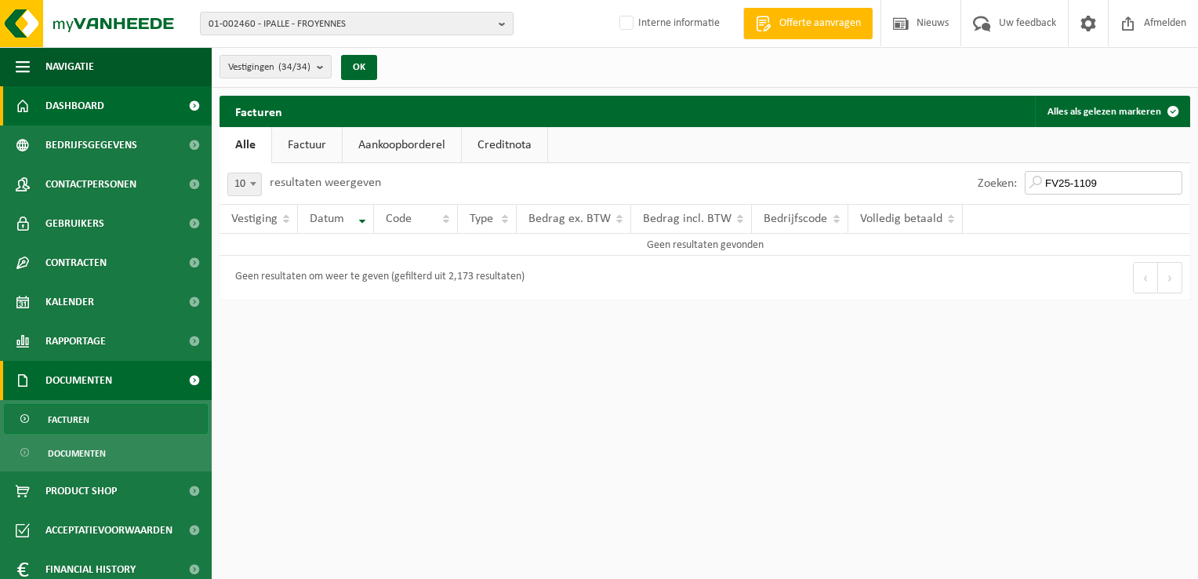
type input "FV25-1109"
click at [296, 20] on span "01-002460 - IPALLE - FROYENNES" at bounding box center [351, 25] width 284 height 24
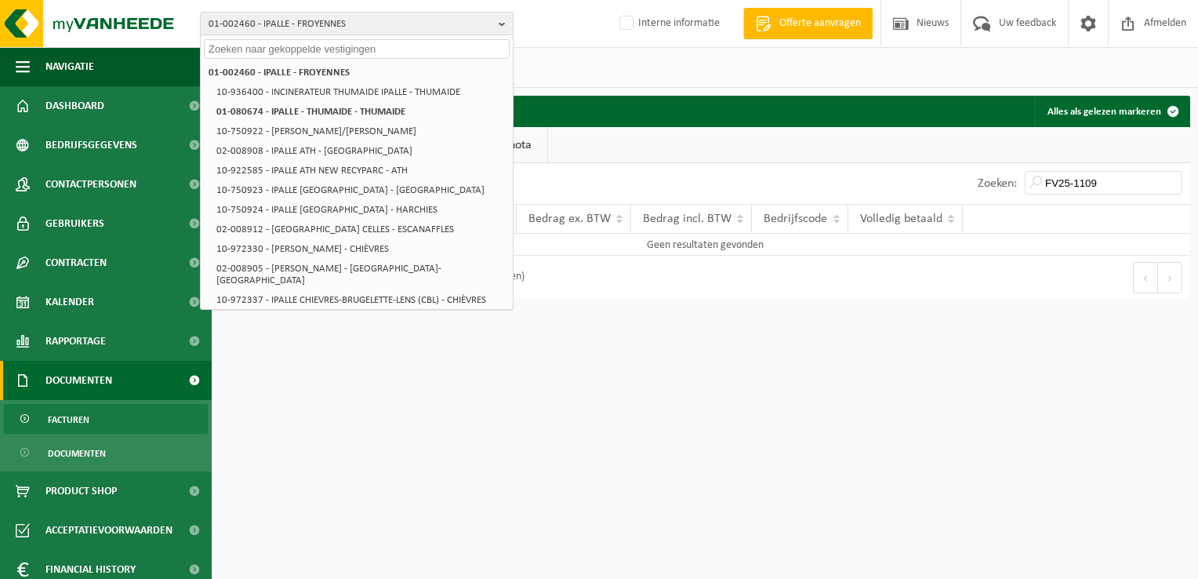
paste input "10-866847"
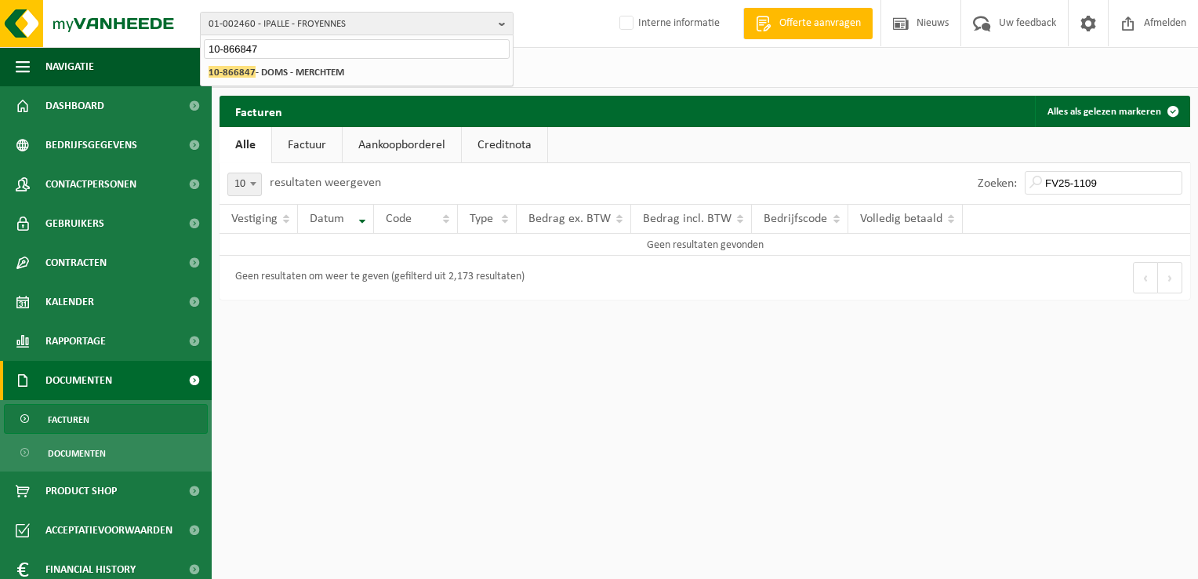
type input "10-866847"
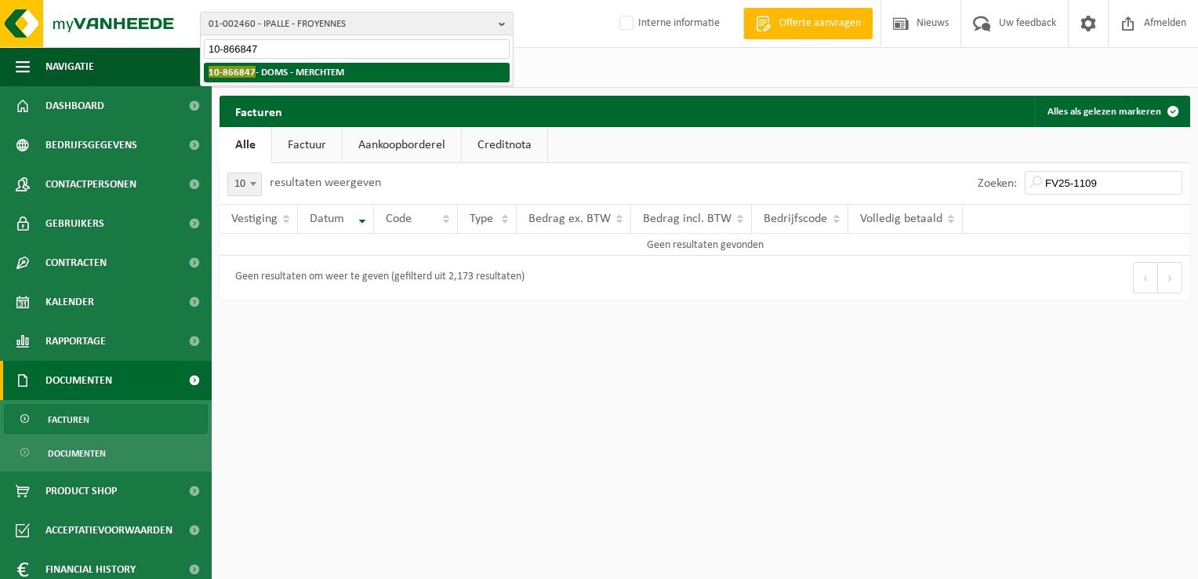
click at [289, 66] on strong "10-866847 - DOMS - MERCHTEM" at bounding box center [277, 72] width 136 height 12
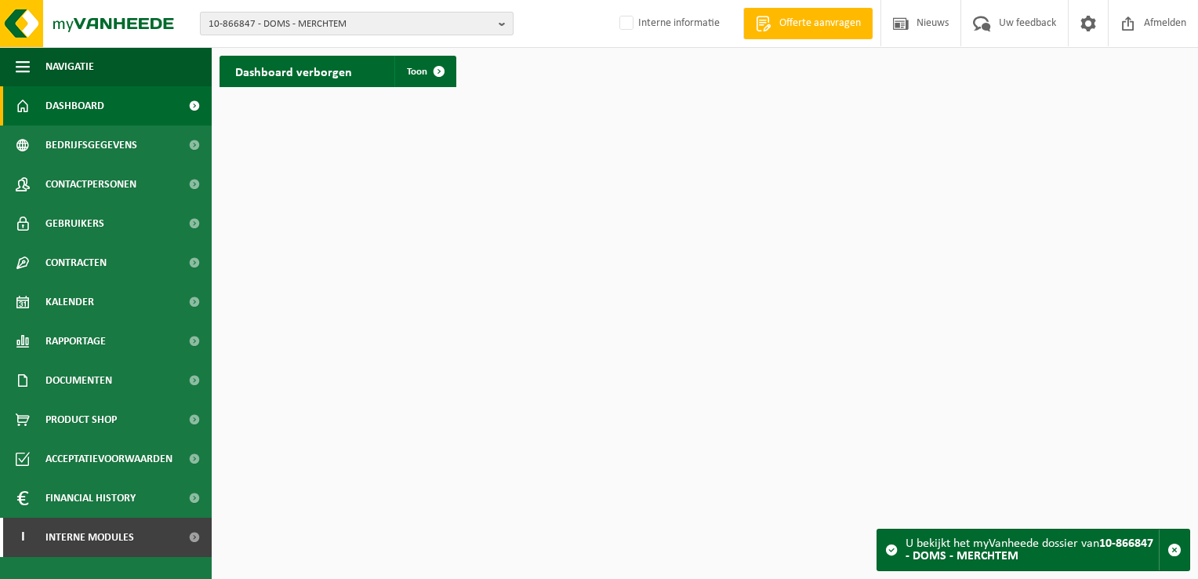
click at [299, 24] on span "10-866847 - DOMS - MERCHTEM" at bounding box center [351, 25] width 284 height 24
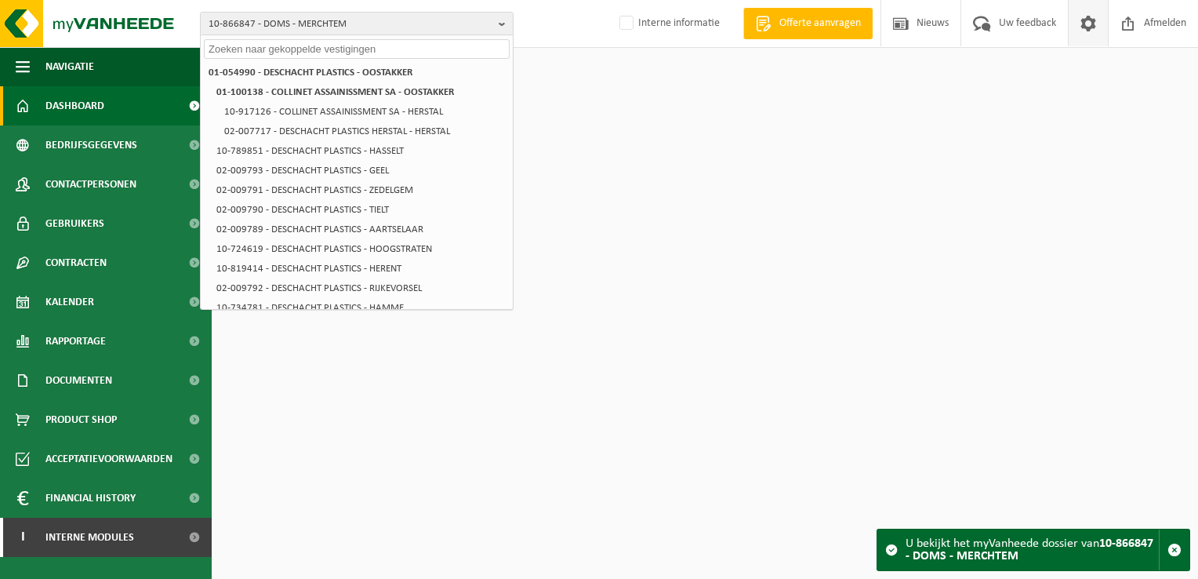
click at [1085, 30] on span at bounding box center [1088, 23] width 24 height 46
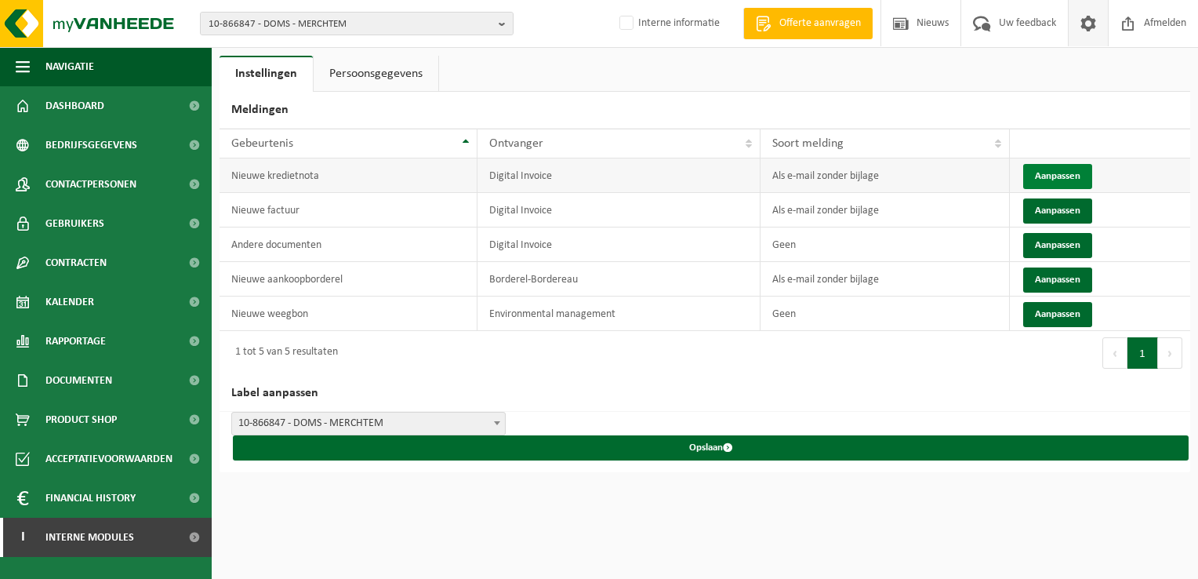
click at [1057, 171] on button "Aanpassen" at bounding box center [1057, 176] width 69 height 25
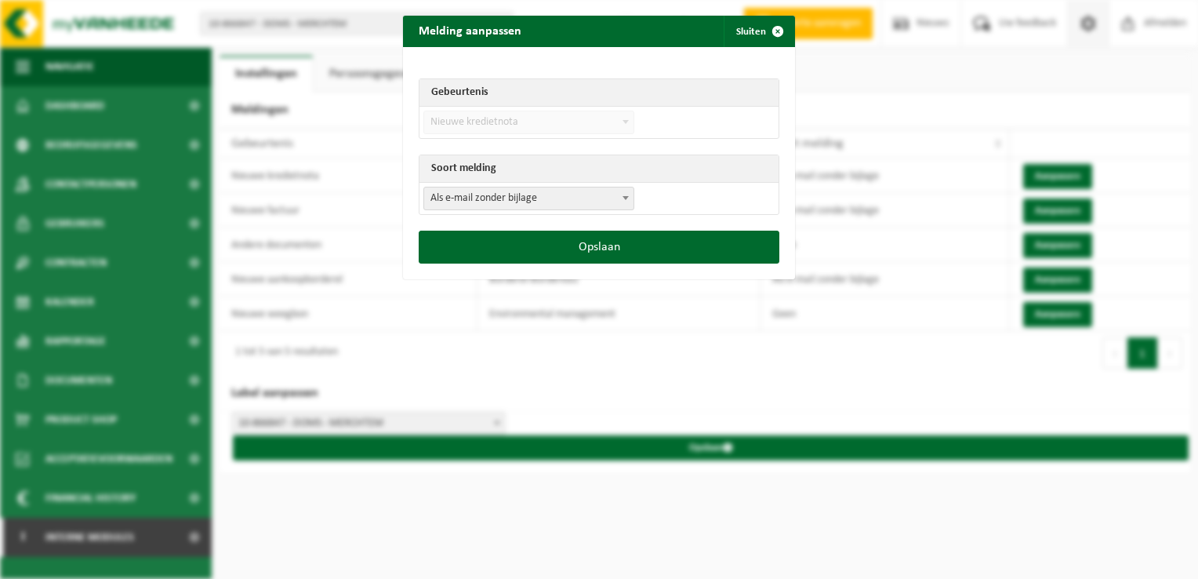
click at [507, 197] on span "Als e-mail zonder bijlage" at bounding box center [528, 198] width 209 height 22
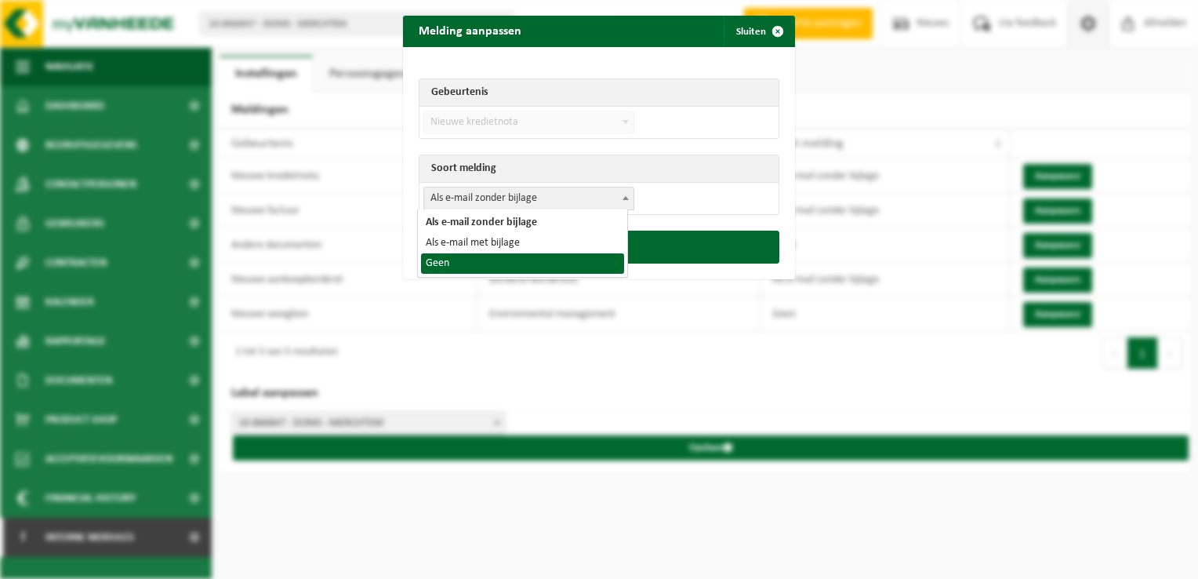
select select "1"
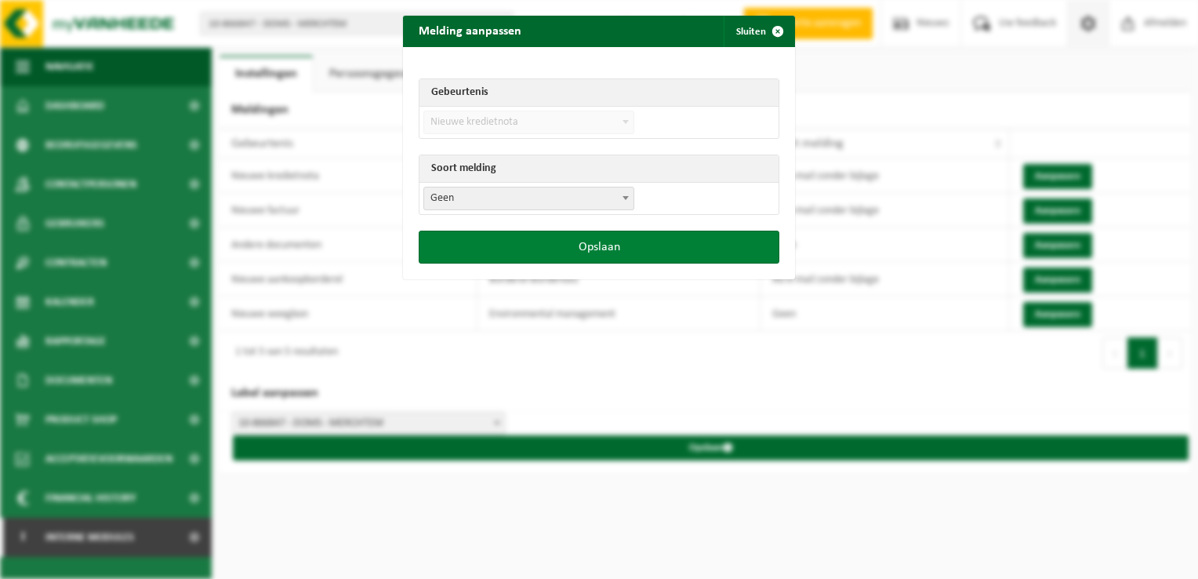
click at [576, 252] on button "Opslaan" at bounding box center [599, 246] width 361 height 33
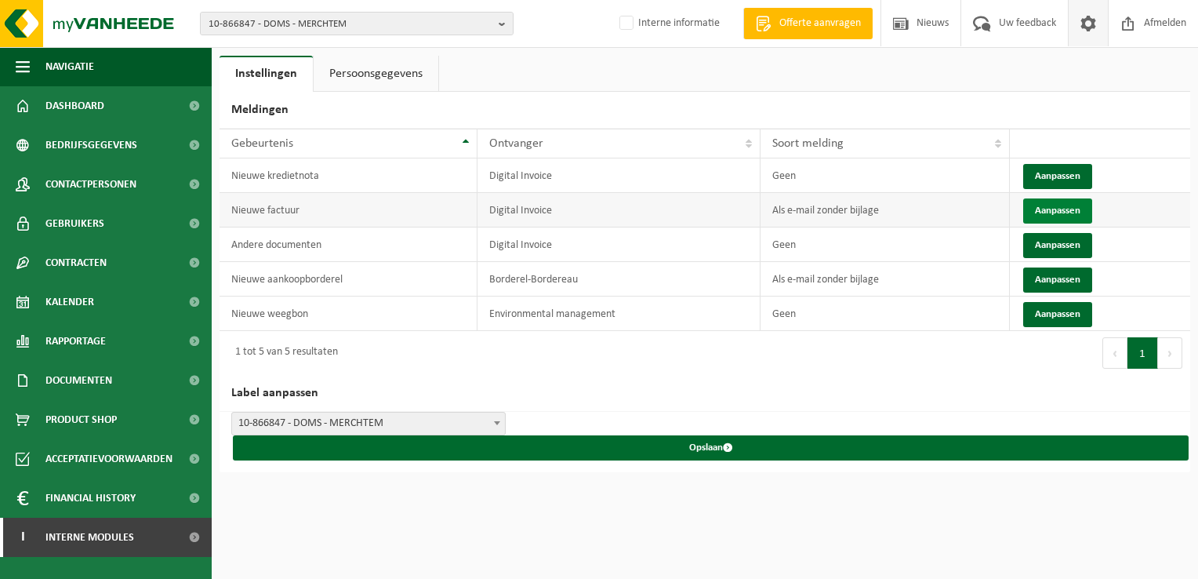
click at [1056, 209] on button "Aanpassen" at bounding box center [1057, 210] width 69 height 25
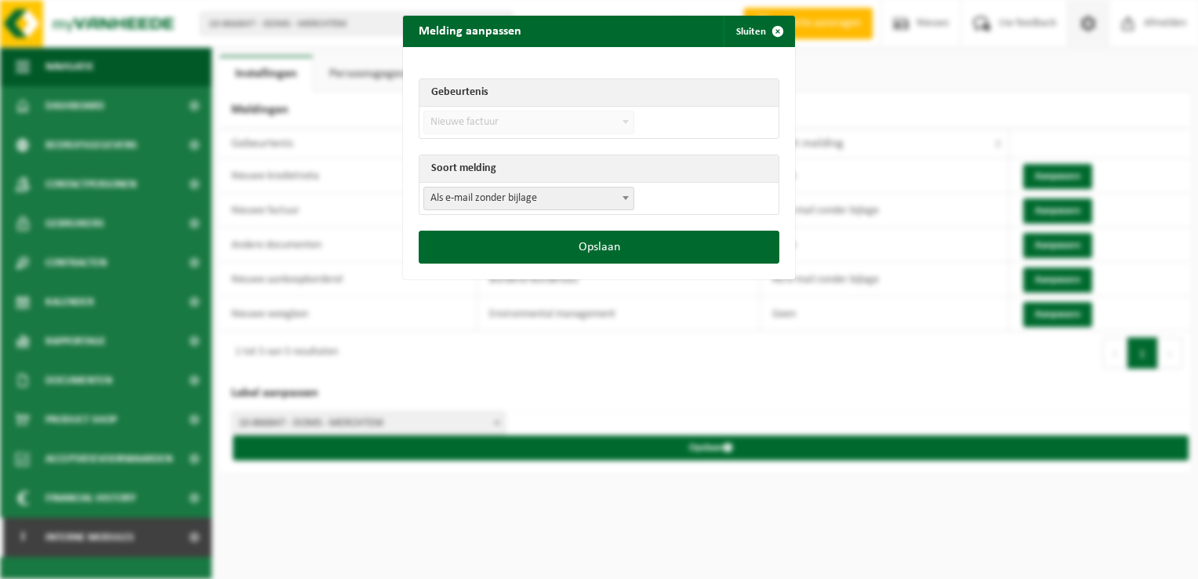
click at [491, 199] on span "Als e-mail zonder bijlage" at bounding box center [528, 198] width 209 height 22
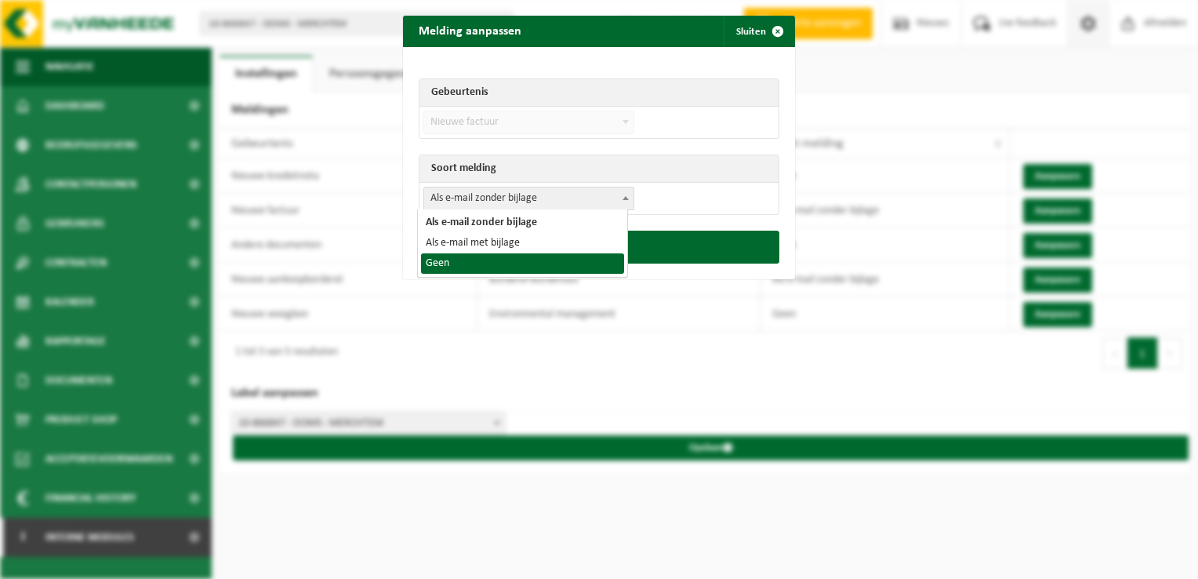
select select "1"
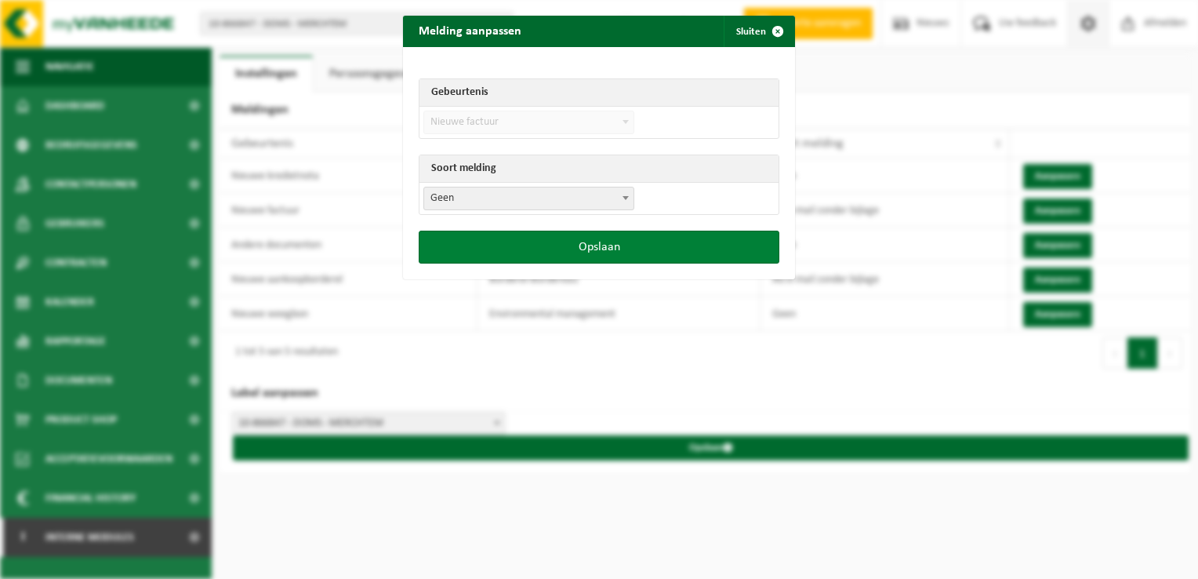
click at [546, 259] on button "Opslaan" at bounding box center [599, 246] width 361 height 33
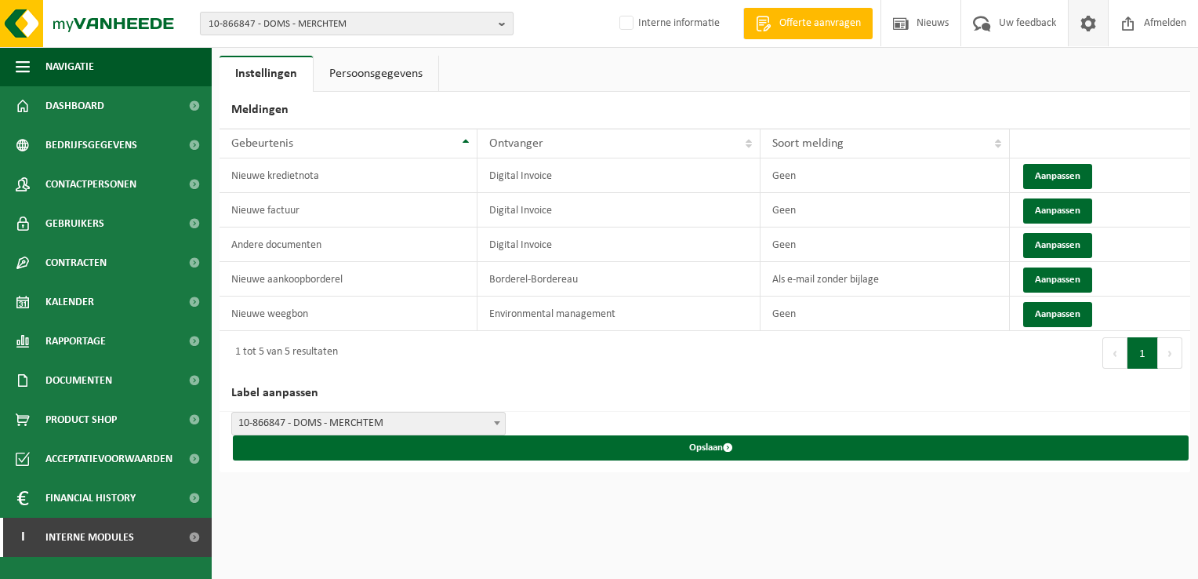
click at [292, 30] on span "10-866847 - DOMS - MERCHTEM" at bounding box center [351, 25] width 284 height 24
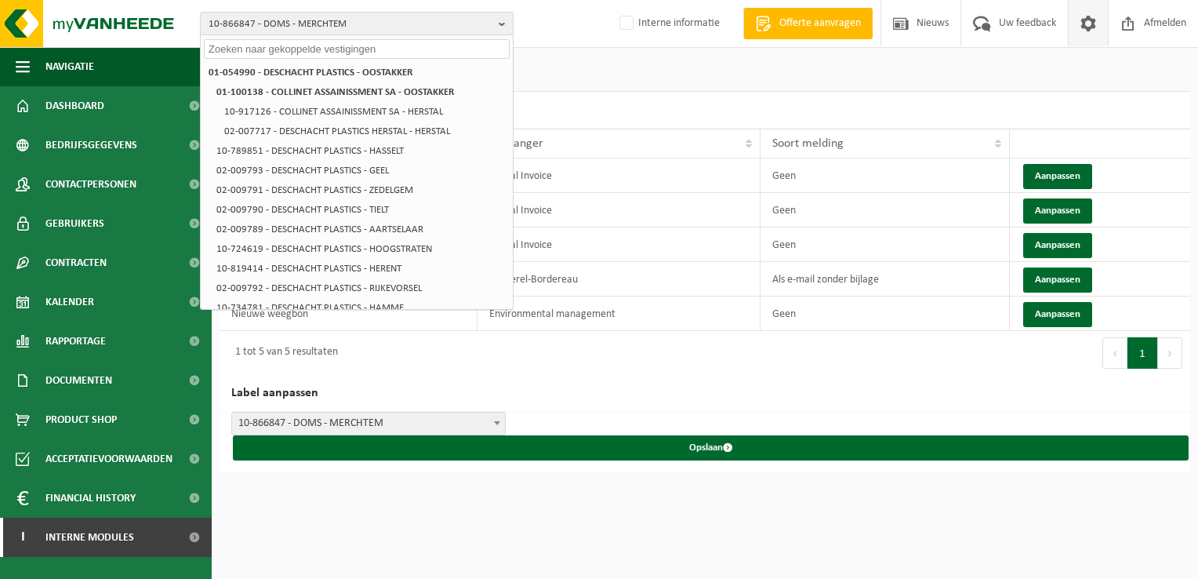
click at [941, 104] on h2 "Meldingen" at bounding box center [705, 110] width 971 height 37
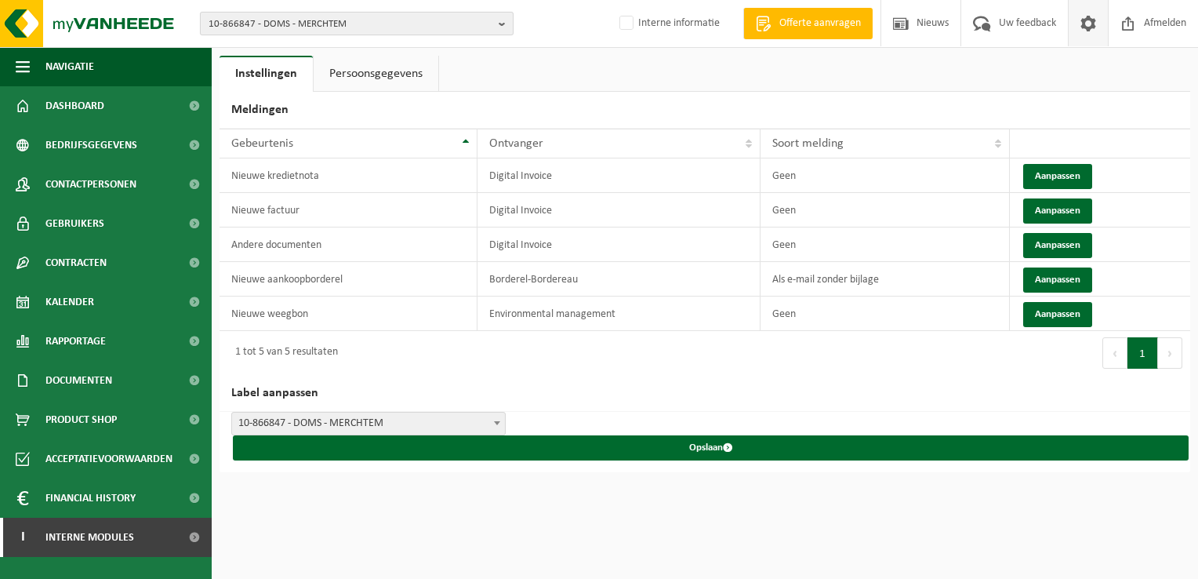
click at [270, 24] on span "10-866847 - DOMS - MERCHTEM" at bounding box center [351, 25] width 284 height 24
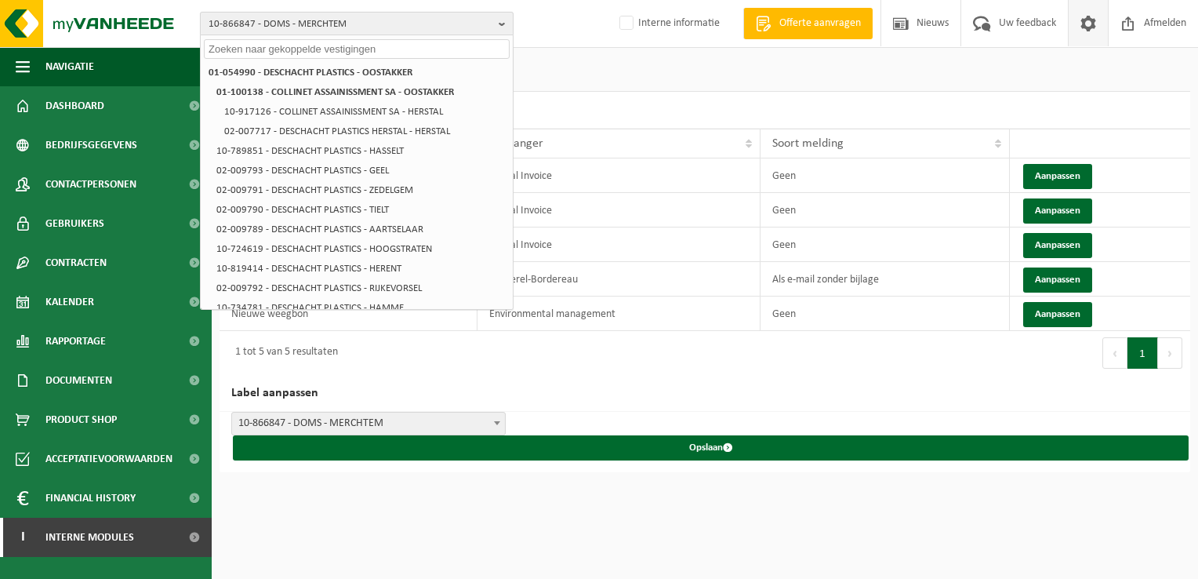
paste input "01-100138"
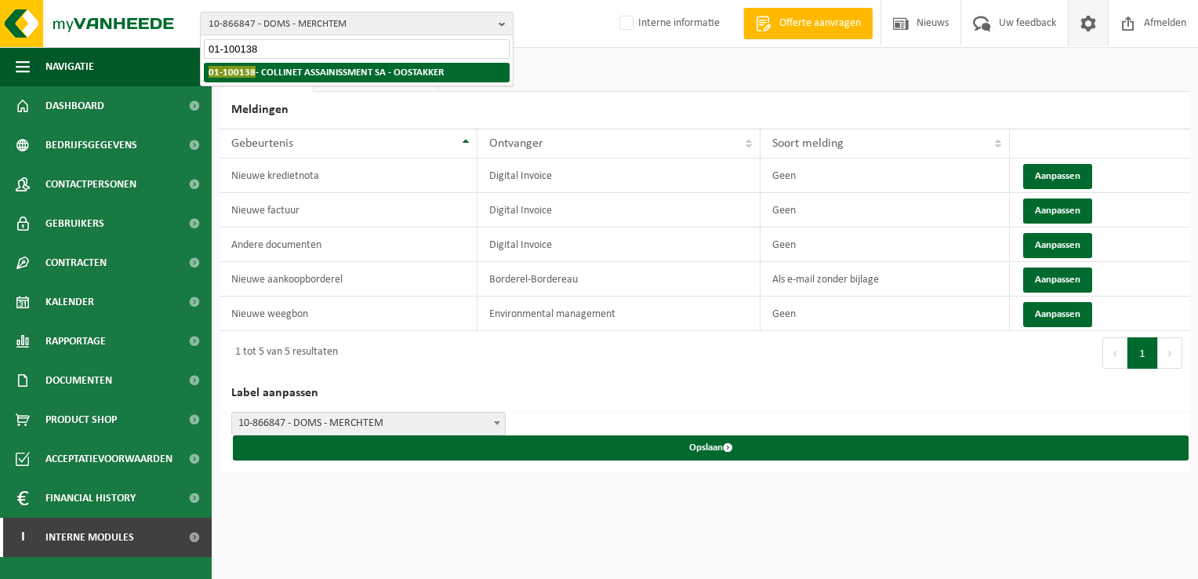
type input "01-100138"
click at [295, 77] on strong "01-100138 - COLLINET ASSAINISSMENT SA - OOSTAKKER" at bounding box center [326, 72] width 235 height 12
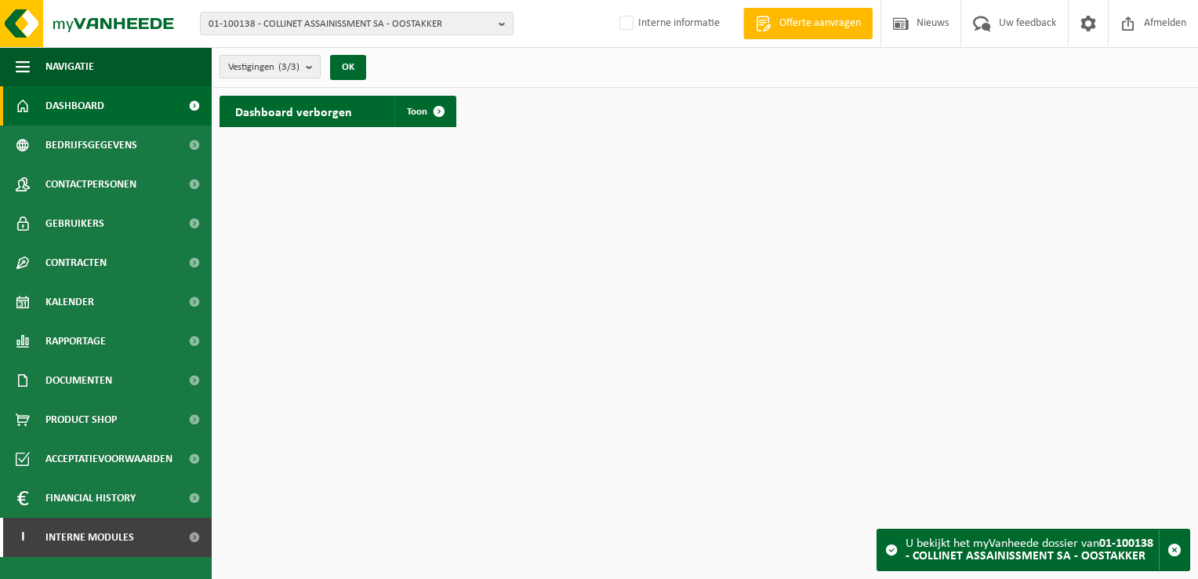
click at [284, 59] on span "Vestigingen (3/3)" at bounding box center [263, 68] width 71 height 24
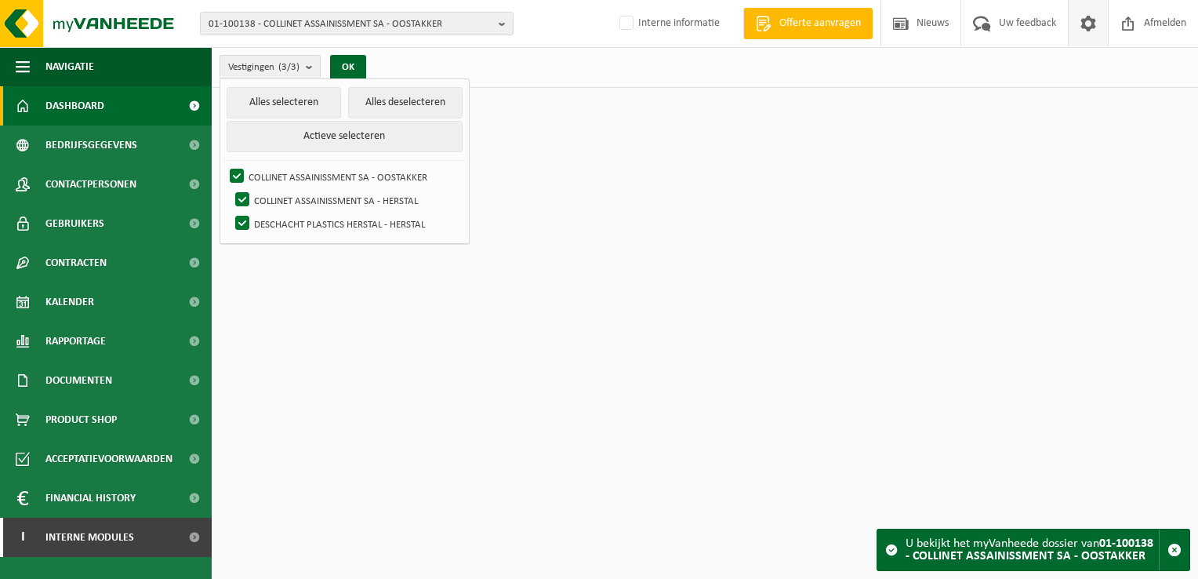
click at [1085, 37] on span at bounding box center [1088, 23] width 24 height 46
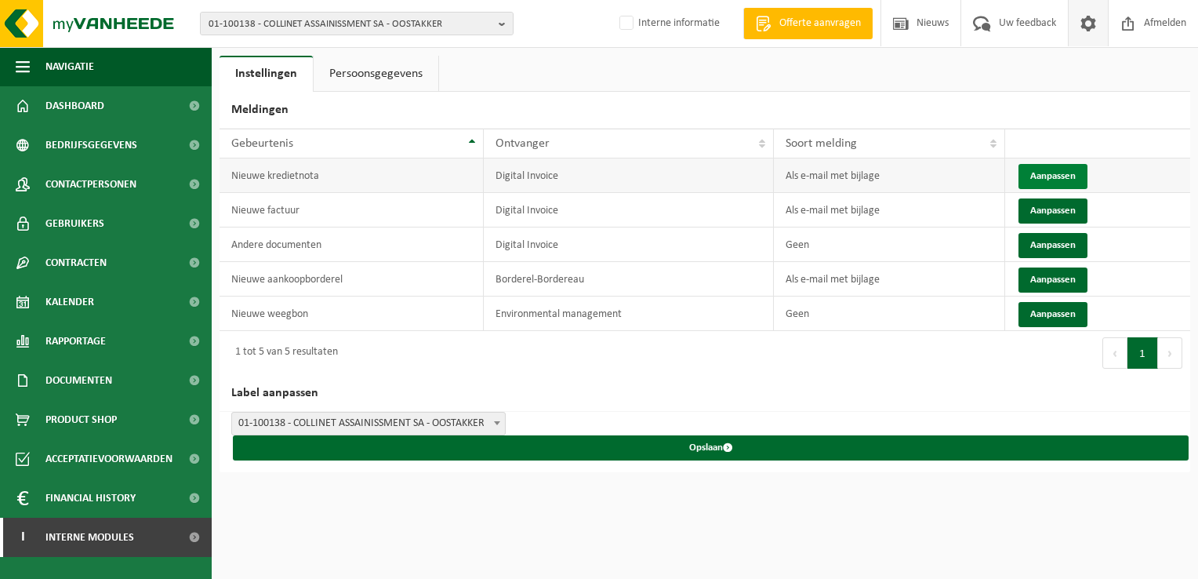
click at [1036, 171] on button "Aanpassen" at bounding box center [1052, 176] width 69 height 25
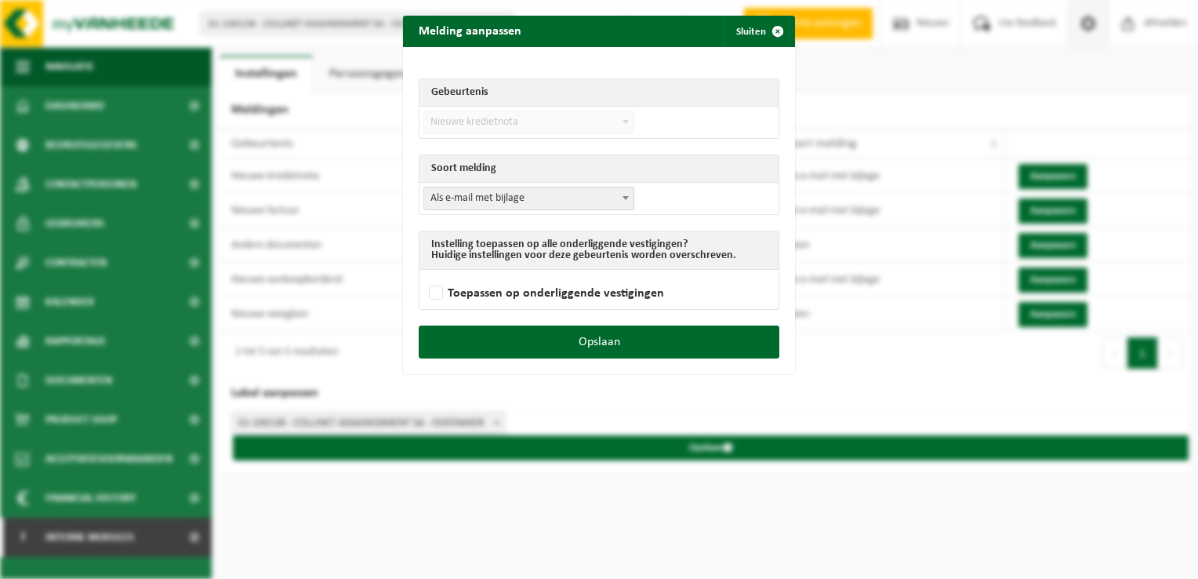
drag, startPoint x: 531, startPoint y: 209, endPoint x: 508, endPoint y: 237, distance: 35.6
click at [531, 209] on td "Als e-mail zonder bijlage Als e-mail met bijlage Geen Als e-mail met bijlage" at bounding box center [598, 198] width 359 height 31
click at [456, 189] on span "Als e-mail met bijlage" at bounding box center [528, 198] width 209 height 22
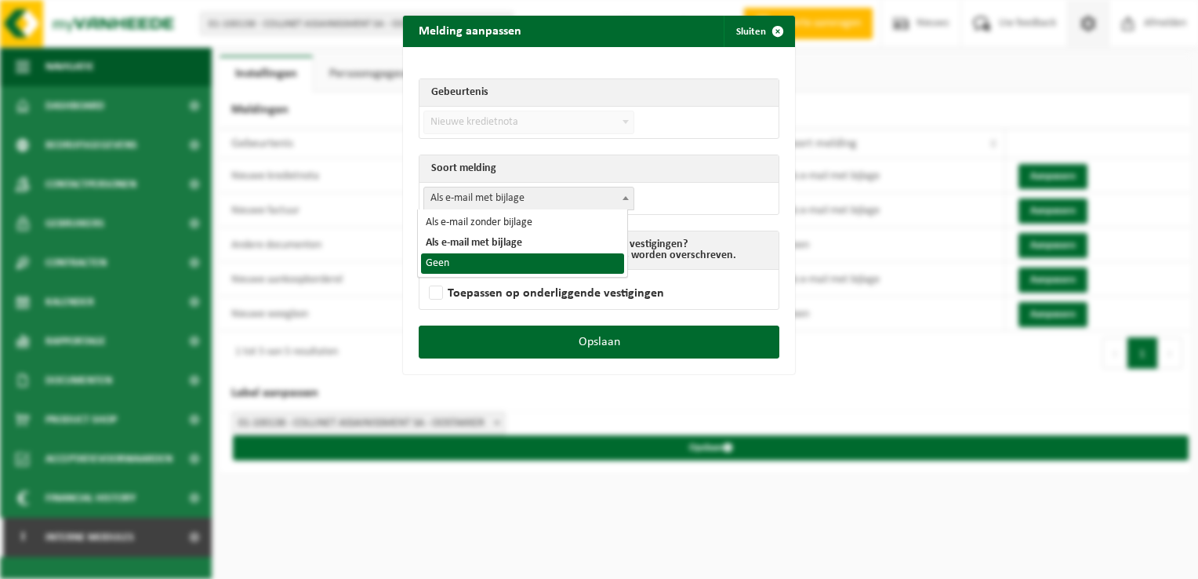
select select "1"
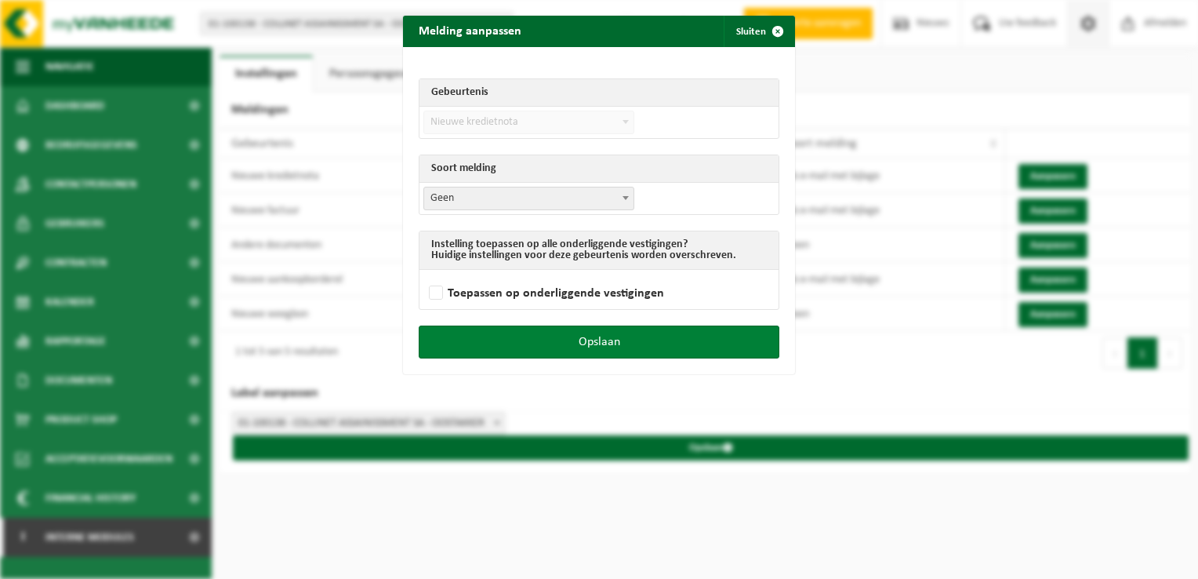
click at [627, 339] on button "Opslaan" at bounding box center [599, 341] width 361 height 33
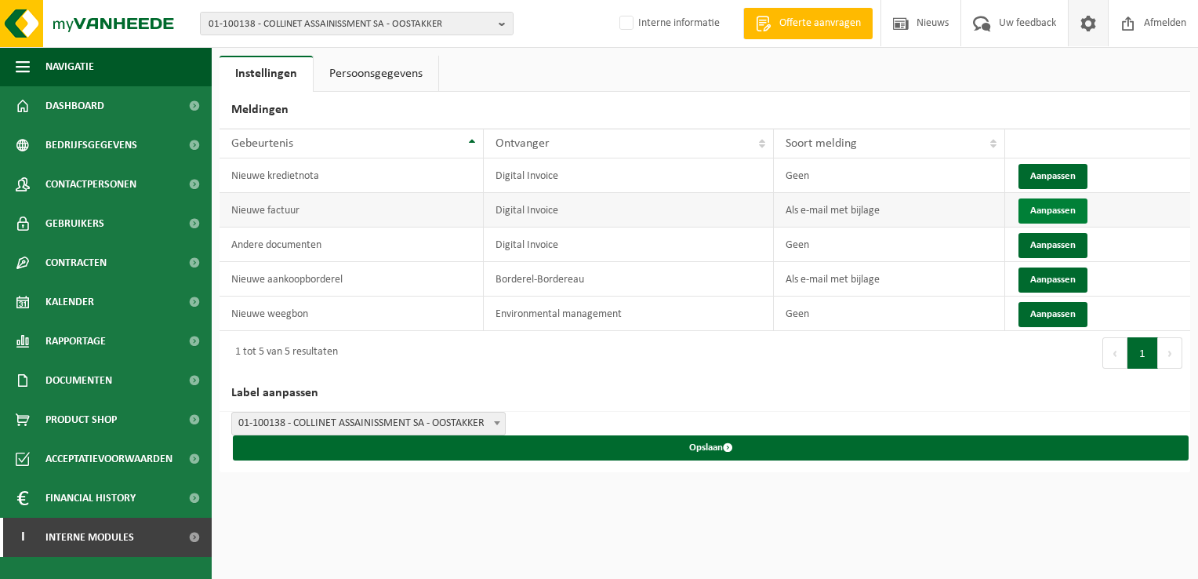
click at [1046, 208] on button "Aanpassen" at bounding box center [1052, 210] width 69 height 25
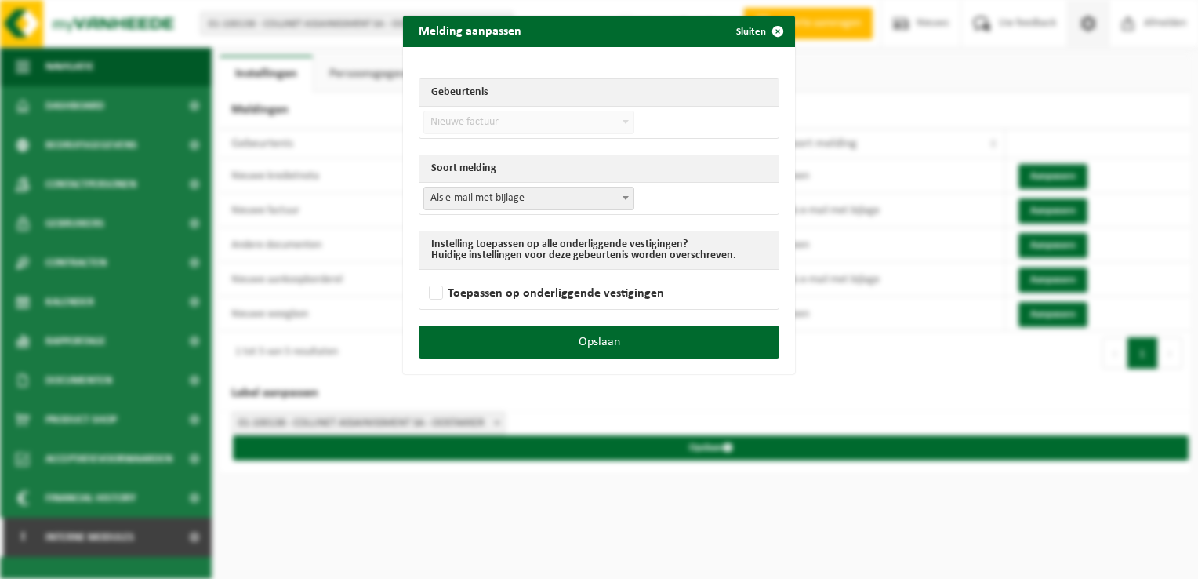
click at [483, 202] on span "Als e-mail met bijlage" at bounding box center [528, 198] width 209 height 22
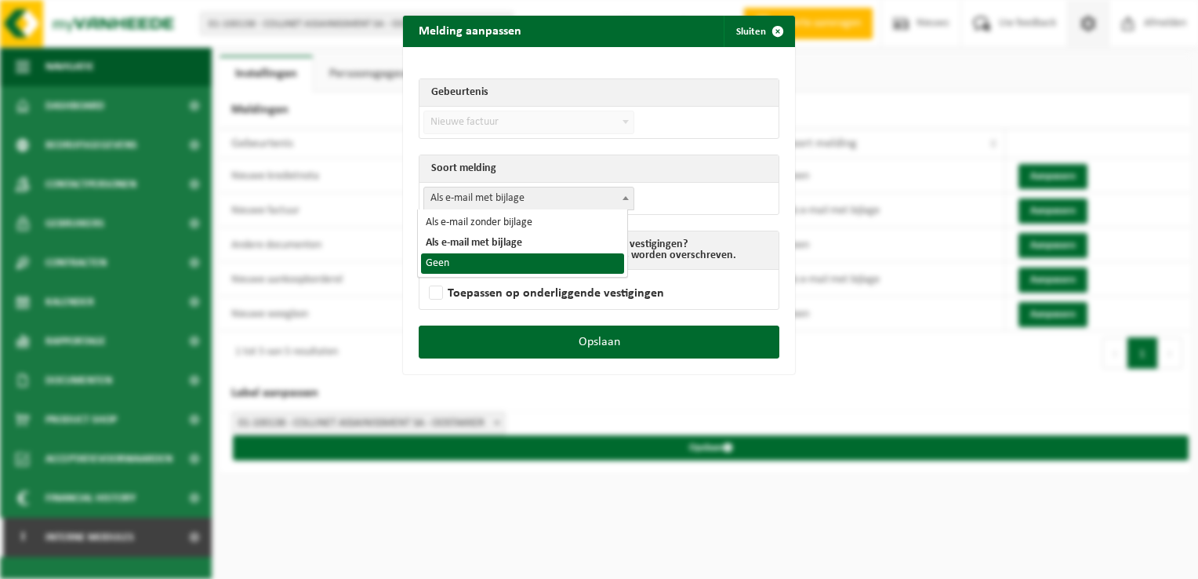
select select "1"
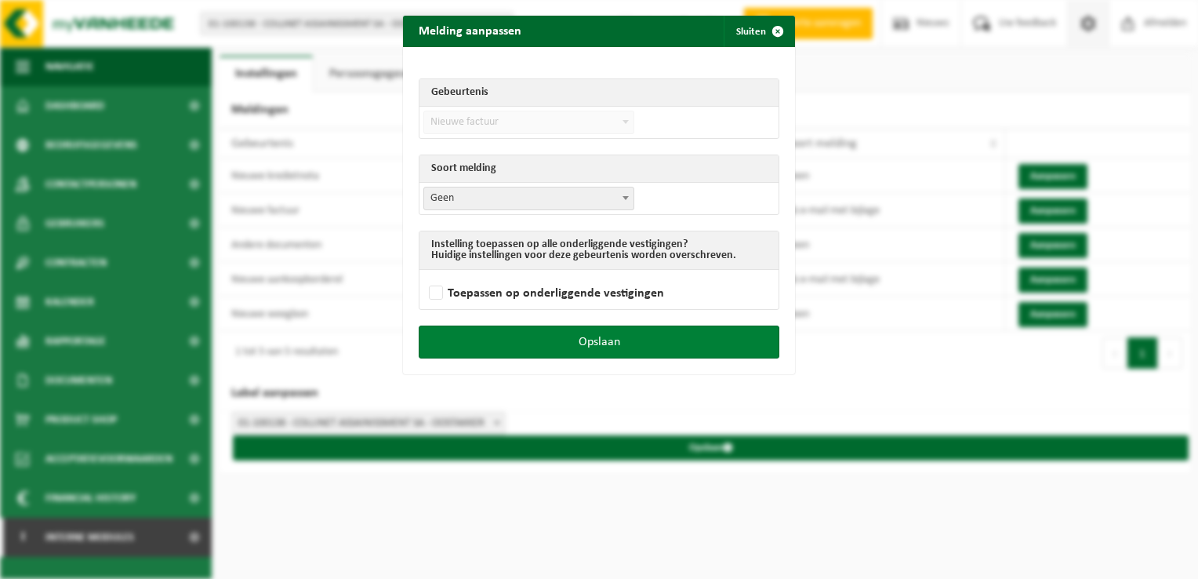
click at [602, 337] on button "Opslaan" at bounding box center [599, 341] width 361 height 33
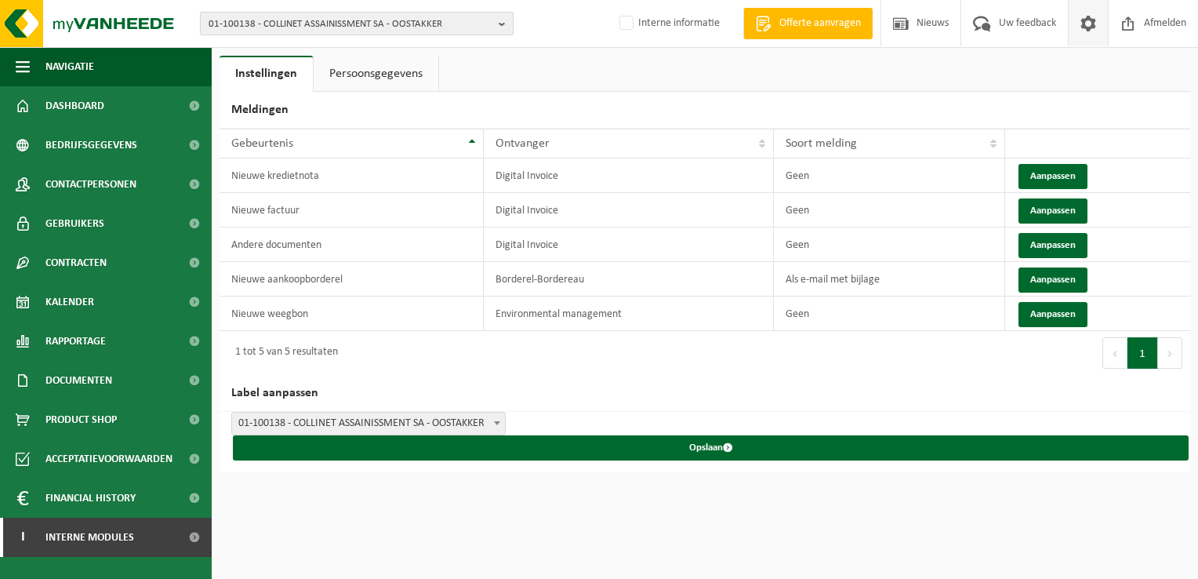
click at [273, 24] on span "01-100138 - COLLINET ASSAINISSMENT SA - OOSTAKKER" at bounding box center [351, 25] width 284 height 24
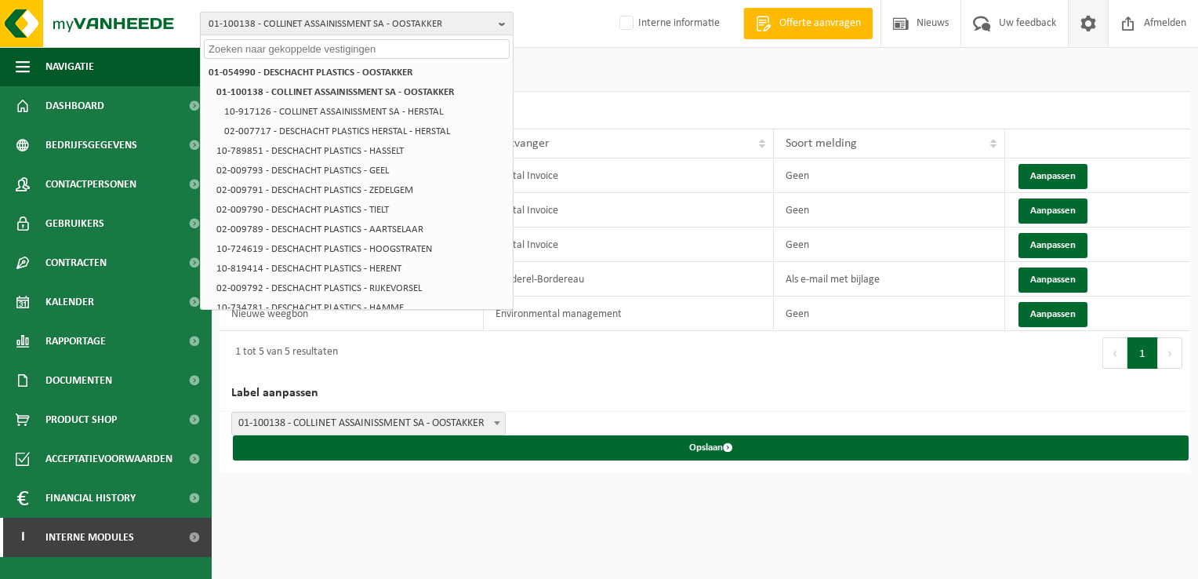
paste input "01-102658"
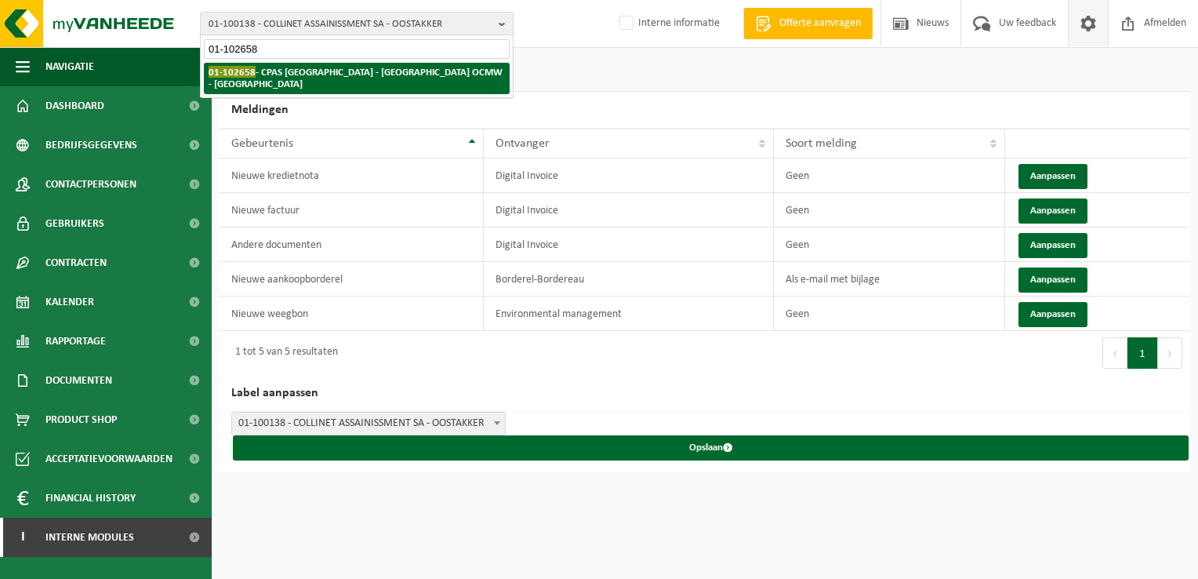
type input "01-102658"
click at [273, 74] on strong "01-102658 - CPAS BRUXELLES - BRUSSEL OCMW - BRUSSEL" at bounding box center [356, 78] width 294 height 24
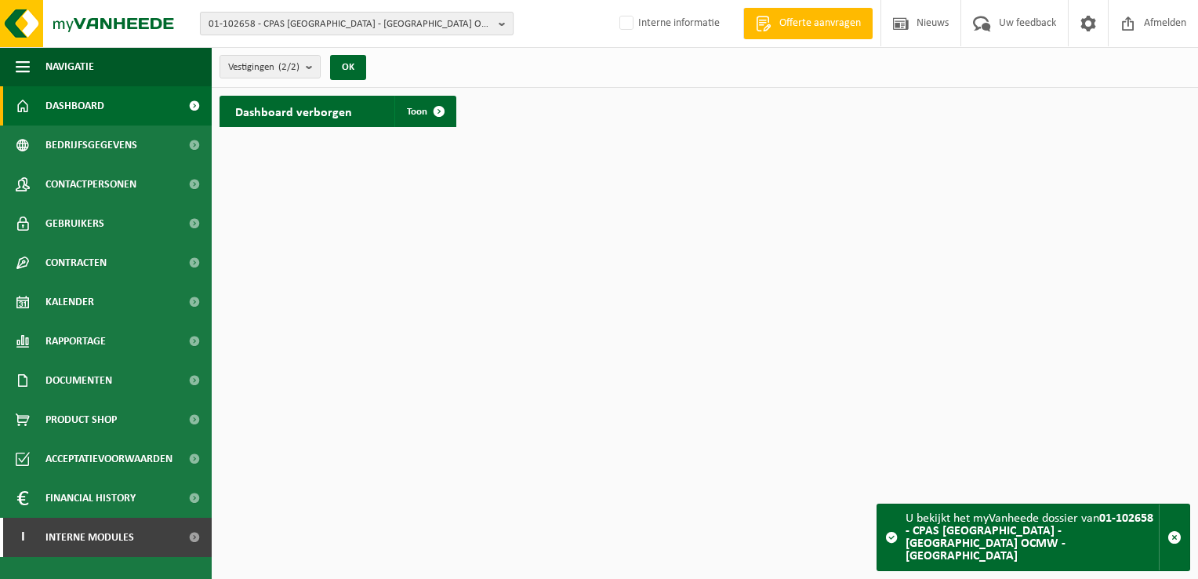
click at [264, 25] on span "01-102658 - CPAS [GEOGRAPHIC_DATA] - [GEOGRAPHIC_DATA] OCMW - [GEOGRAPHIC_DATA]" at bounding box center [351, 25] width 284 height 24
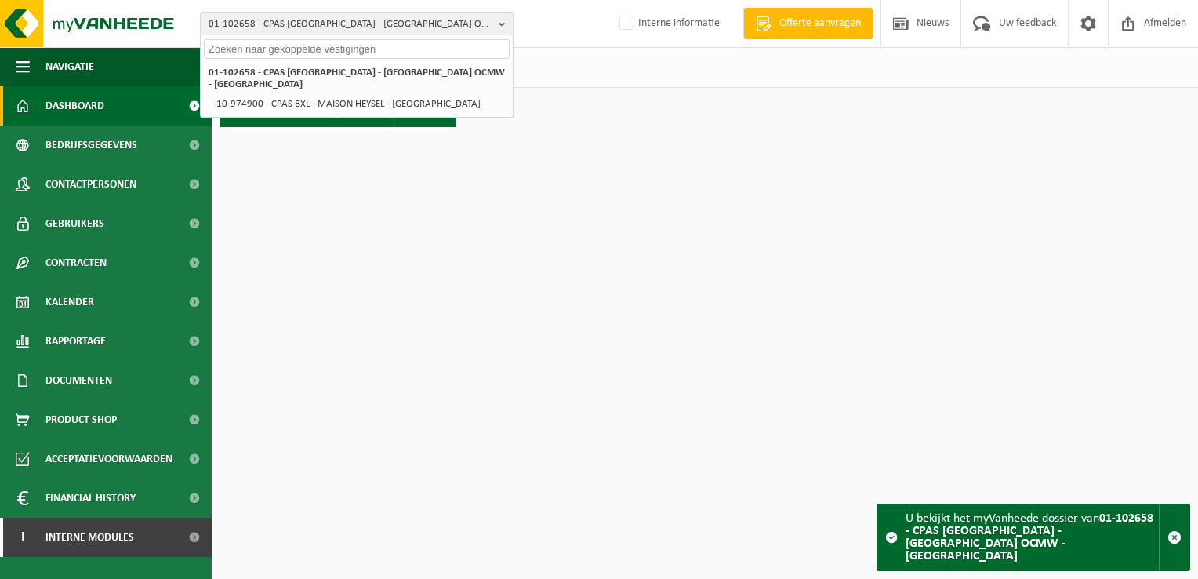
click at [292, 214] on html "01-102658 - CPAS BRUXELLES - BRUSSEL OCMW - BRUSSEL 01-102658 - CPAS BRUXELLES …" at bounding box center [599, 289] width 1198 height 579
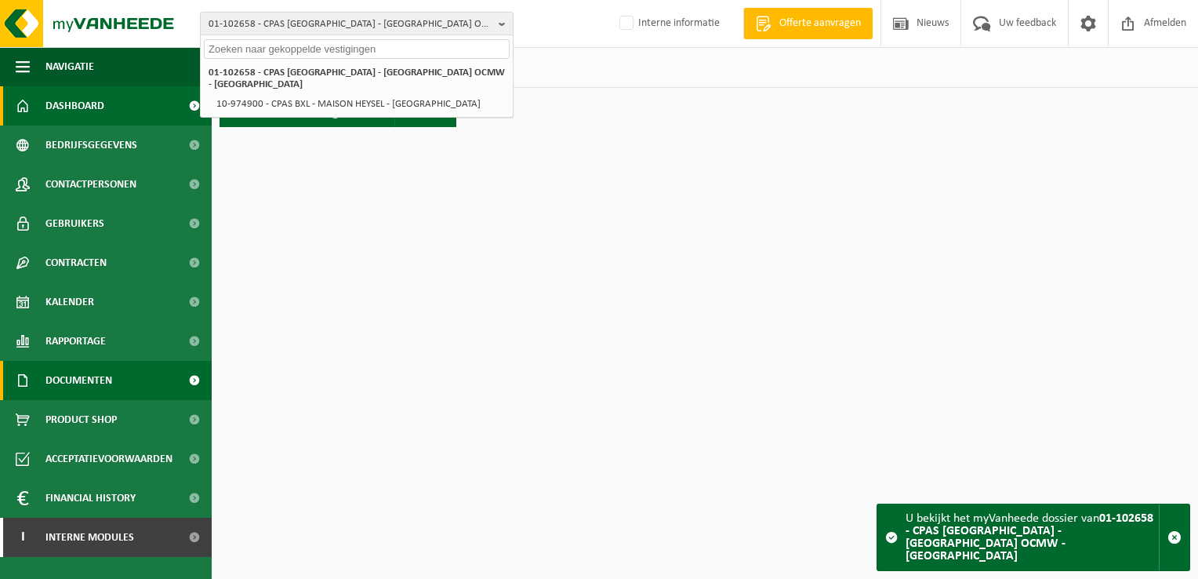
click at [82, 388] on span "Documenten" at bounding box center [78, 380] width 67 height 39
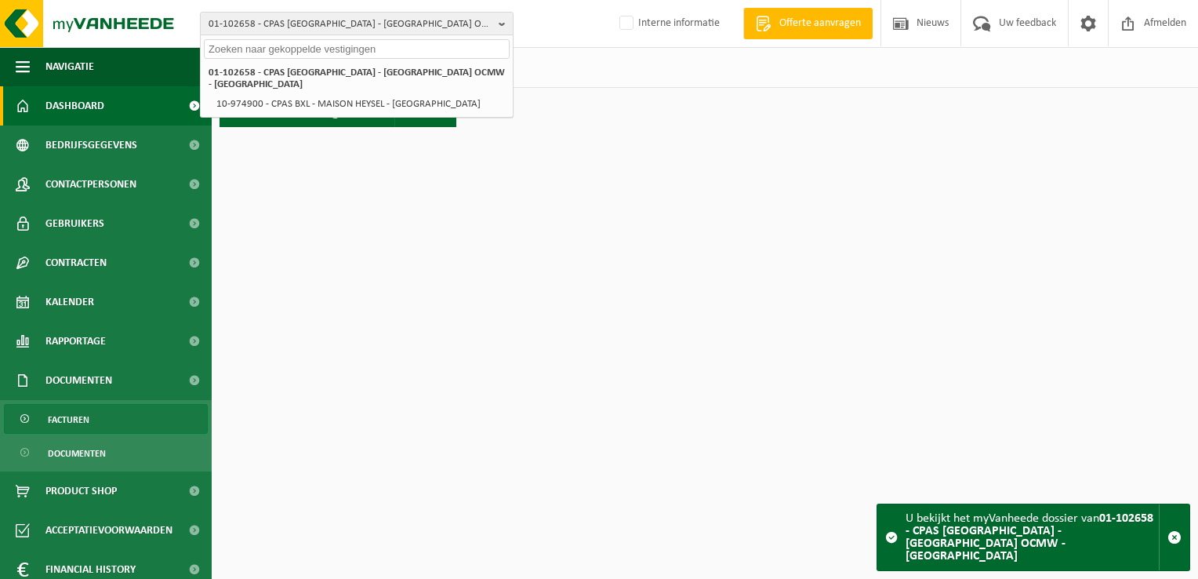
click at [85, 416] on span "Facturen" at bounding box center [69, 420] width 42 height 30
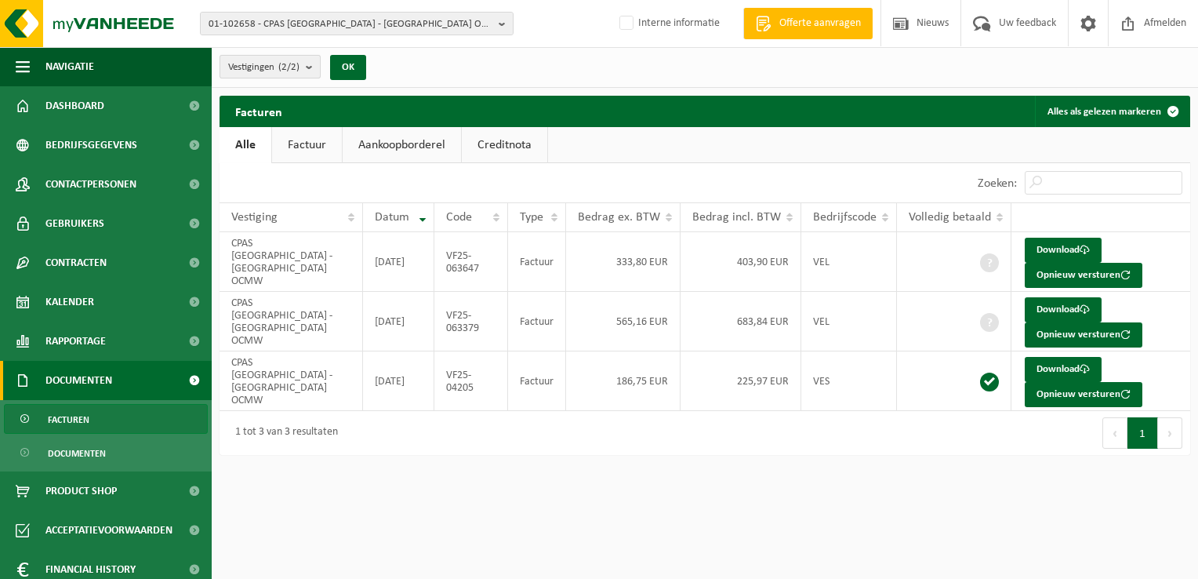
click at [274, 64] on span "Vestigingen (2/2)" at bounding box center [263, 68] width 71 height 24
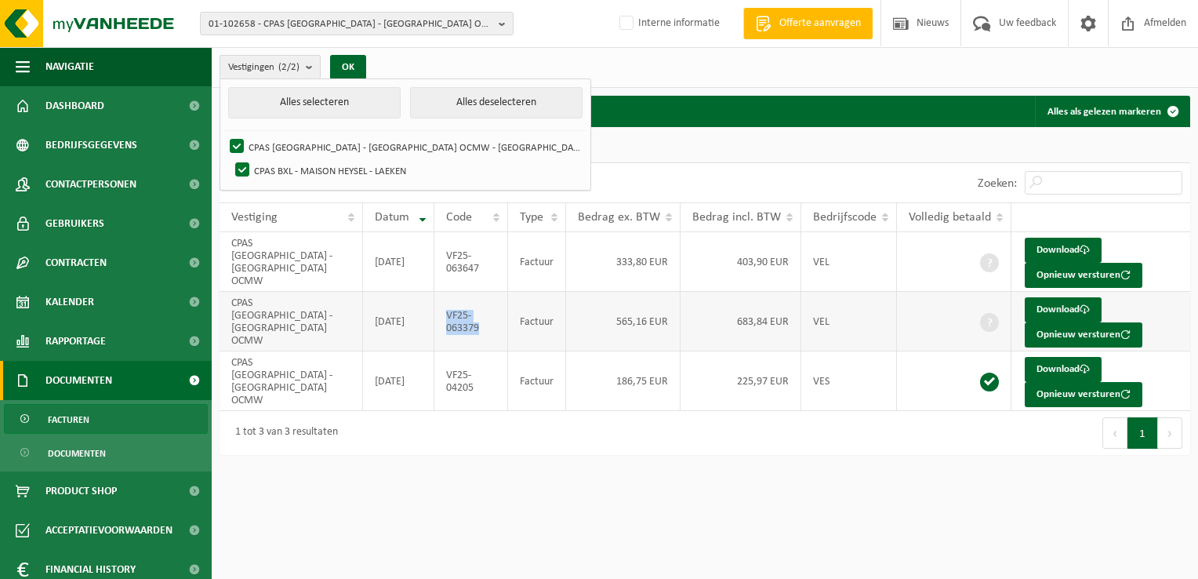
drag, startPoint x: 485, startPoint y: 333, endPoint x: 451, endPoint y: 319, distance: 36.5
click at [451, 319] on td "VF25-063379" at bounding box center [471, 322] width 74 height 60
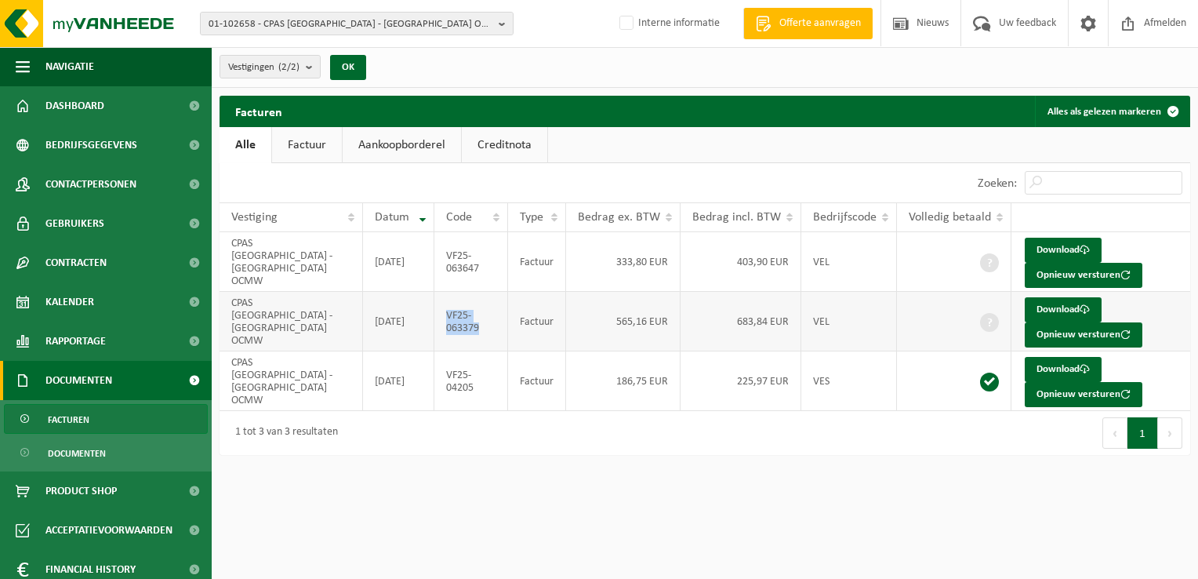
copy td "VF25-063379"
click at [1051, 252] on link "Download" at bounding box center [1063, 250] width 77 height 25
click at [1044, 301] on link "Download" at bounding box center [1063, 309] width 77 height 25
drag, startPoint x: 423, startPoint y: 273, endPoint x: 436, endPoint y: 271, distance: 13.4
click at [423, 273] on td "[DATE]" at bounding box center [399, 262] width 72 height 60
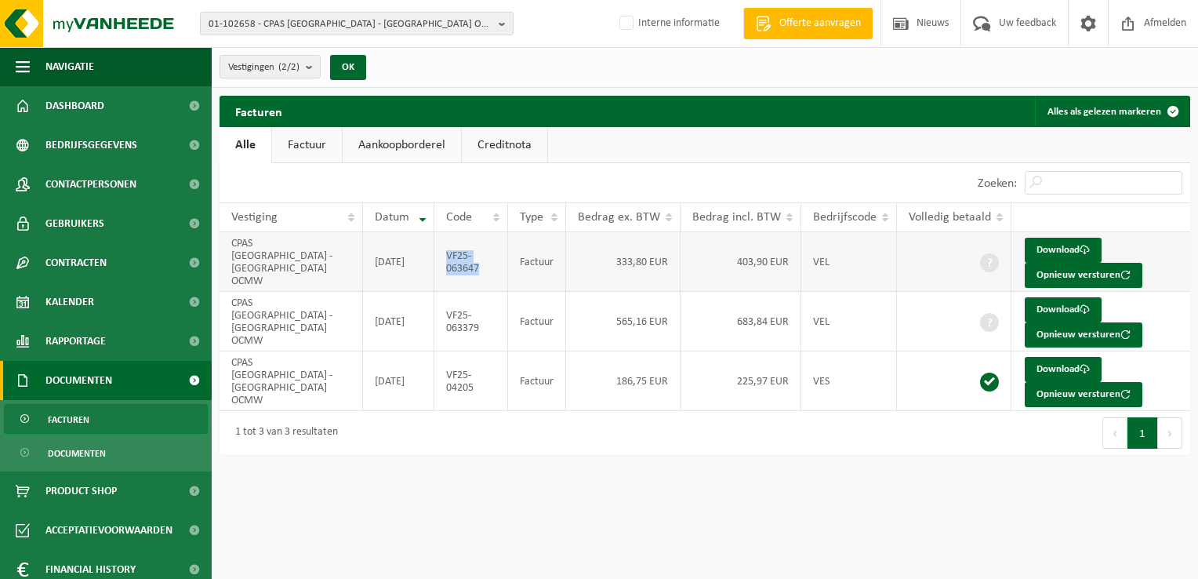
drag, startPoint x: 486, startPoint y: 267, endPoint x: 451, endPoint y: 252, distance: 38.0
click at [451, 252] on td "VF25-063647" at bounding box center [471, 262] width 74 height 60
copy td "VF25-063647"
drag, startPoint x: 485, startPoint y: 330, endPoint x: 451, endPoint y: 315, distance: 37.6
click at [451, 315] on td "VF25-063379" at bounding box center [471, 322] width 74 height 60
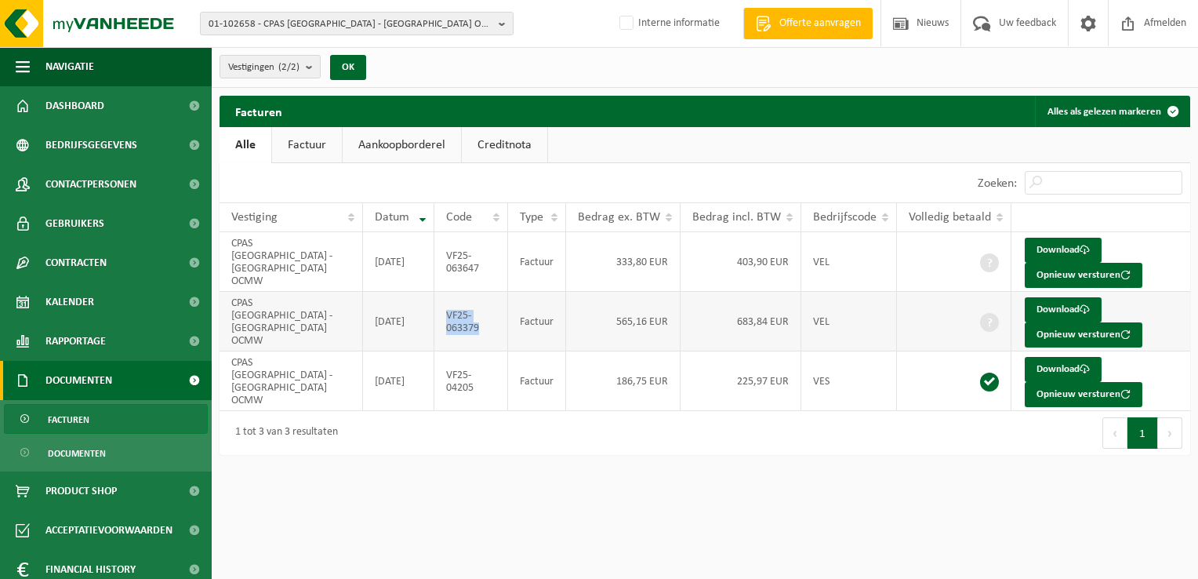
copy td "VF25-063379"
click at [445, 463] on div "Navigatie Offerte aanvragen Nieuws Uw feedback Afmelden Dashboard Bedrijfsgegev…" at bounding box center [599, 235] width 1198 height 470
drag, startPoint x: 483, startPoint y: 331, endPoint x: 449, endPoint y: 314, distance: 37.5
click at [449, 314] on td "VF25-063379" at bounding box center [471, 322] width 74 height 60
copy td "VF25-063379"
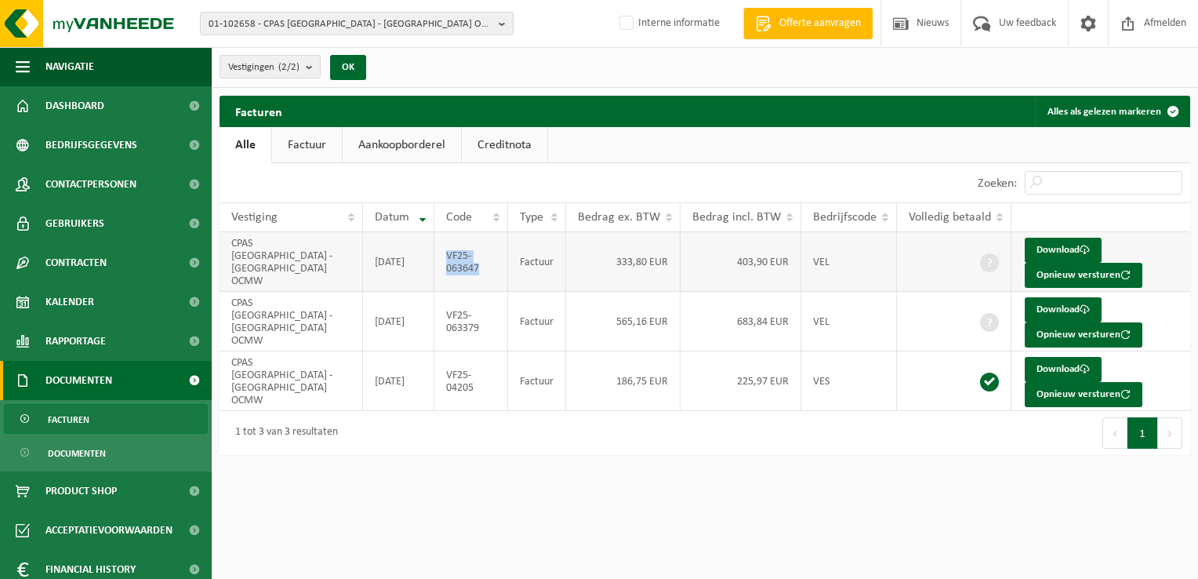
drag, startPoint x: 484, startPoint y: 270, endPoint x: 450, endPoint y: 254, distance: 37.5
click at [450, 254] on td "VF25-063647" at bounding box center [471, 262] width 74 height 60
copy td "VF25-063647"
